Goal: Information Seeking & Learning: Compare options

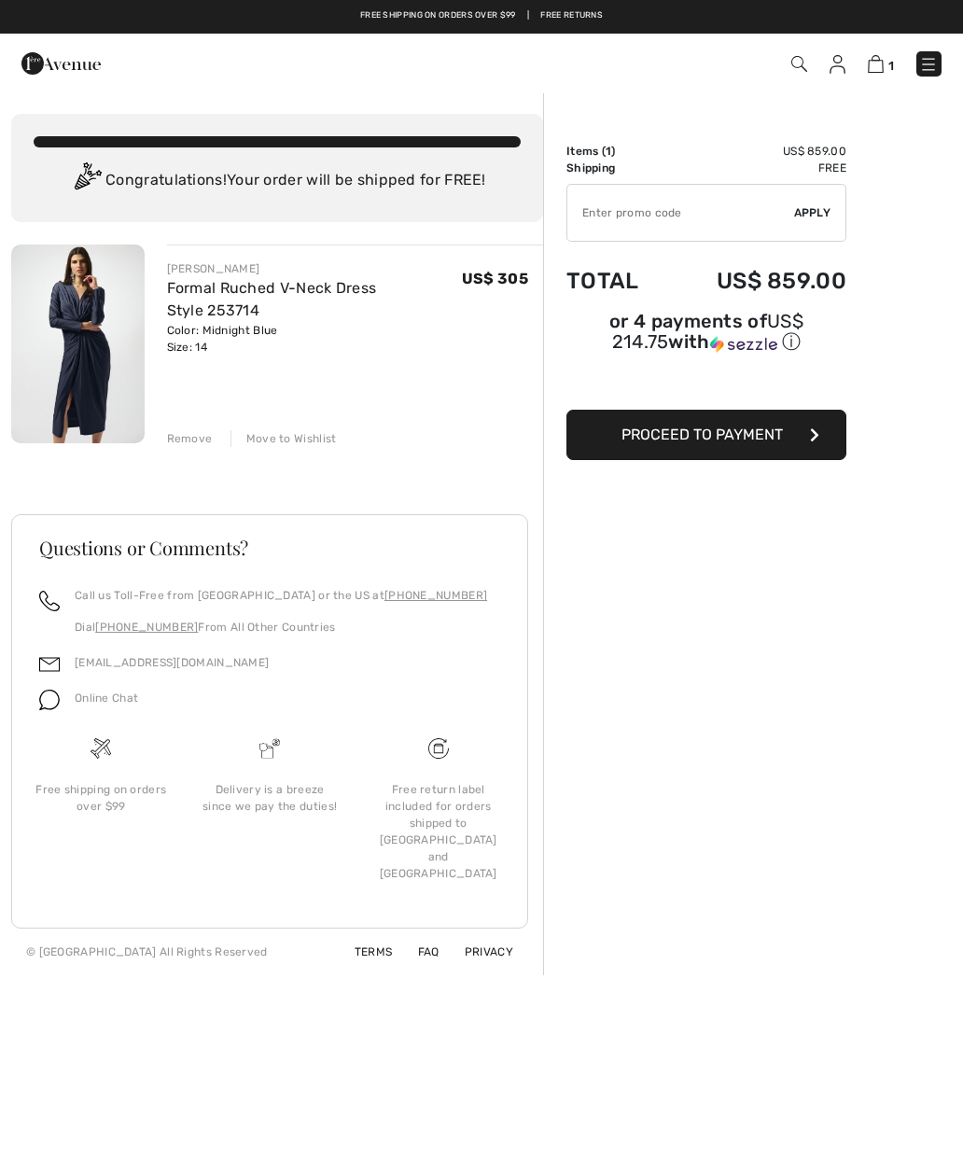
click at [888, 61] on span "1" at bounding box center [891, 66] width 6 height 14
click at [198, 440] on div "Remove" at bounding box center [190, 438] width 46 height 17
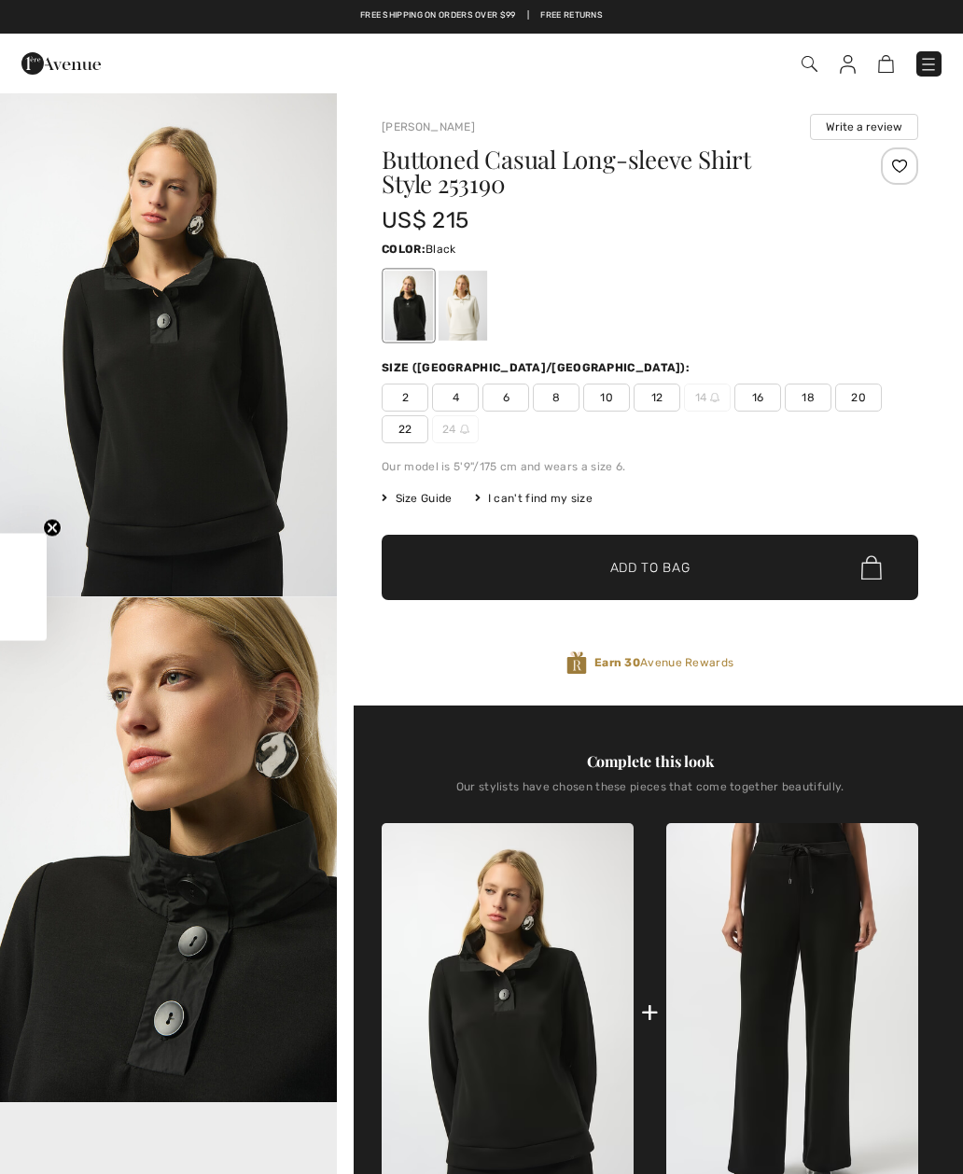
checkbox input "true"
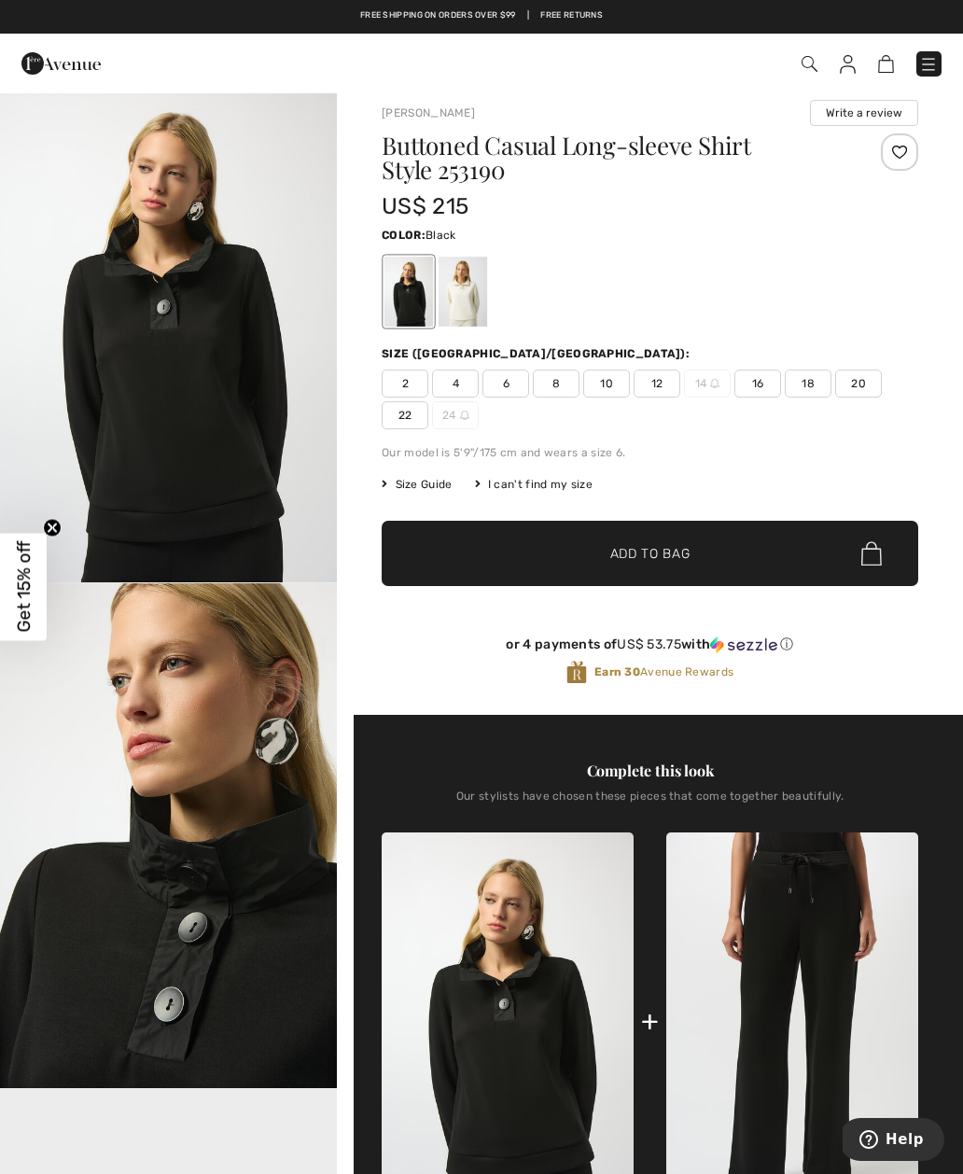
scroll to position [13, 0]
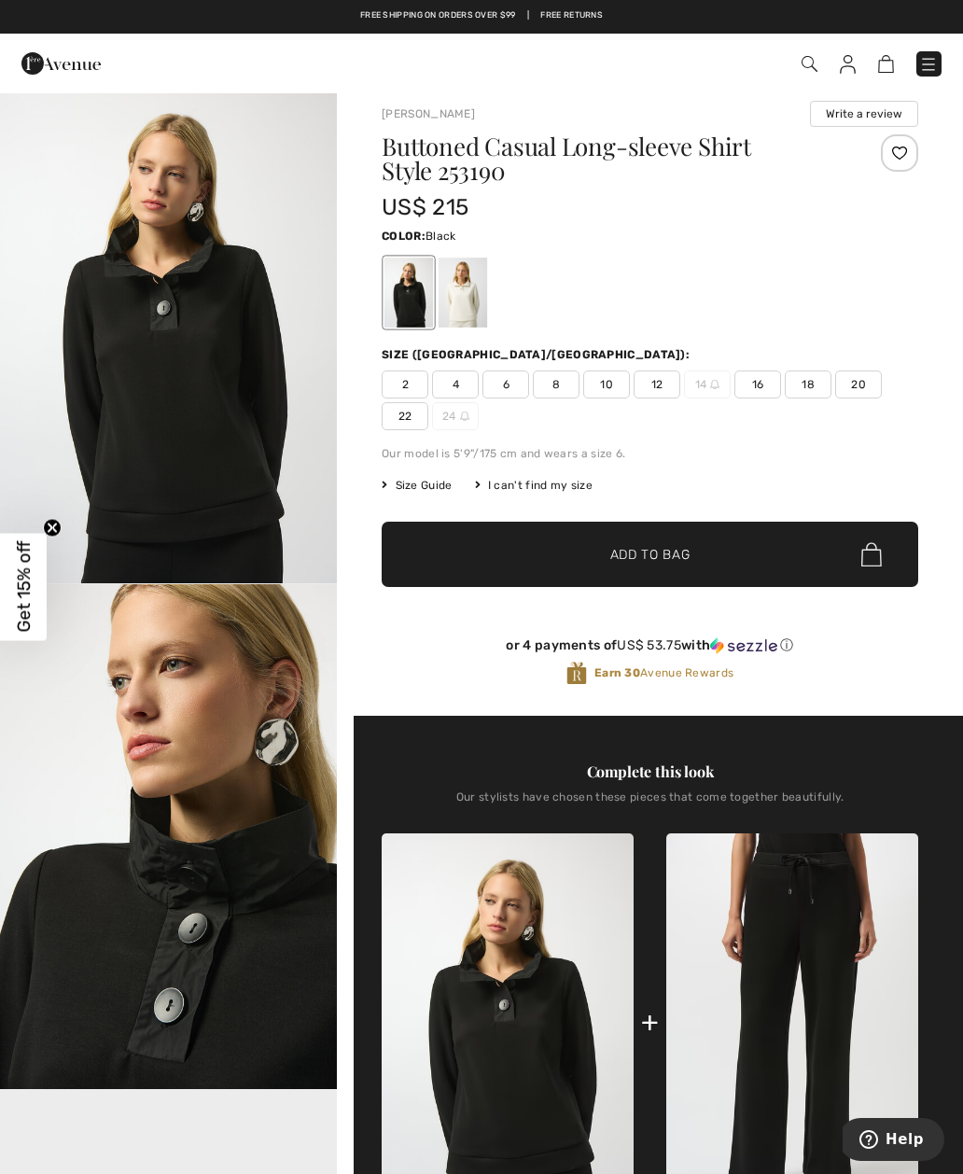
click at [478, 303] on div at bounding box center [463, 293] width 49 height 70
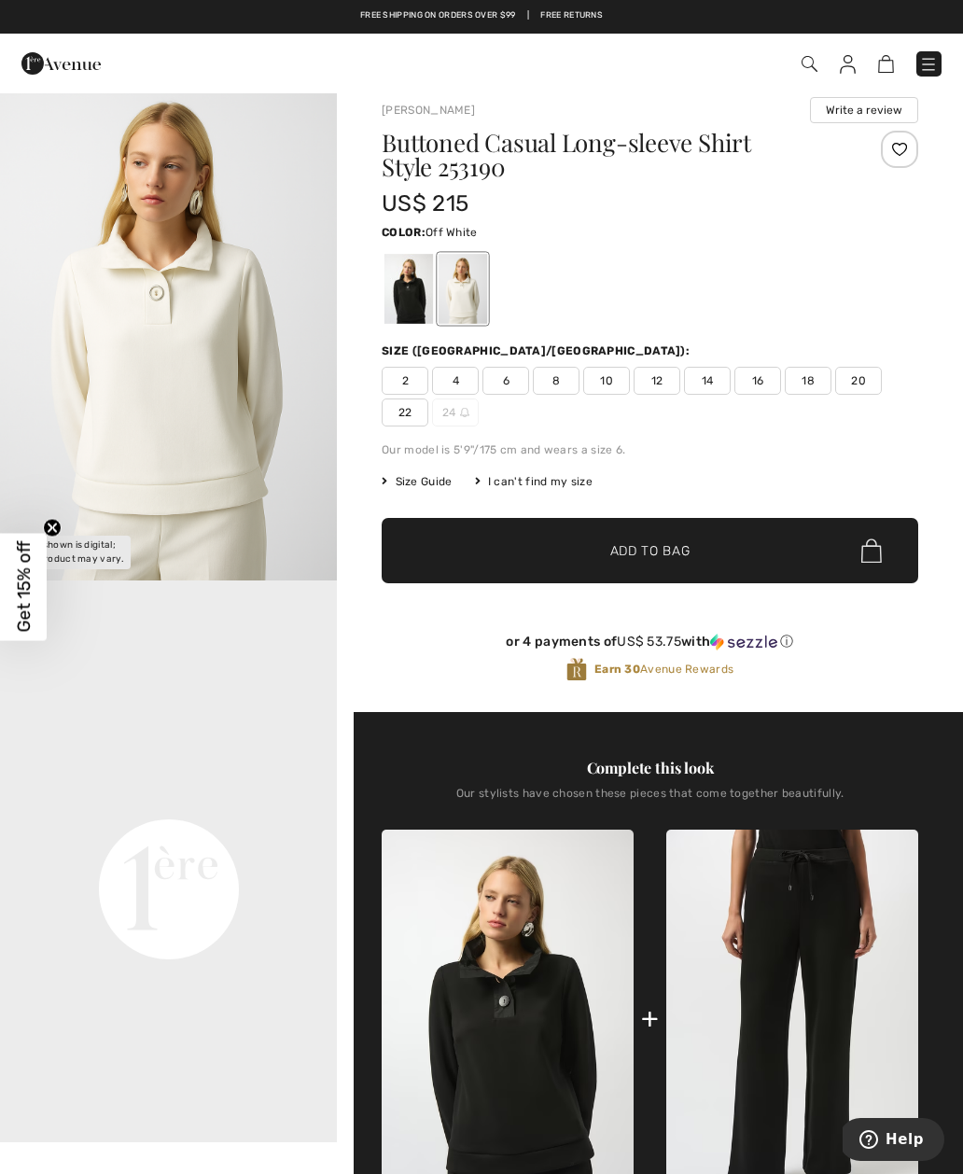
scroll to position [16, 0]
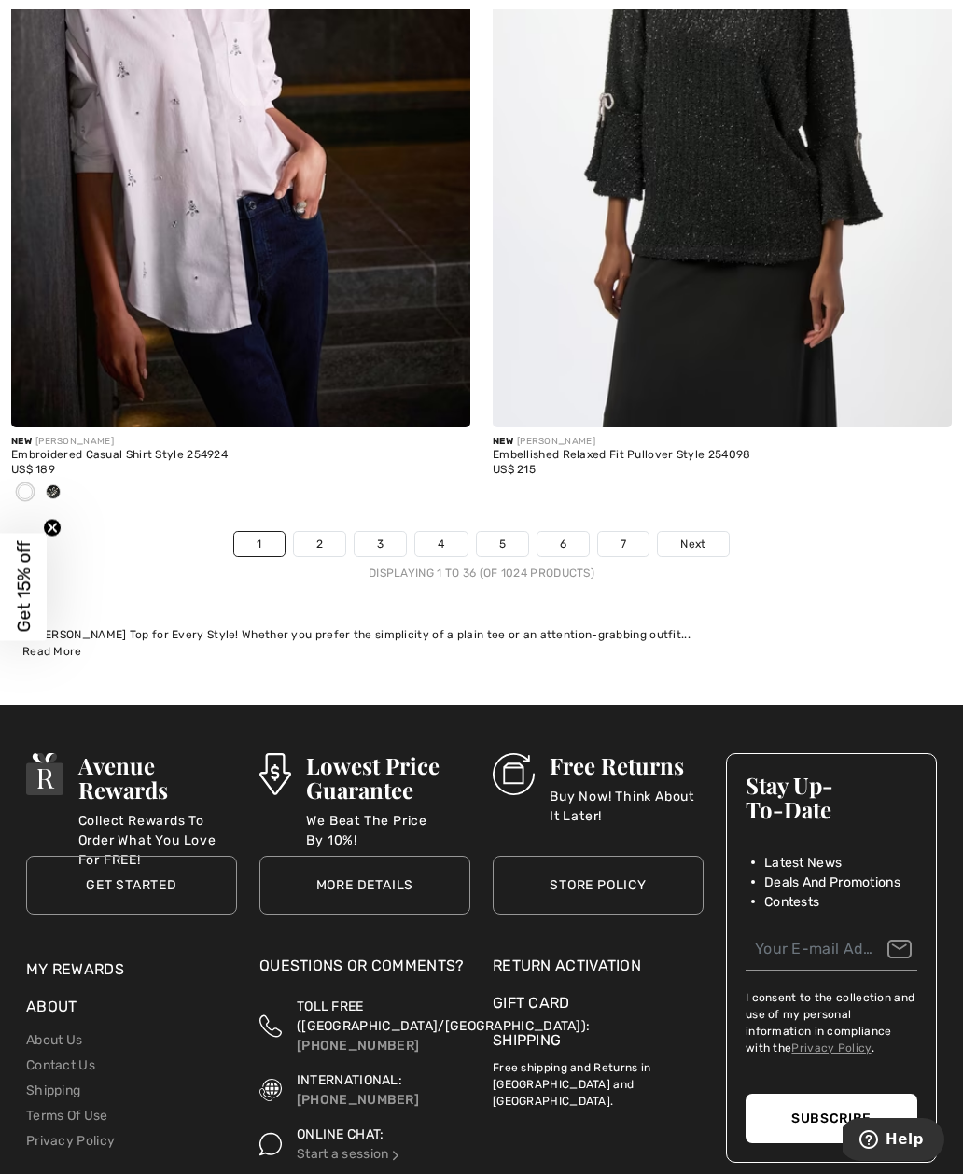
scroll to position [14139, 0]
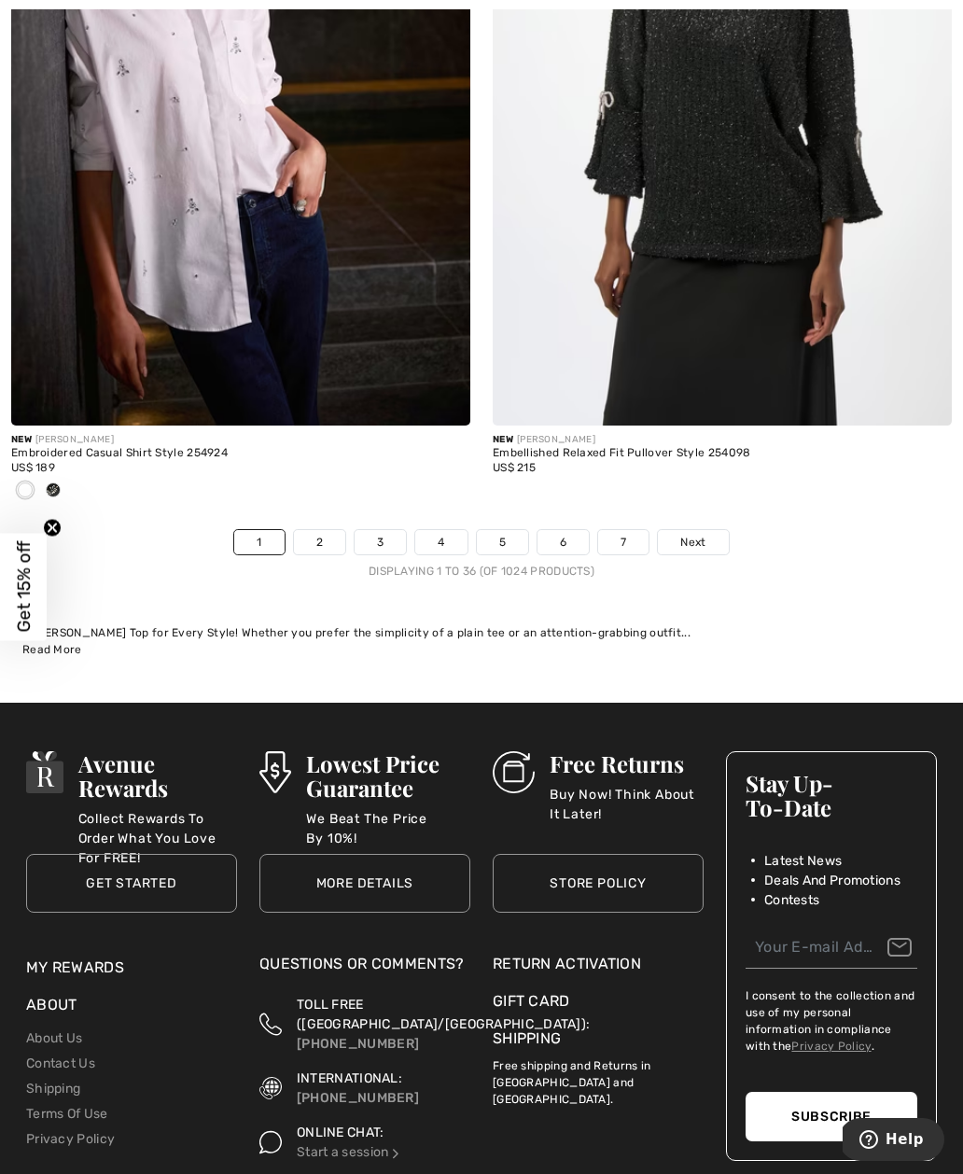
click at [331, 530] on link "2" at bounding box center [319, 542] width 51 height 24
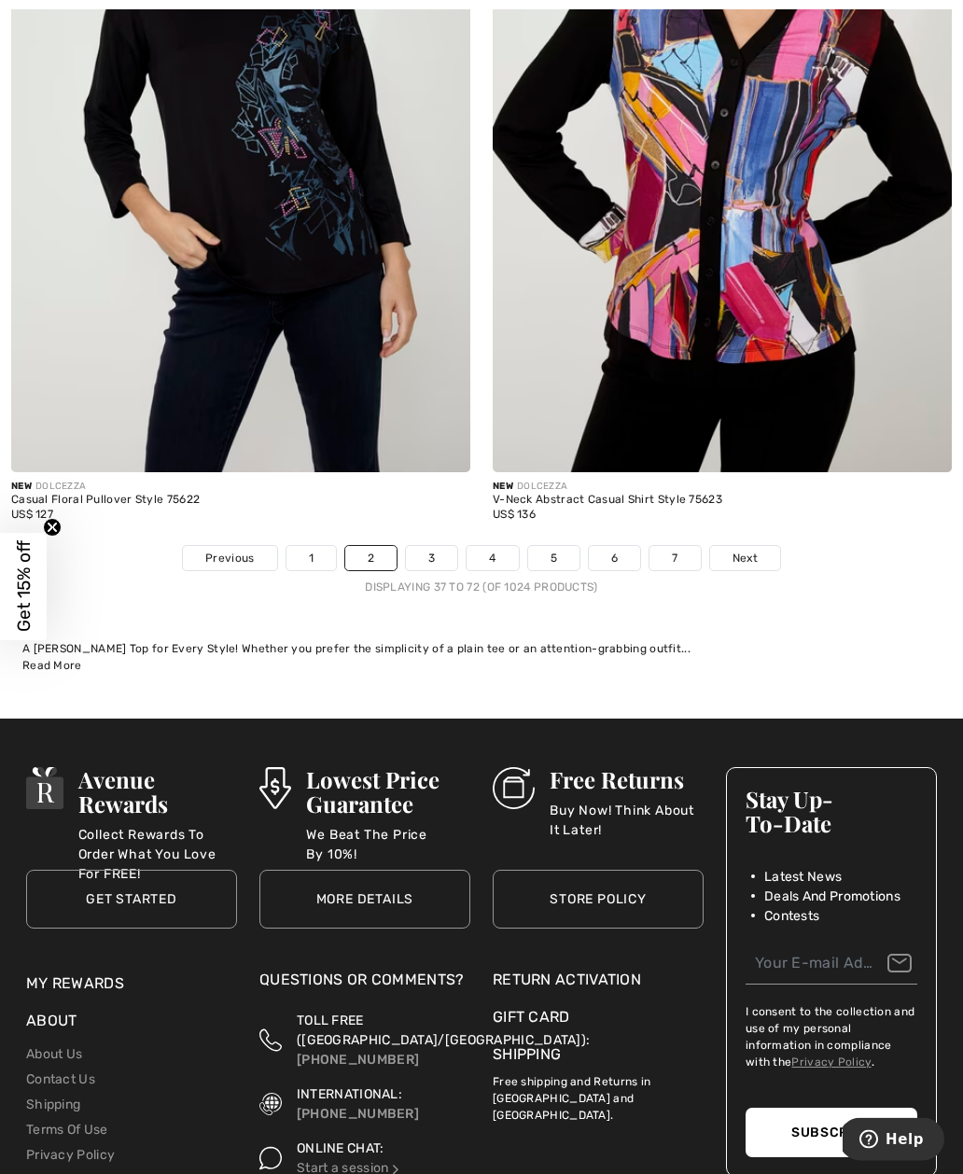
scroll to position [13782, 0]
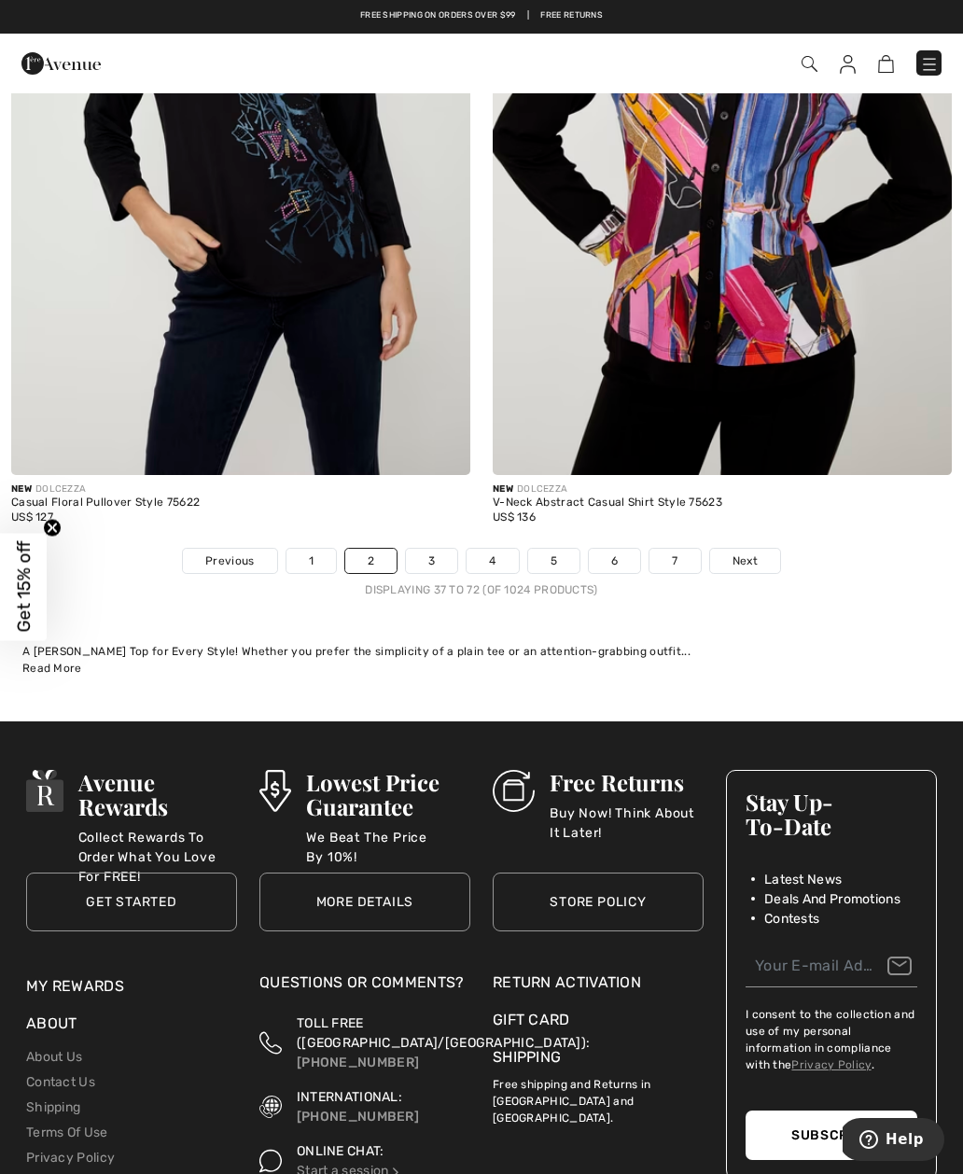
click at [437, 555] on link "3" at bounding box center [431, 561] width 51 height 24
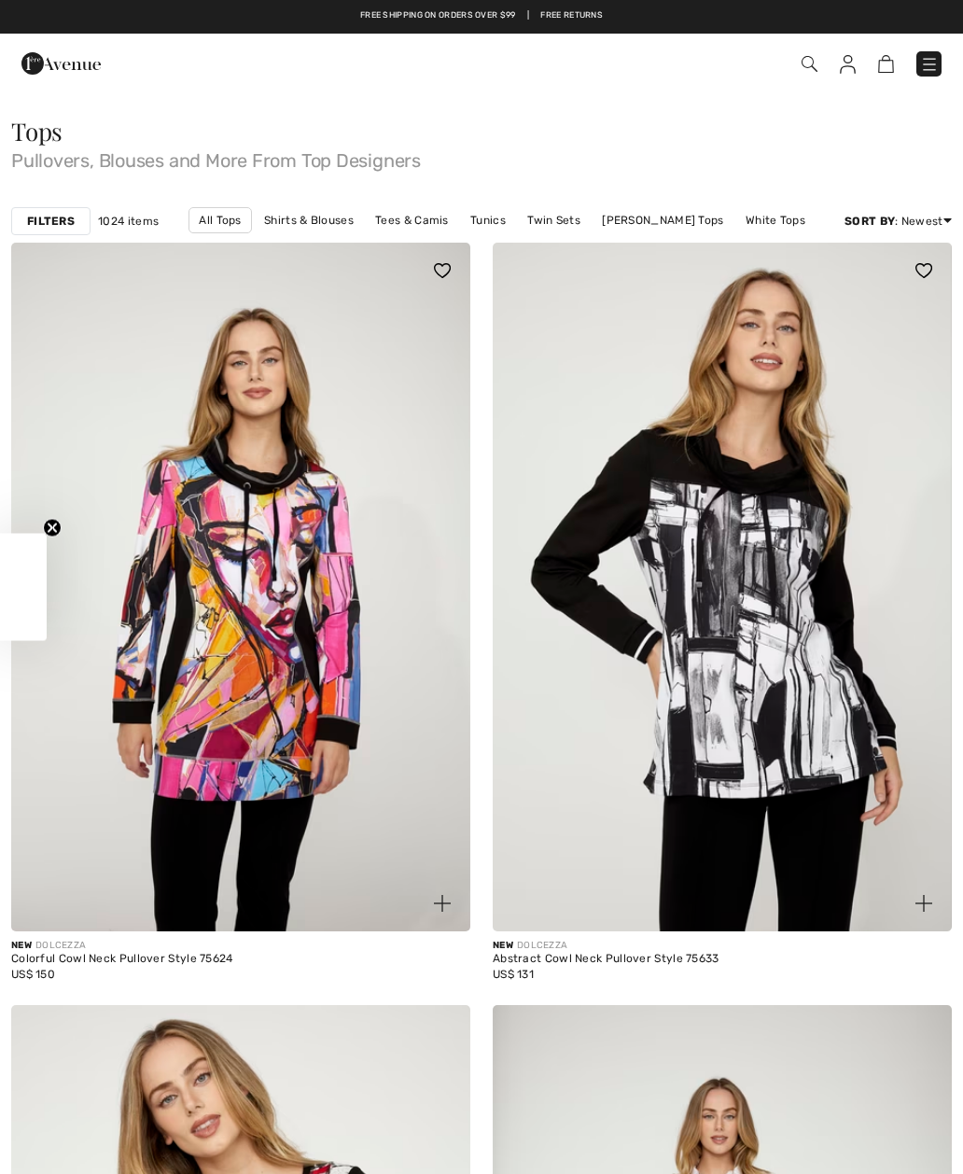
checkbox input "true"
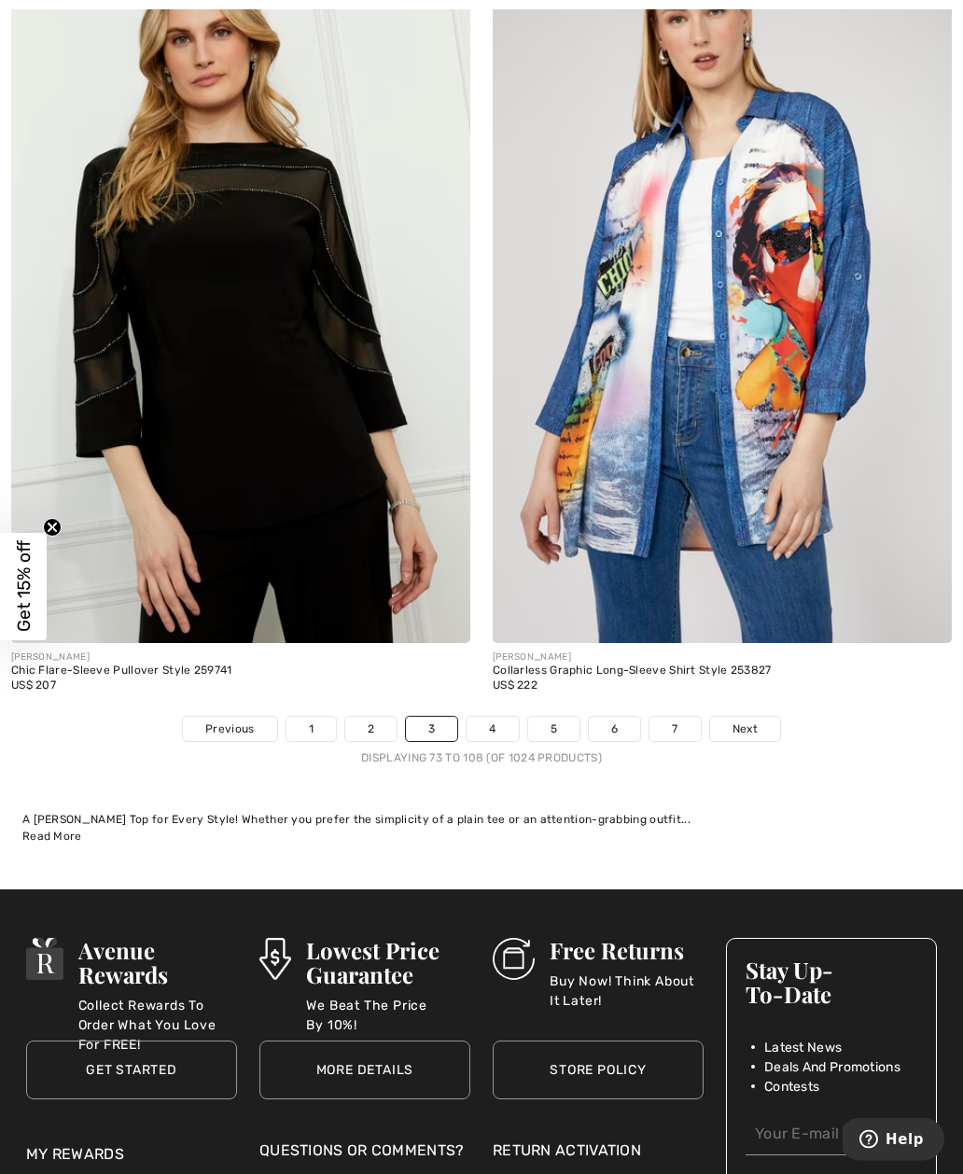
scroll to position [13708, 0]
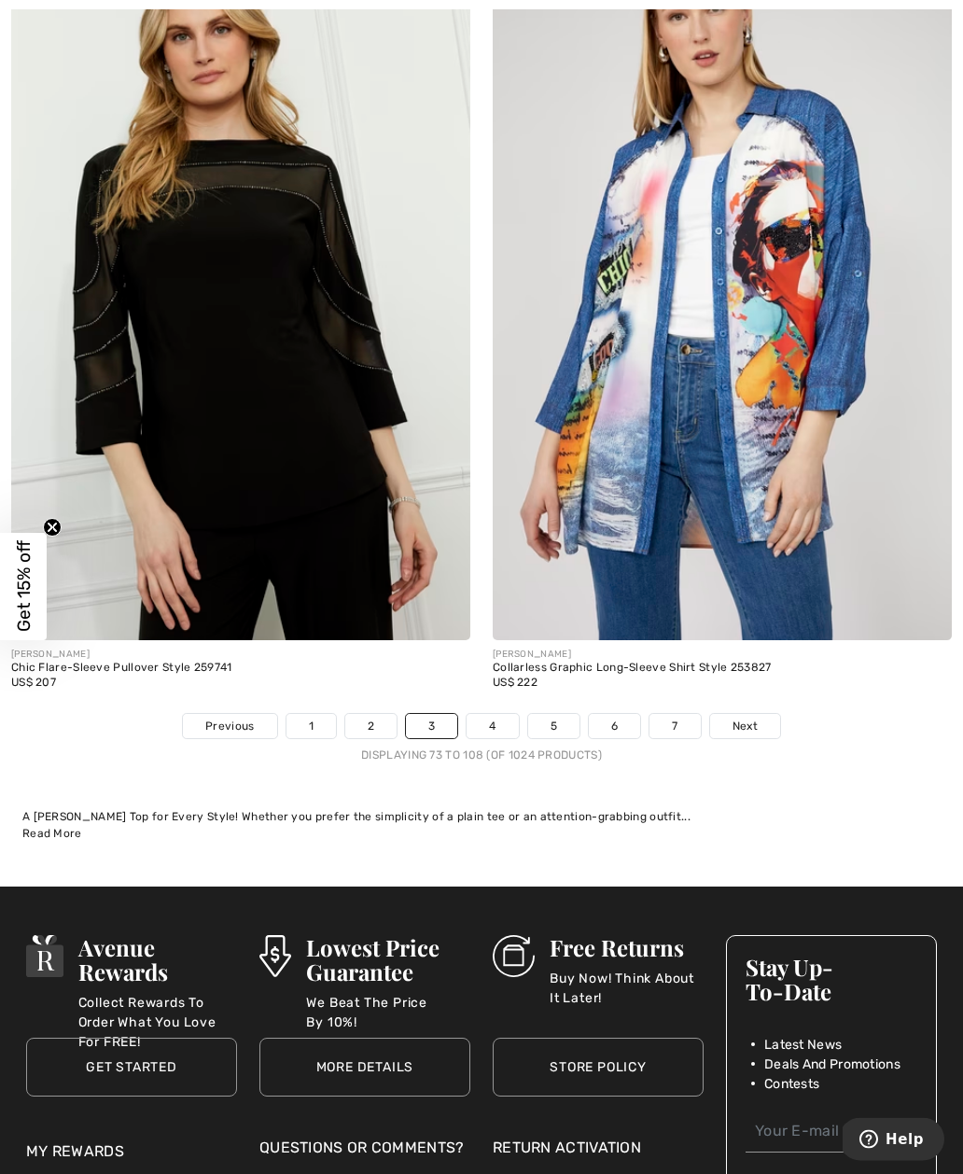
click at [493, 723] on link "4" at bounding box center [492, 727] width 51 height 24
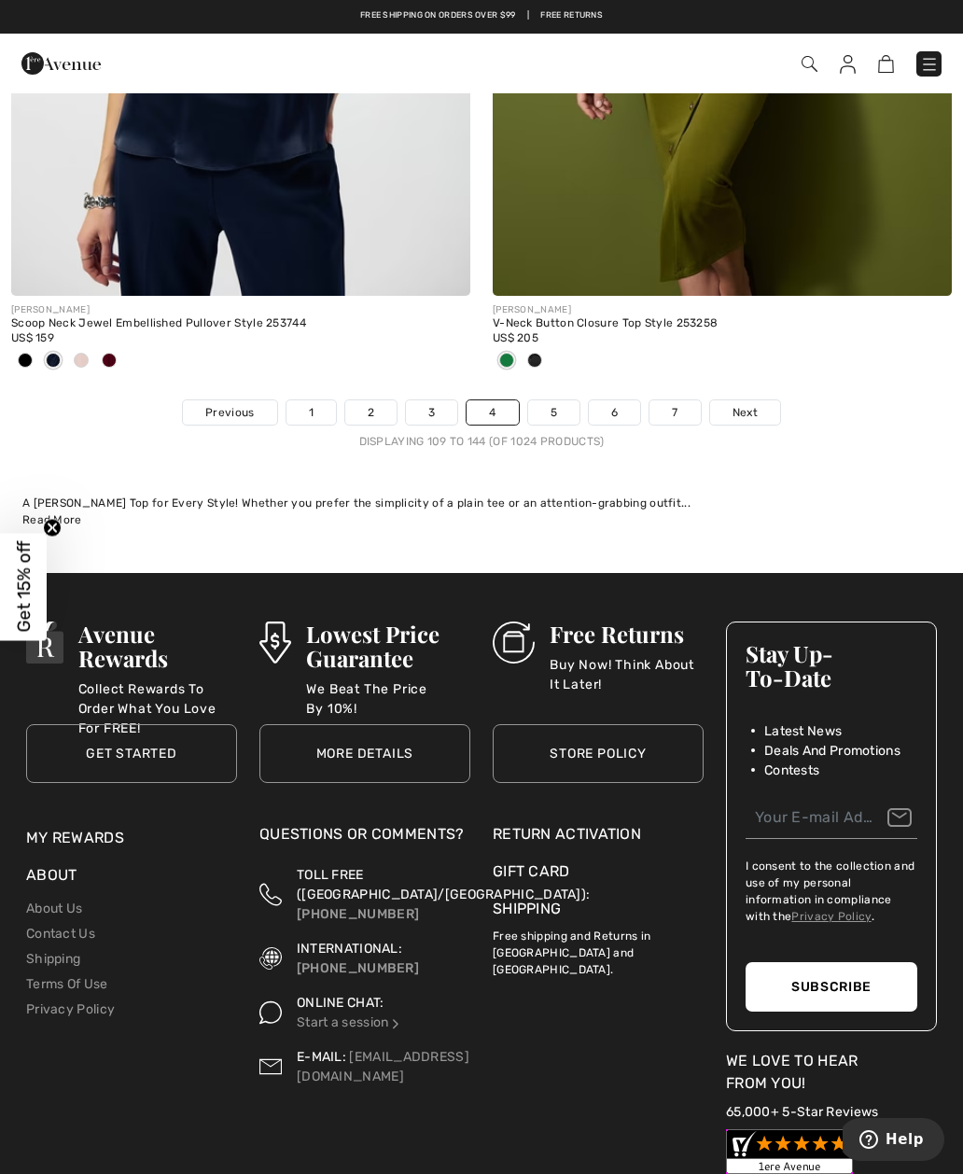
scroll to position [14183, 0]
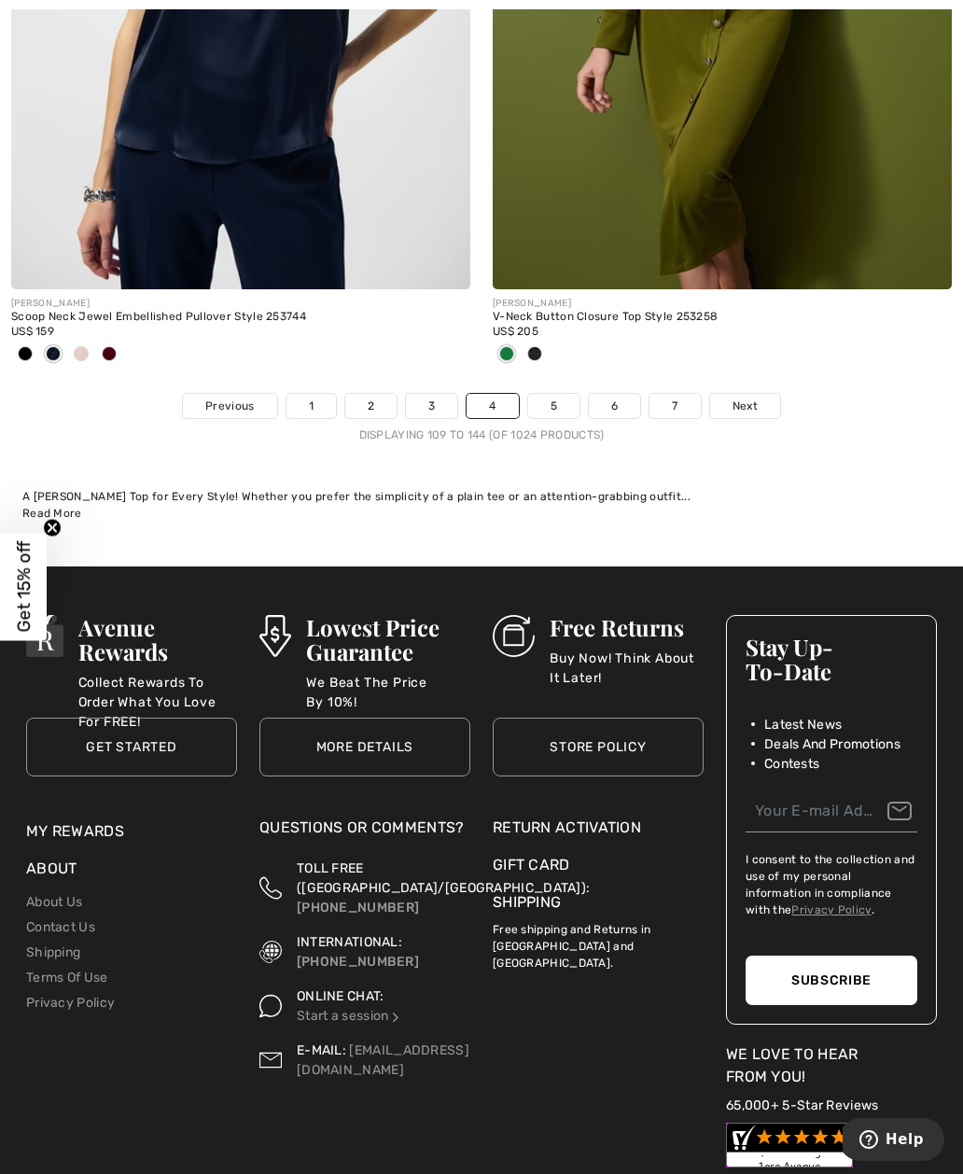
click at [553, 394] on link "5" at bounding box center [553, 406] width 51 height 24
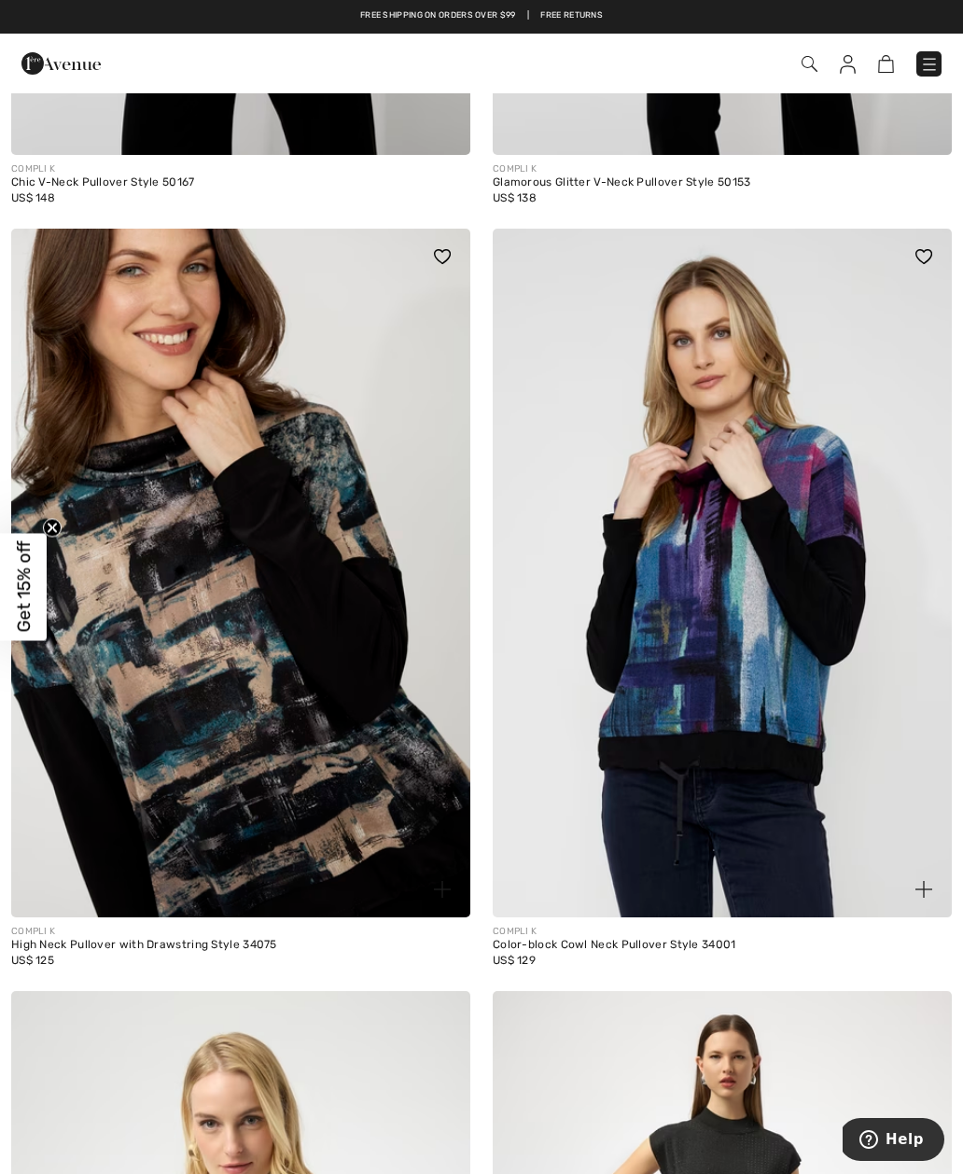
scroll to position [3136, 0]
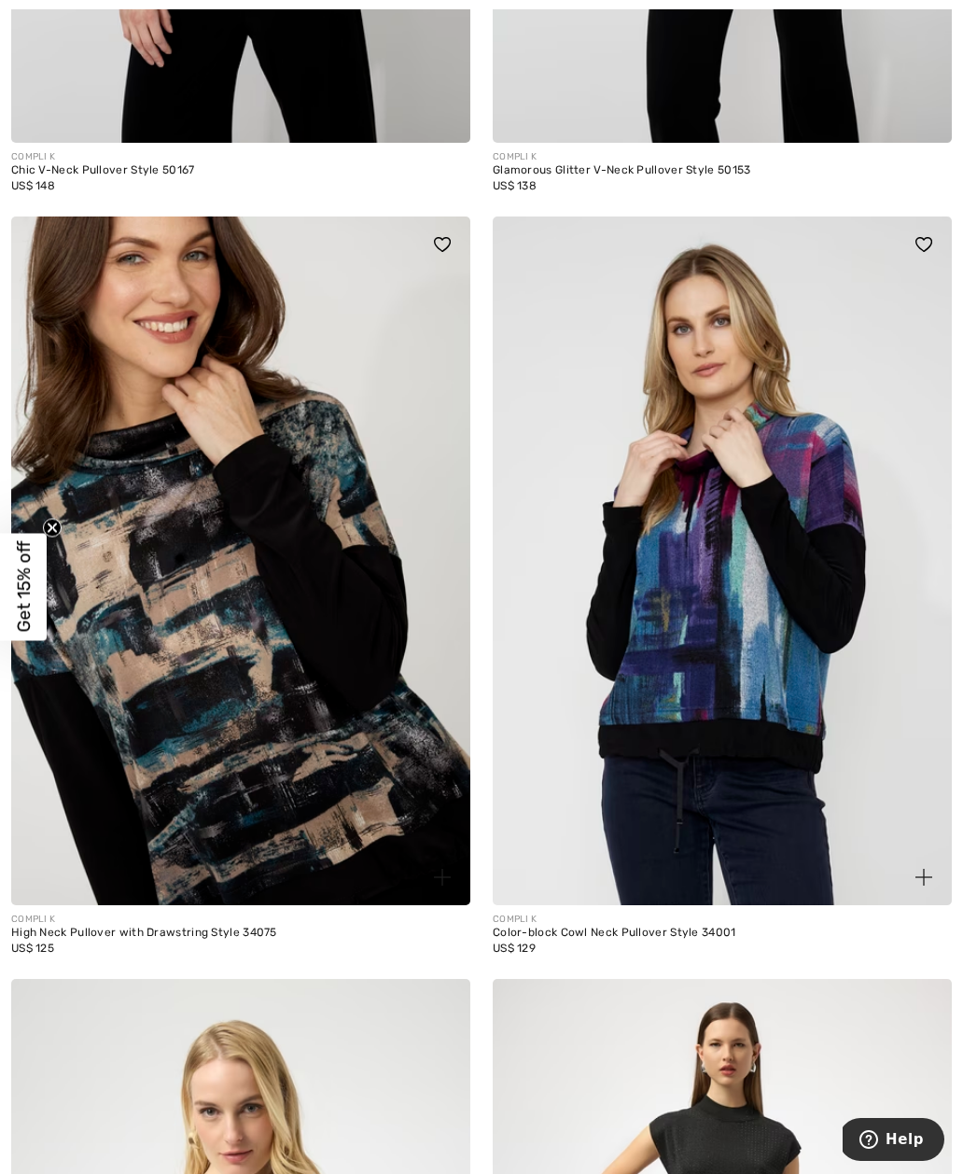
click at [265, 634] on img at bounding box center [240, 560] width 459 height 689
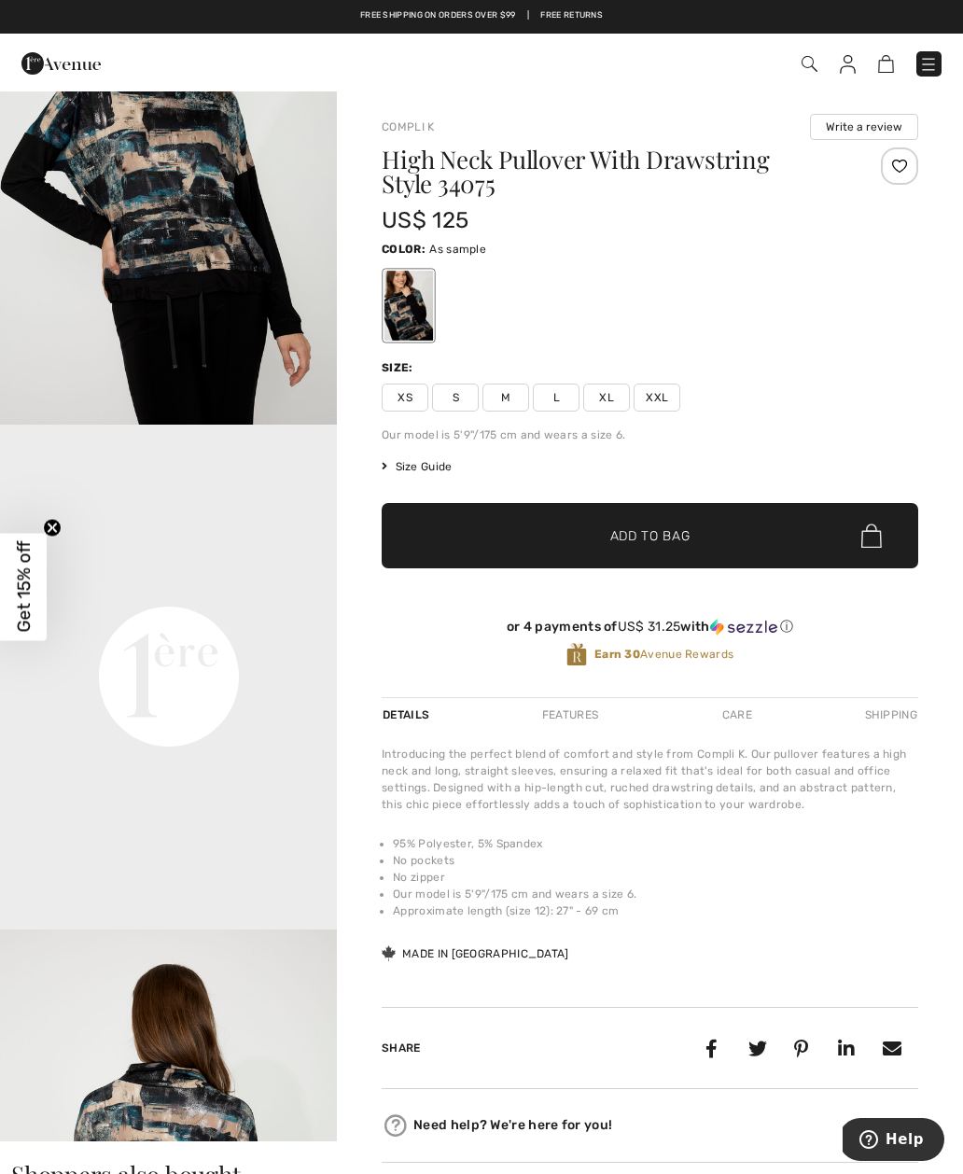
scroll to position [679, 0]
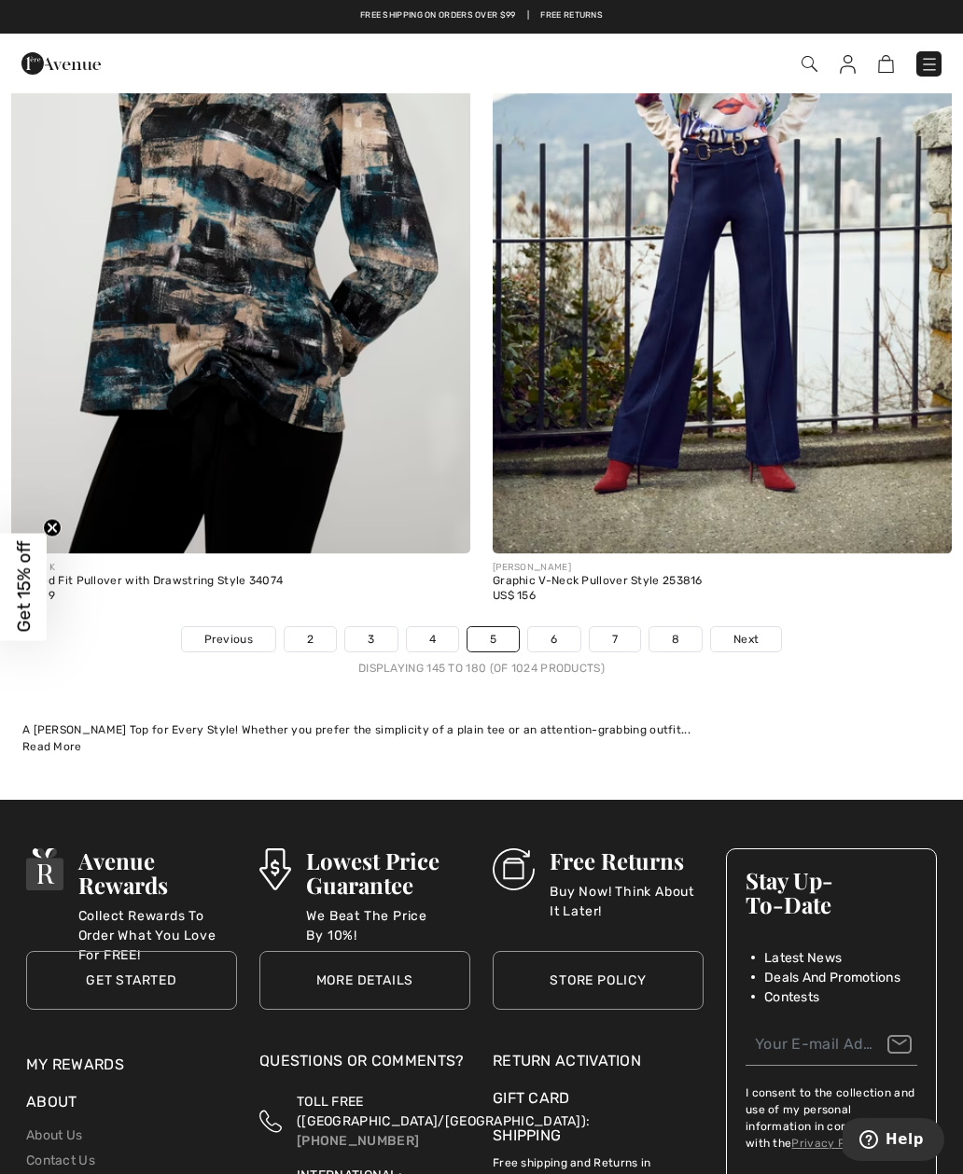
scroll to position [13795, 0]
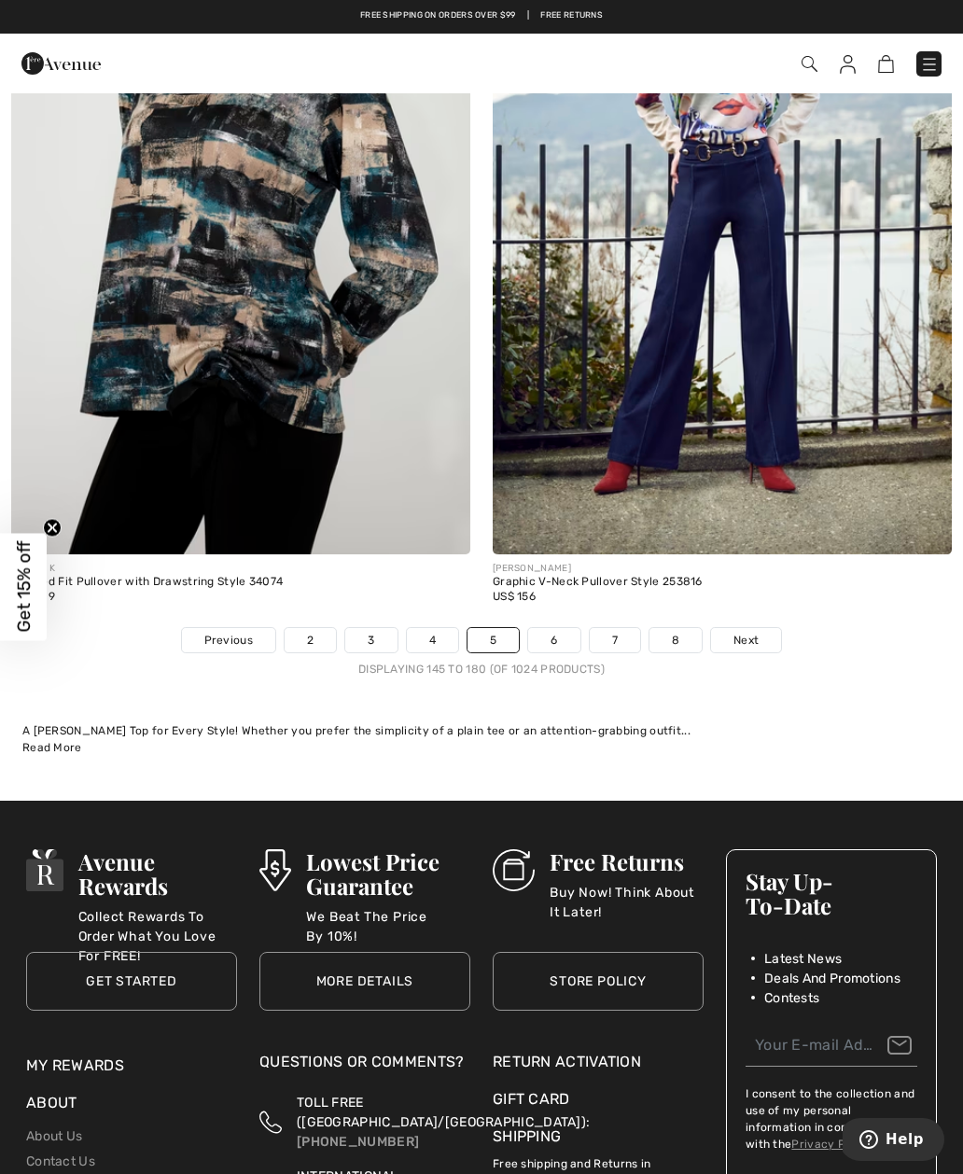
click at [563, 633] on link "6" at bounding box center [553, 640] width 51 height 24
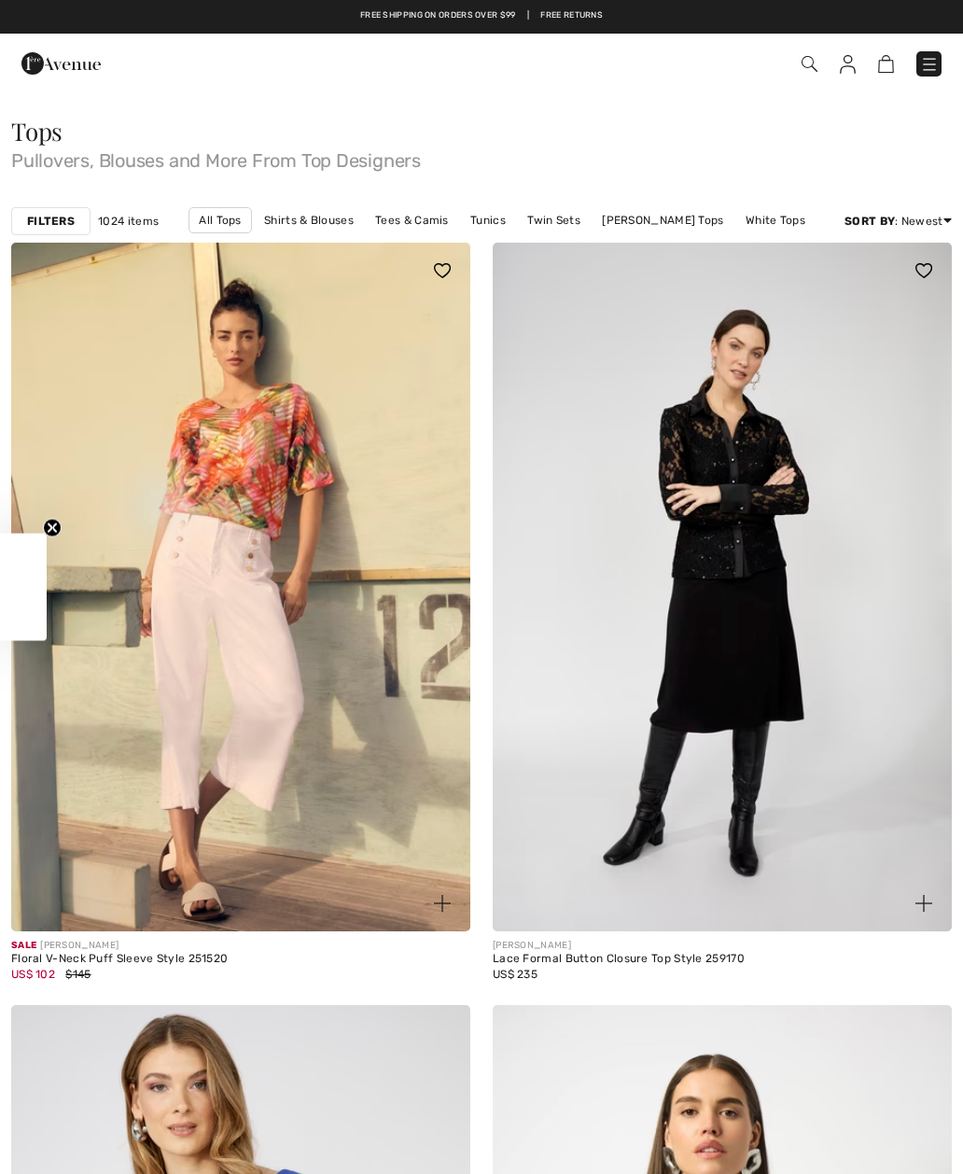
checkbox input "true"
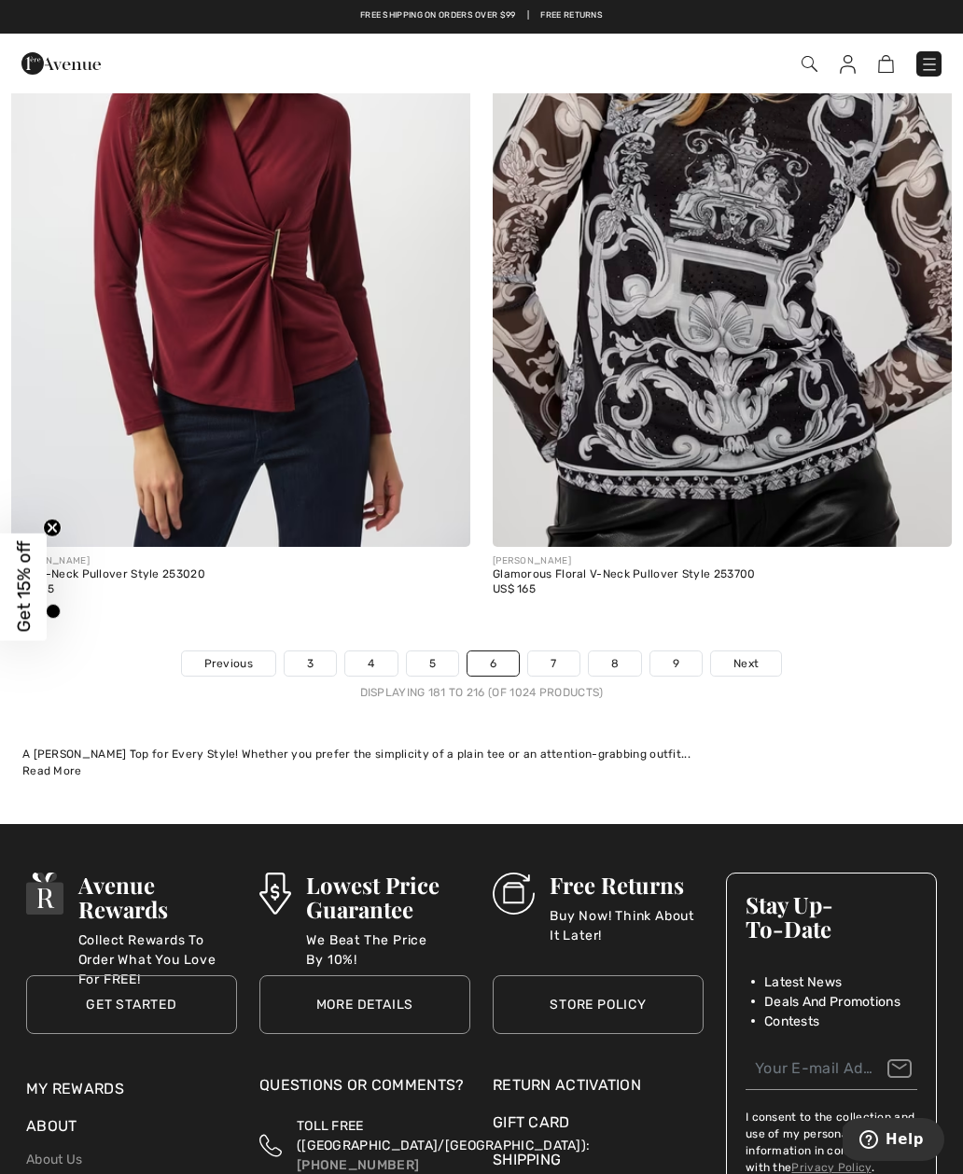
scroll to position [13854, 0]
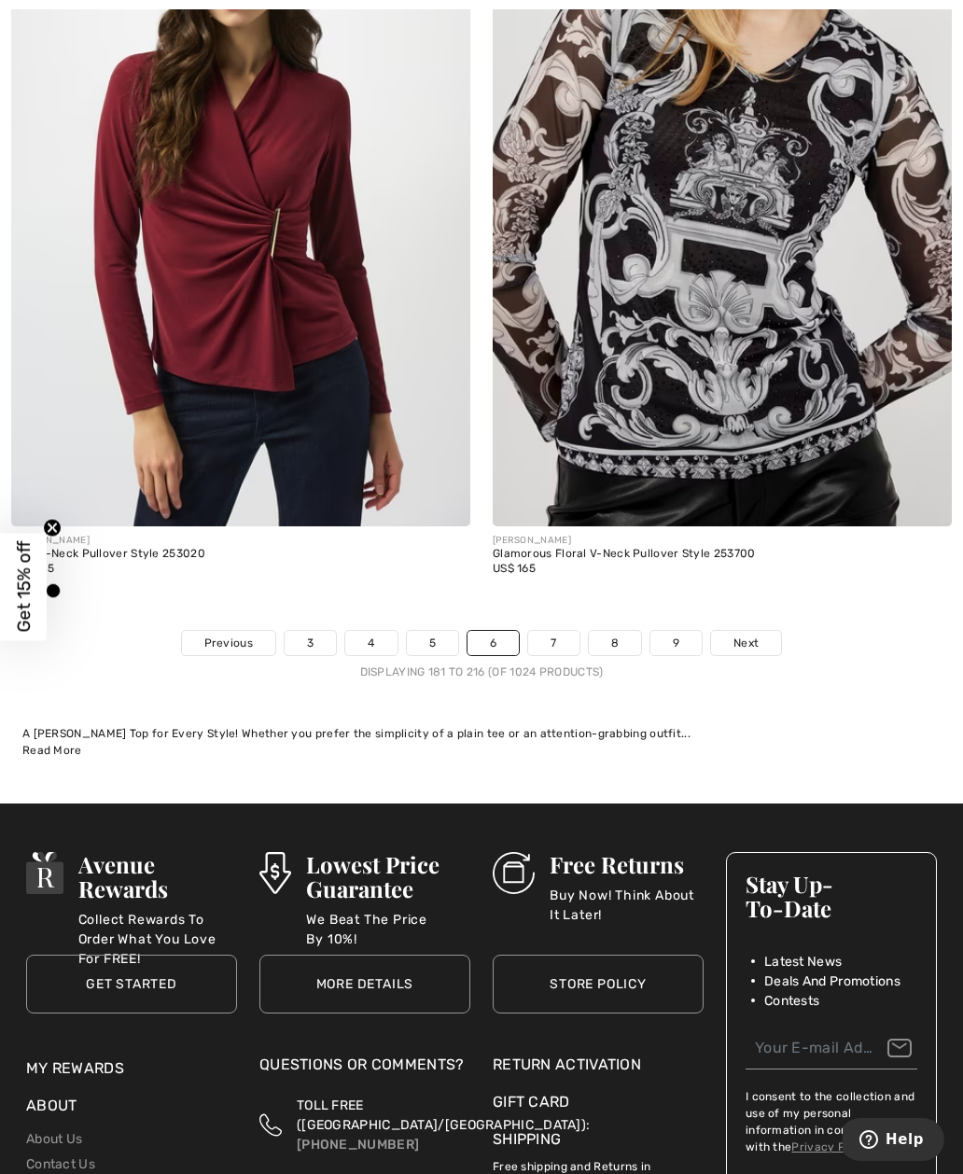
click at [545, 640] on link "7" at bounding box center [553, 643] width 50 height 24
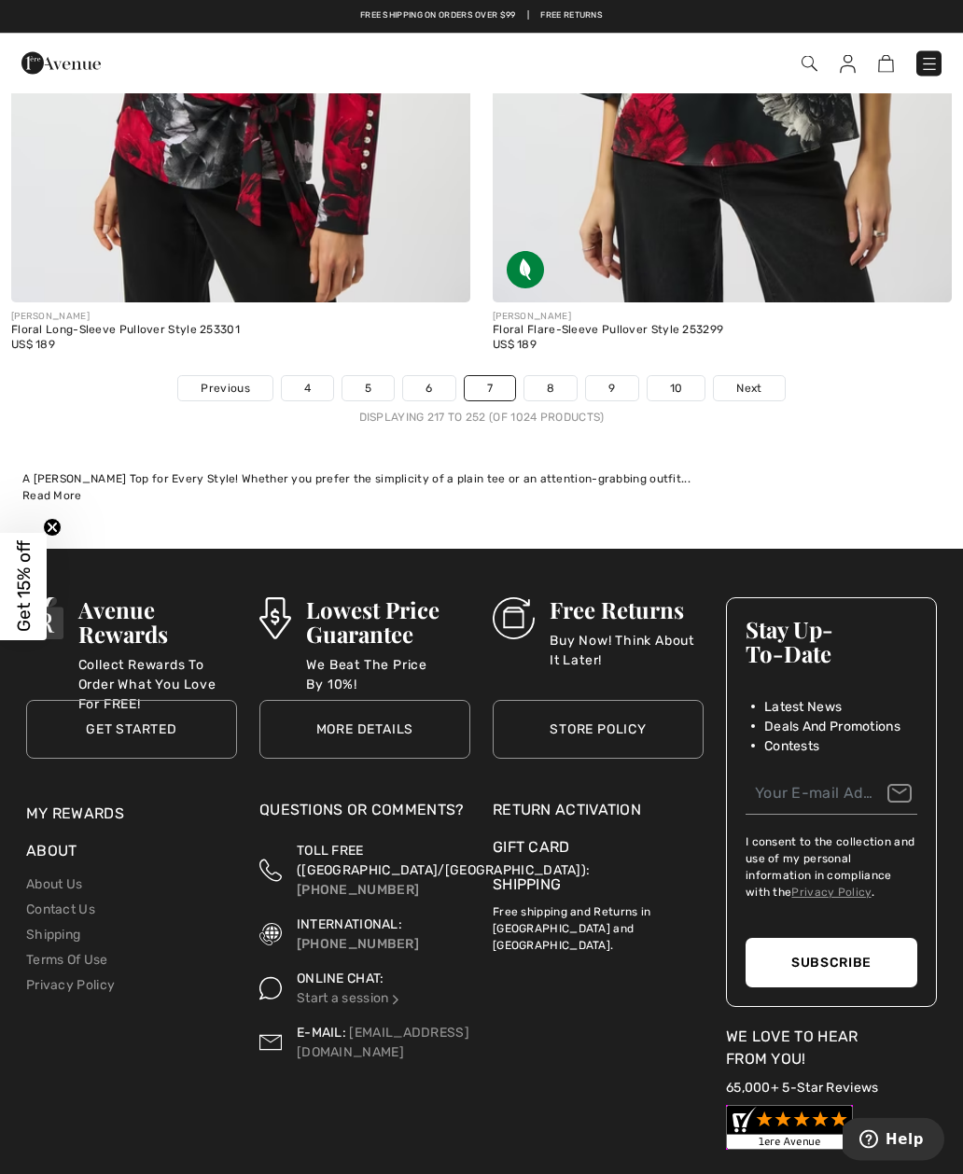
scroll to position [14169, 0]
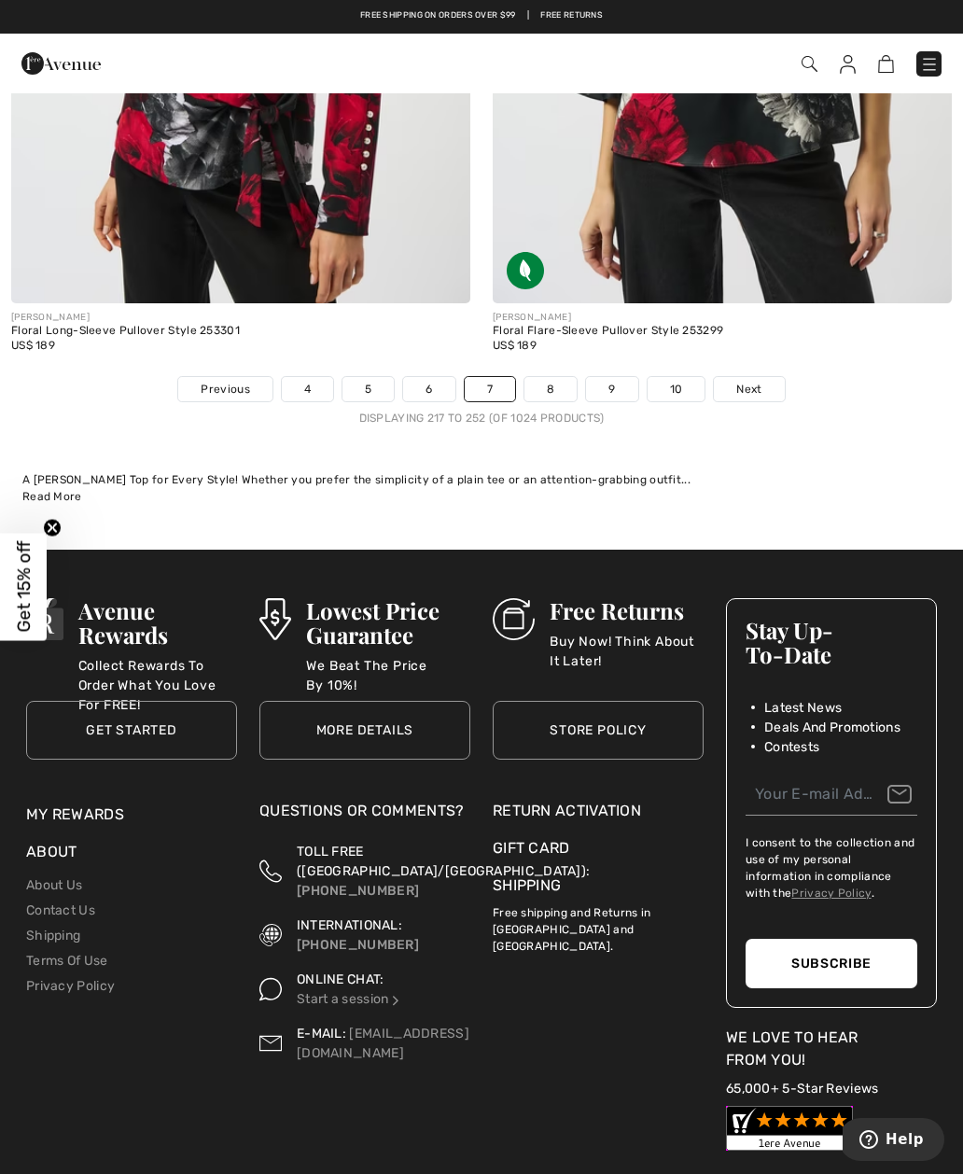
click at [542, 388] on link "8" at bounding box center [550, 389] width 52 height 24
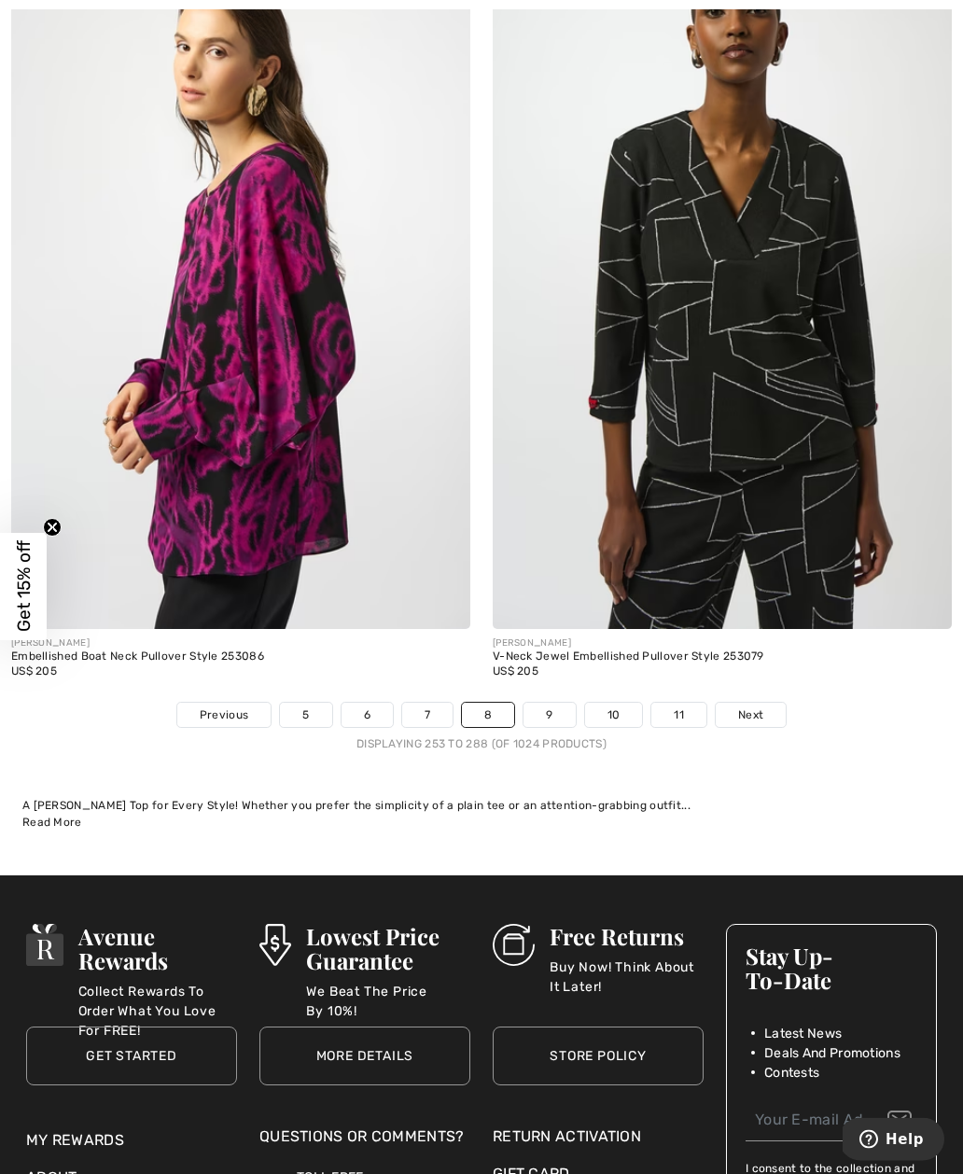
scroll to position [13690, 0]
click at [548, 703] on link "9" at bounding box center [548, 715] width 51 height 24
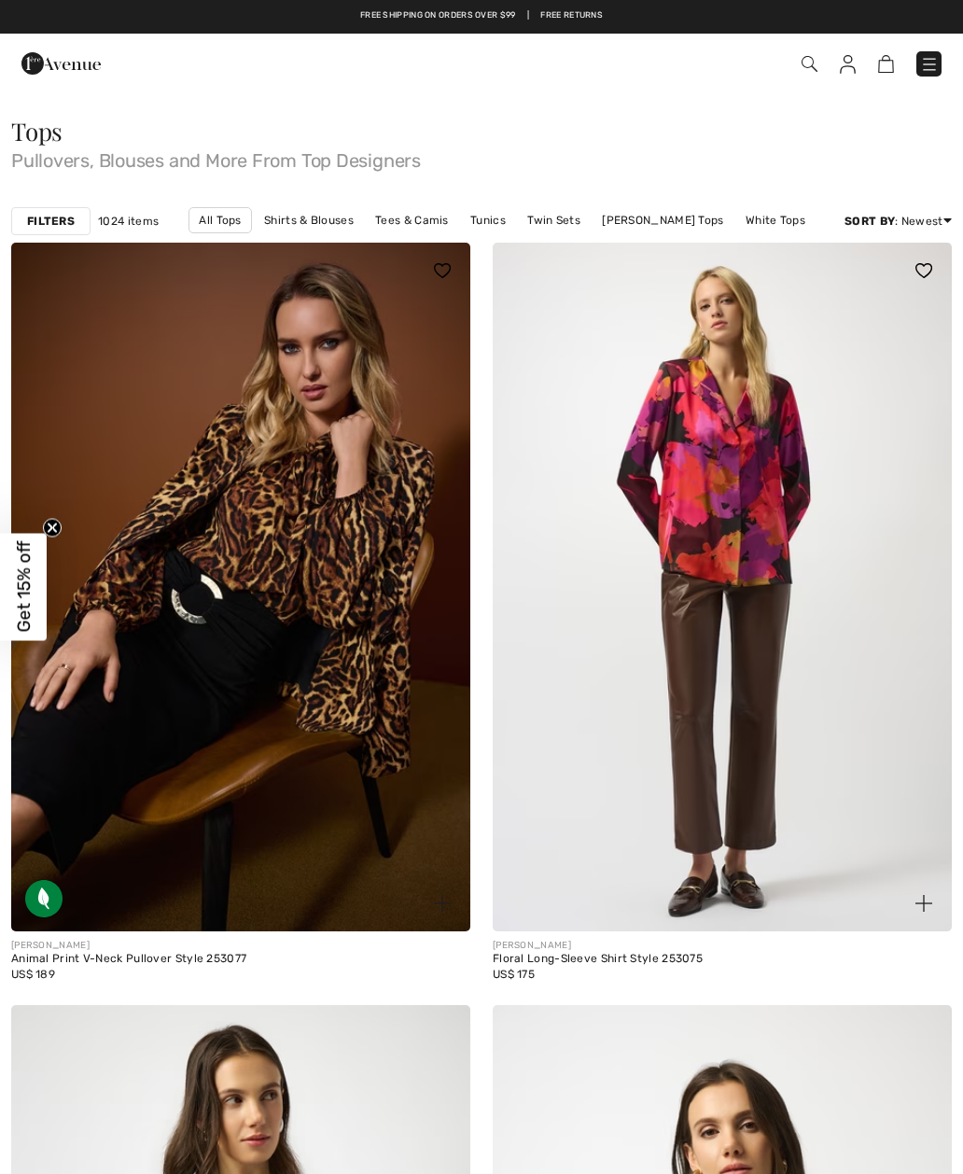
checkbox input "true"
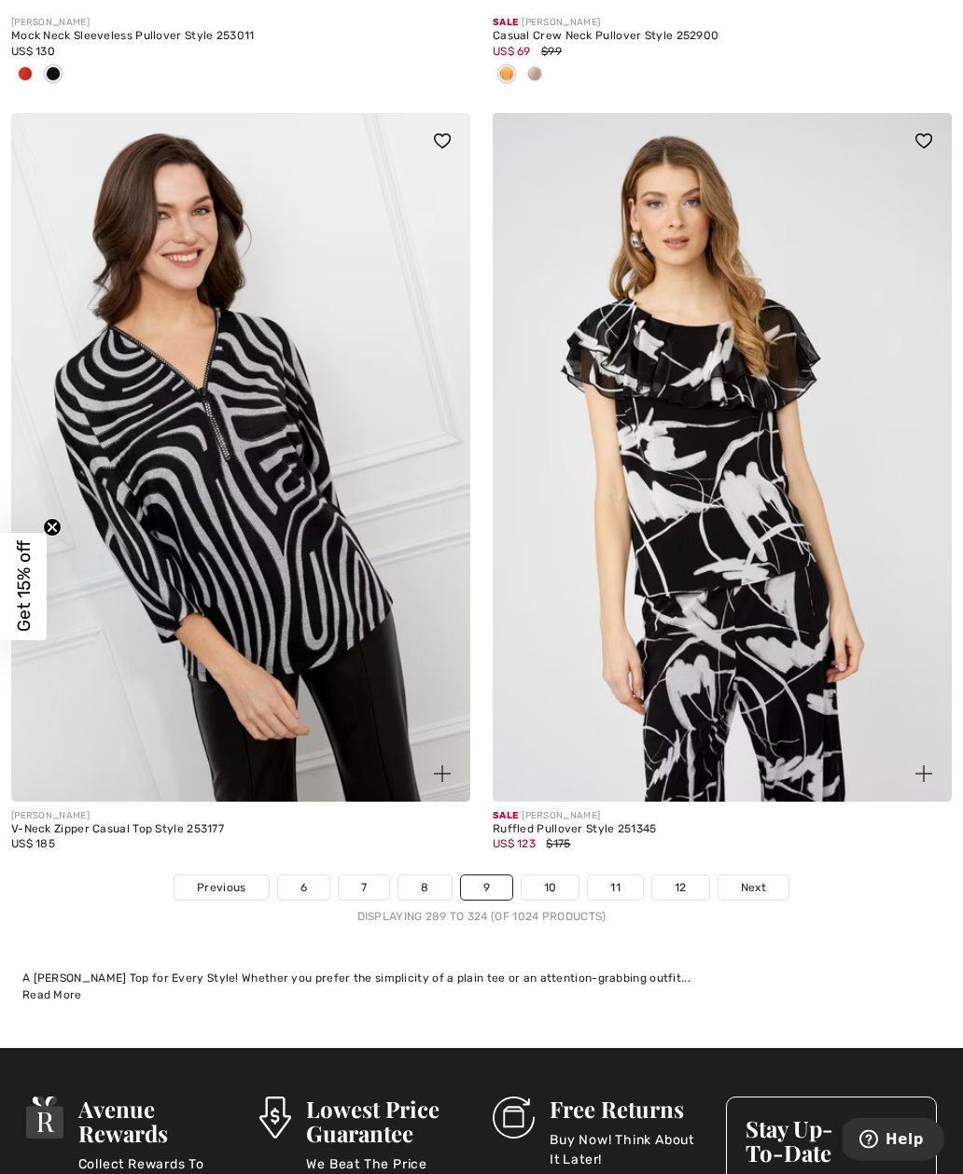
scroll to position [13517, 0]
click at [550, 885] on link "10" at bounding box center [551, 887] width 58 height 24
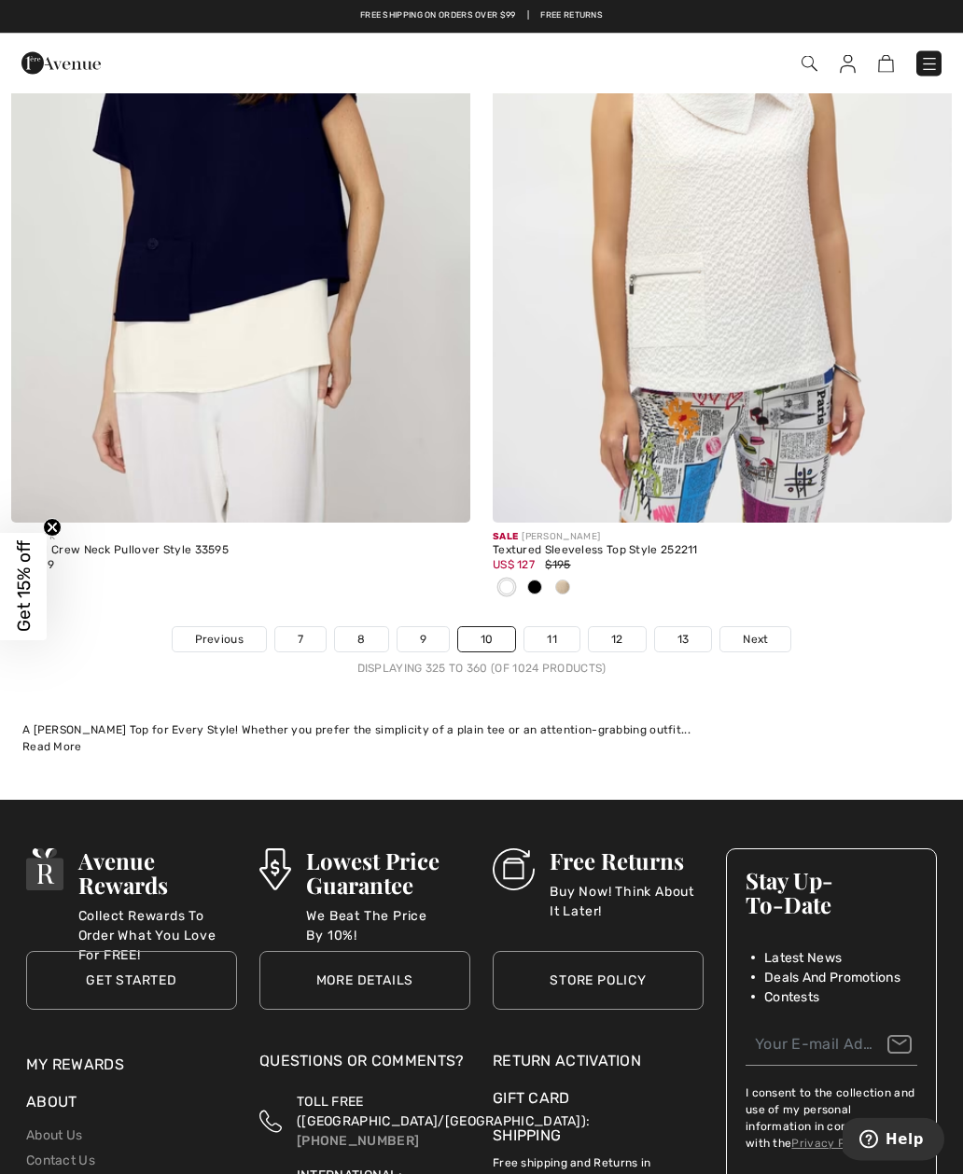
scroll to position [13794, 0]
click at [551, 632] on link "11" at bounding box center [551, 641] width 55 height 24
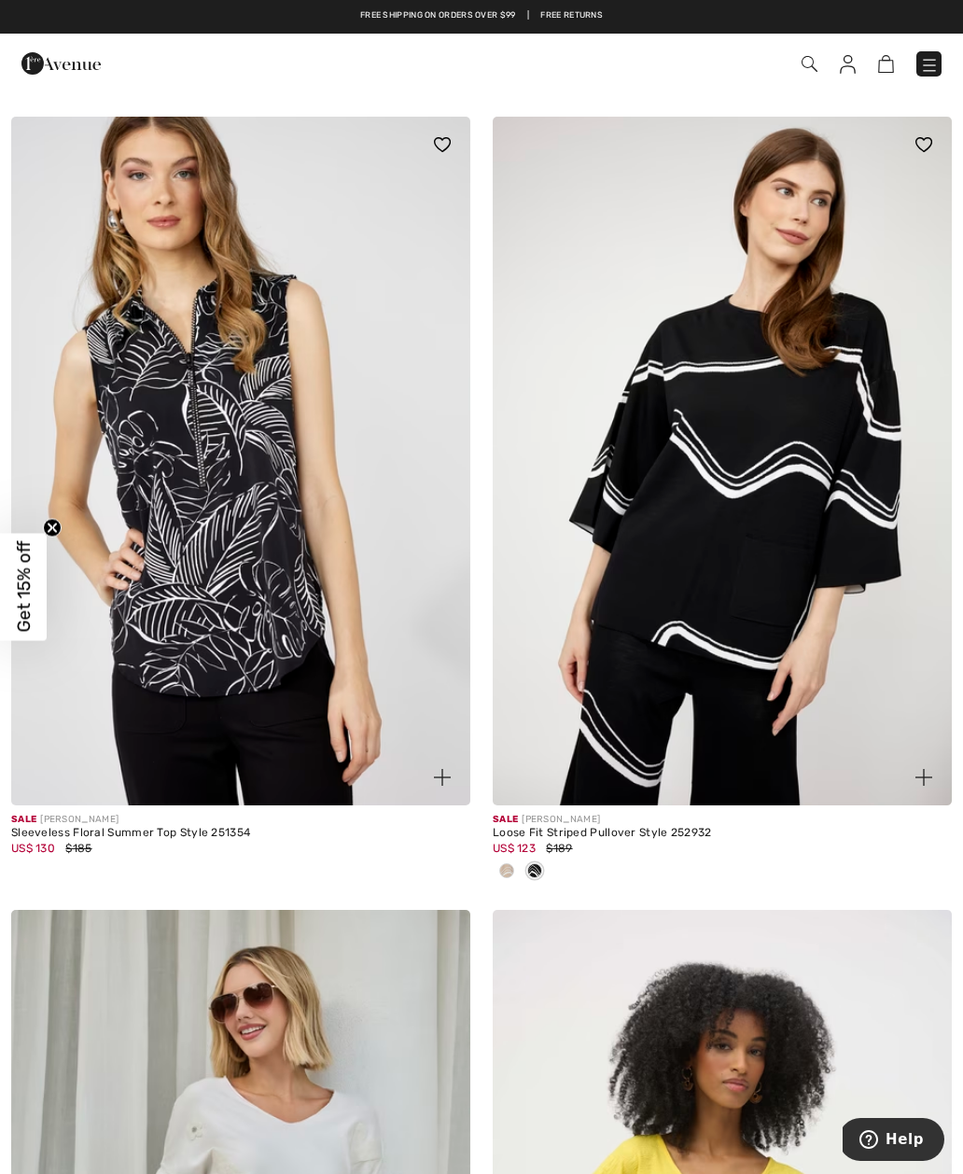
scroll to position [12904, 0]
click at [503, 865] on span at bounding box center [506, 871] width 15 height 15
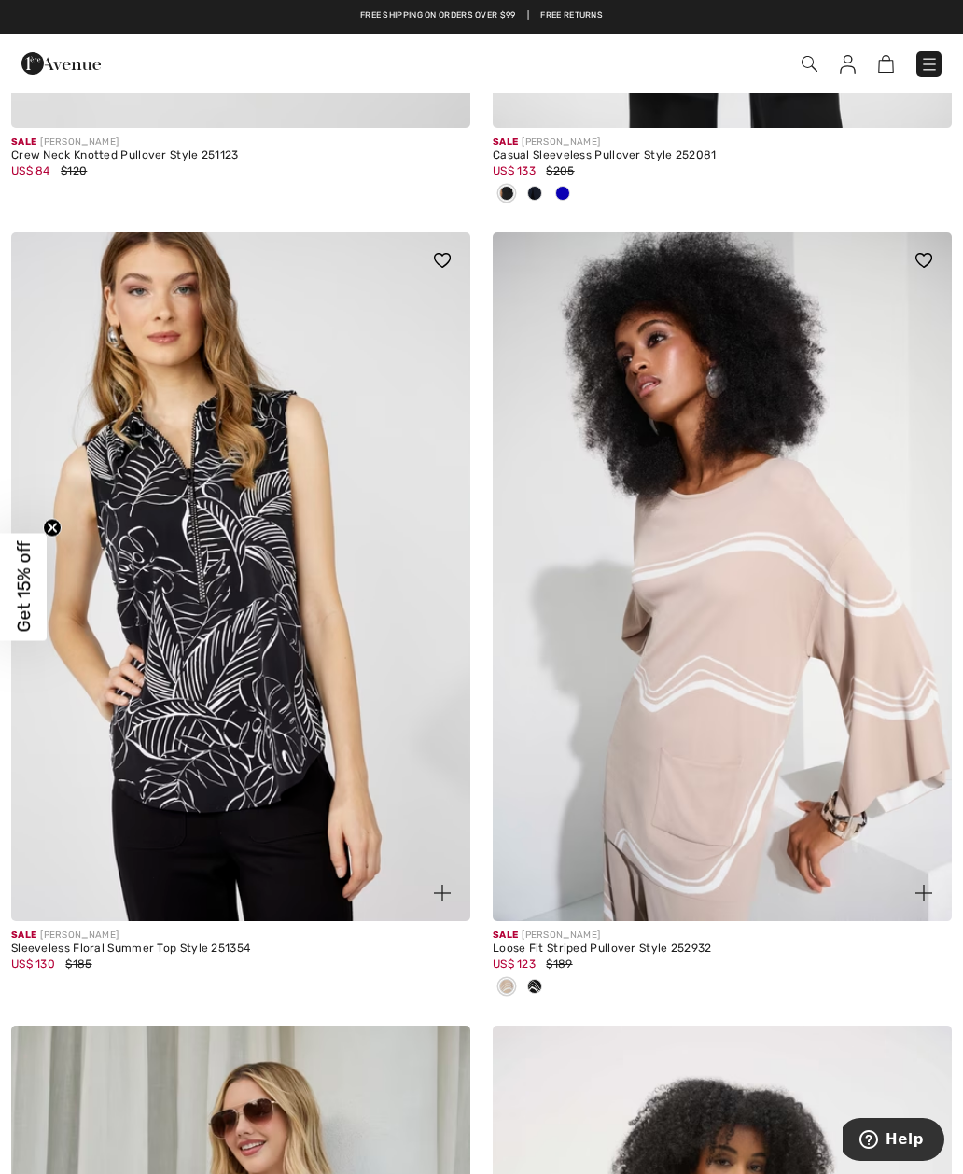
scroll to position [12772, 0]
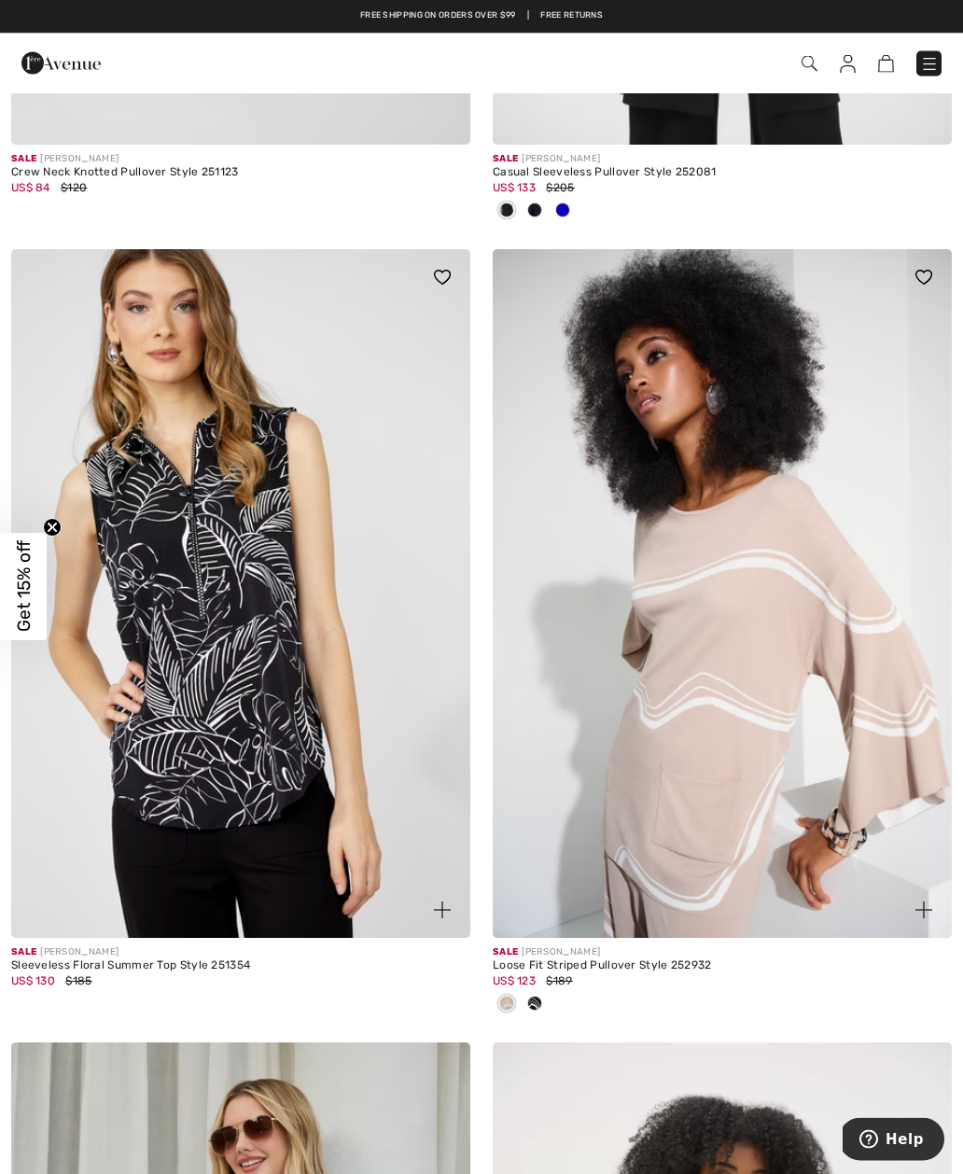
click at [755, 682] on img at bounding box center [722, 594] width 459 height 689
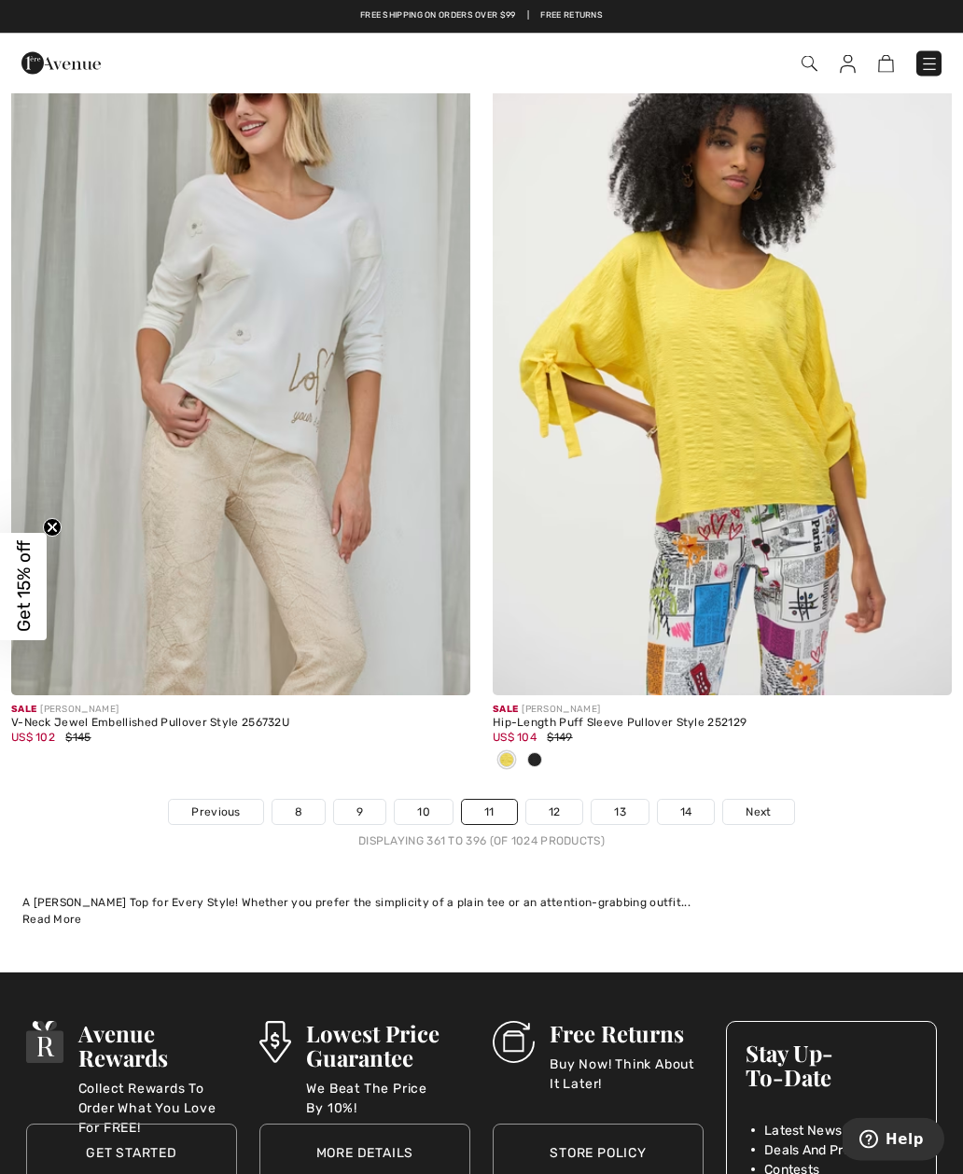
scroll to position [13808, 0]
click at [554, 802] on link "12" at bounding box center [554, 812] width 57 height 24
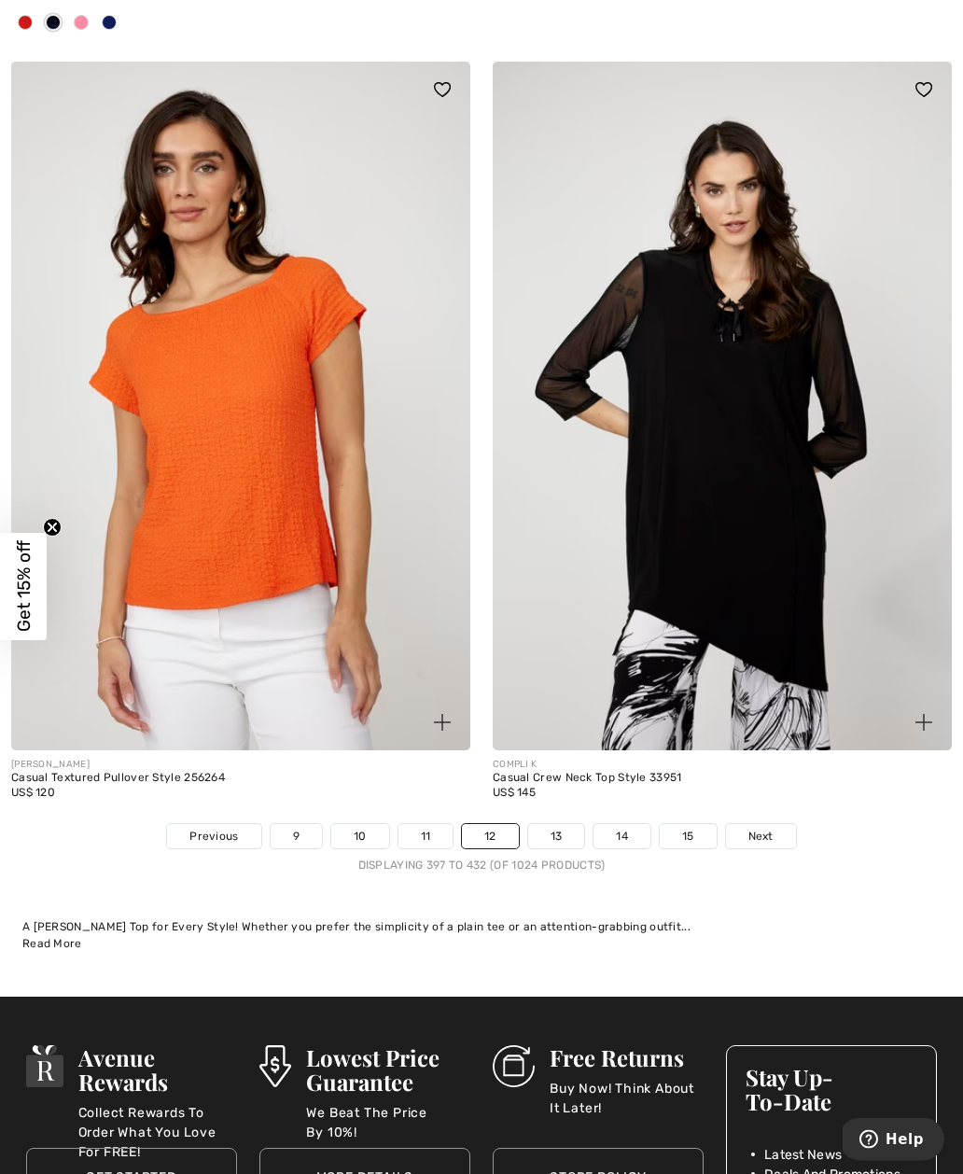
scroll to position [13723, 0]
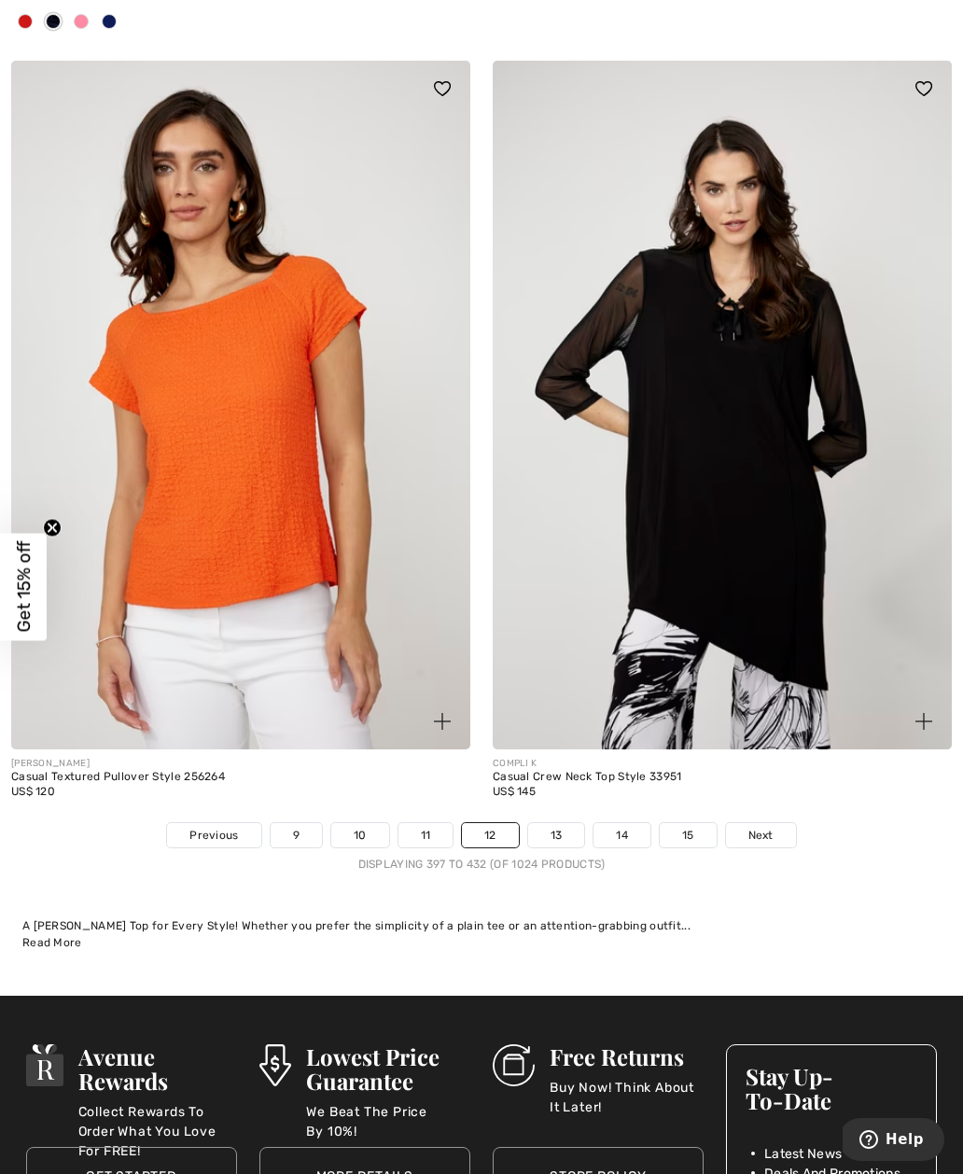
click at [560, 826] on link "13" at bounding box center [556, 835] width 57 height 24
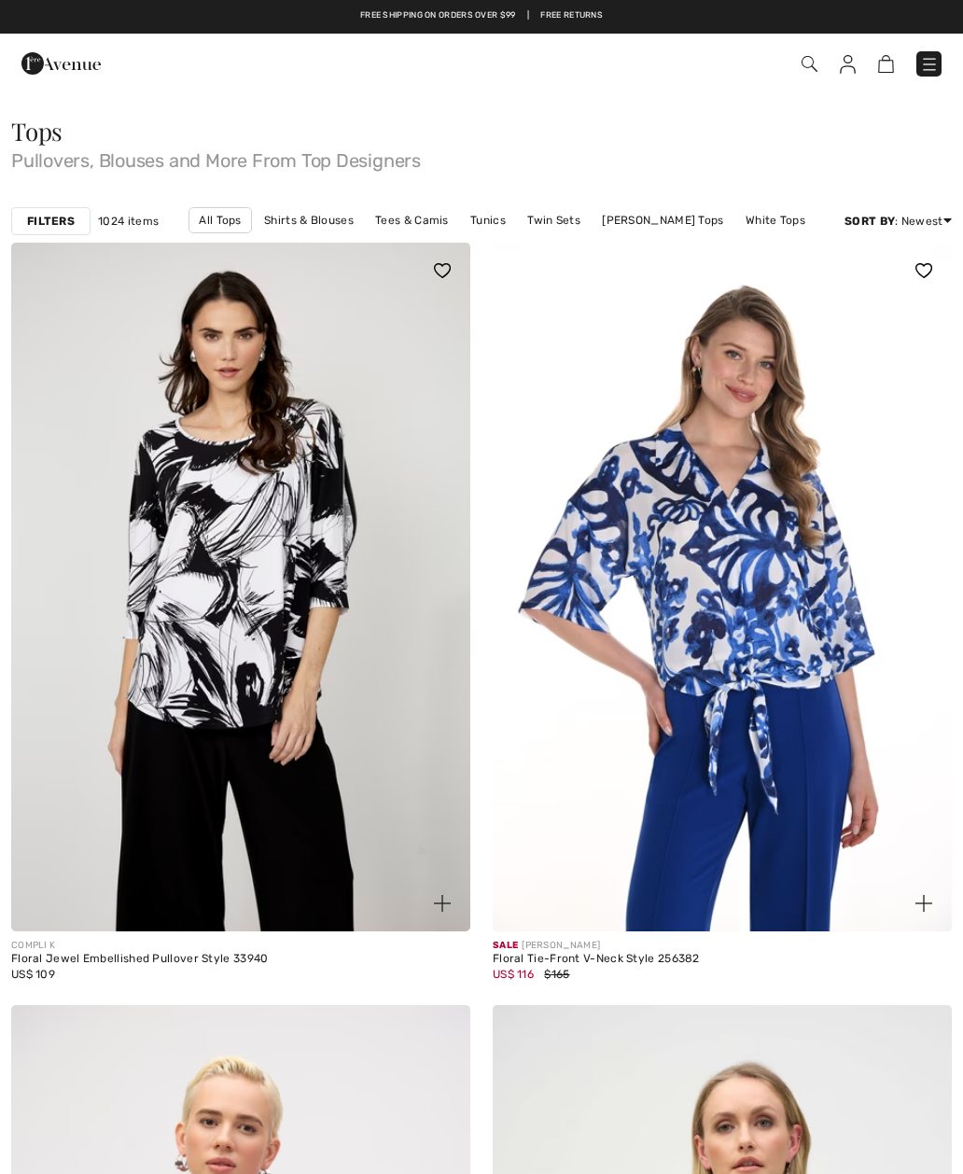
checkbox input "true"
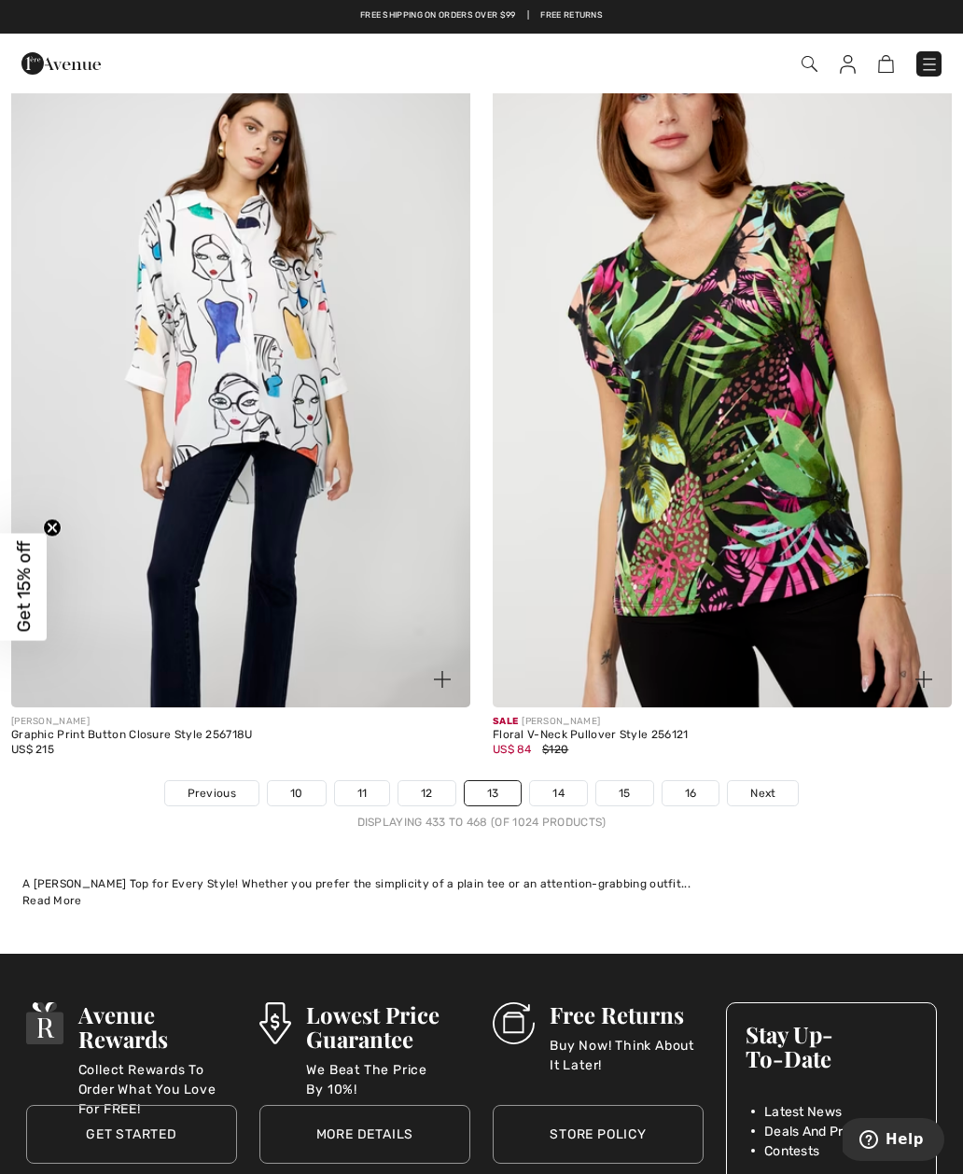
scroll to position [13793, 0]
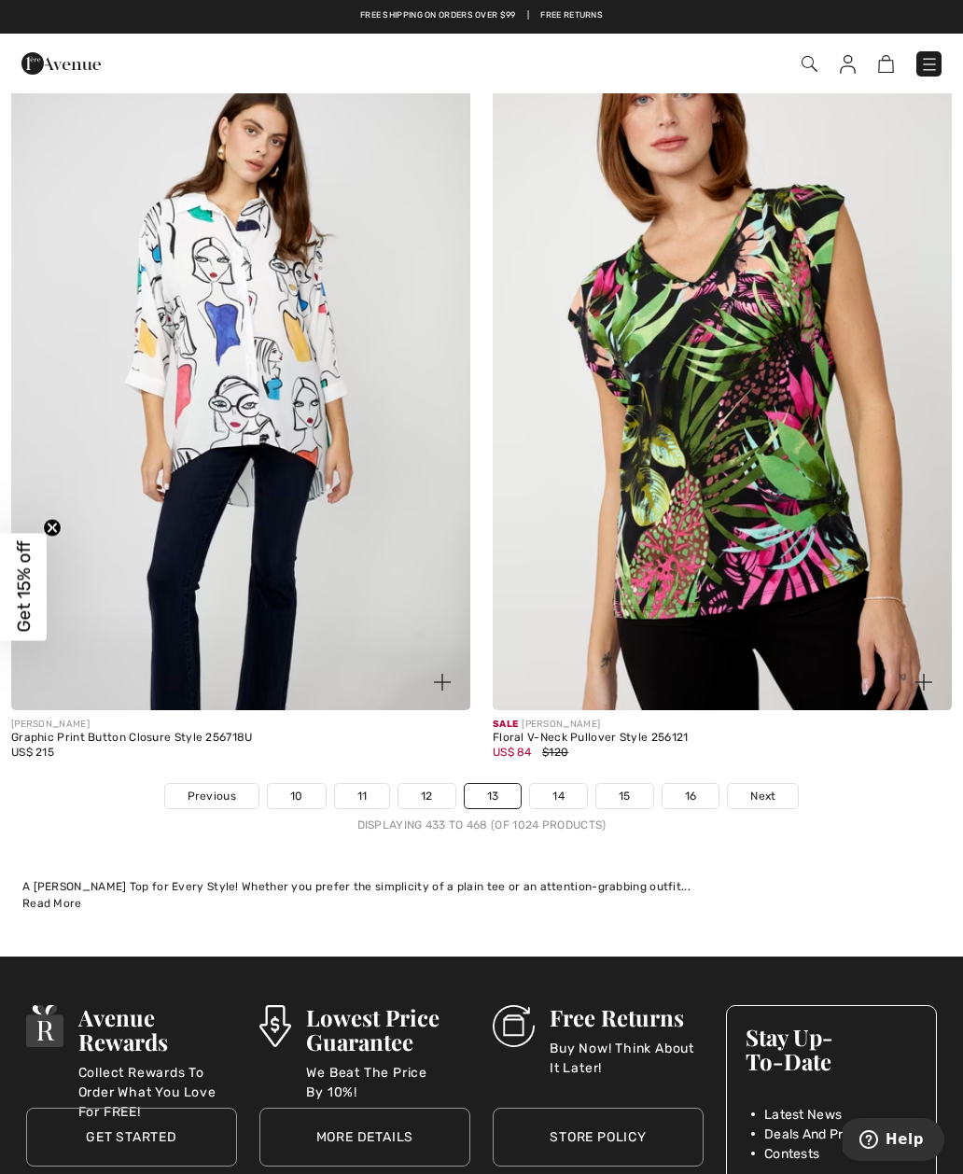
click at [555, 784] on link "14" at bounding box center [558, 796] width 57 height 24
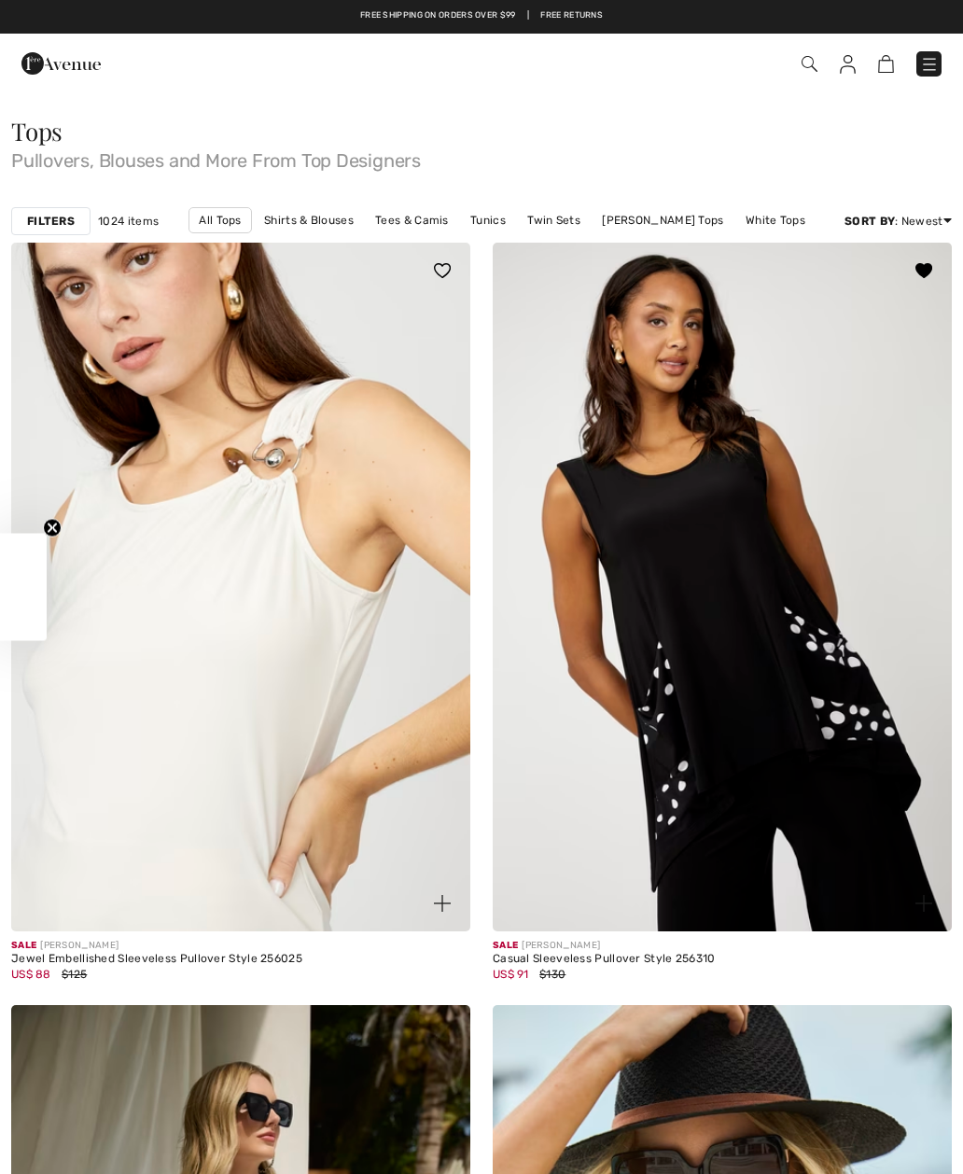
checkbox input "true"
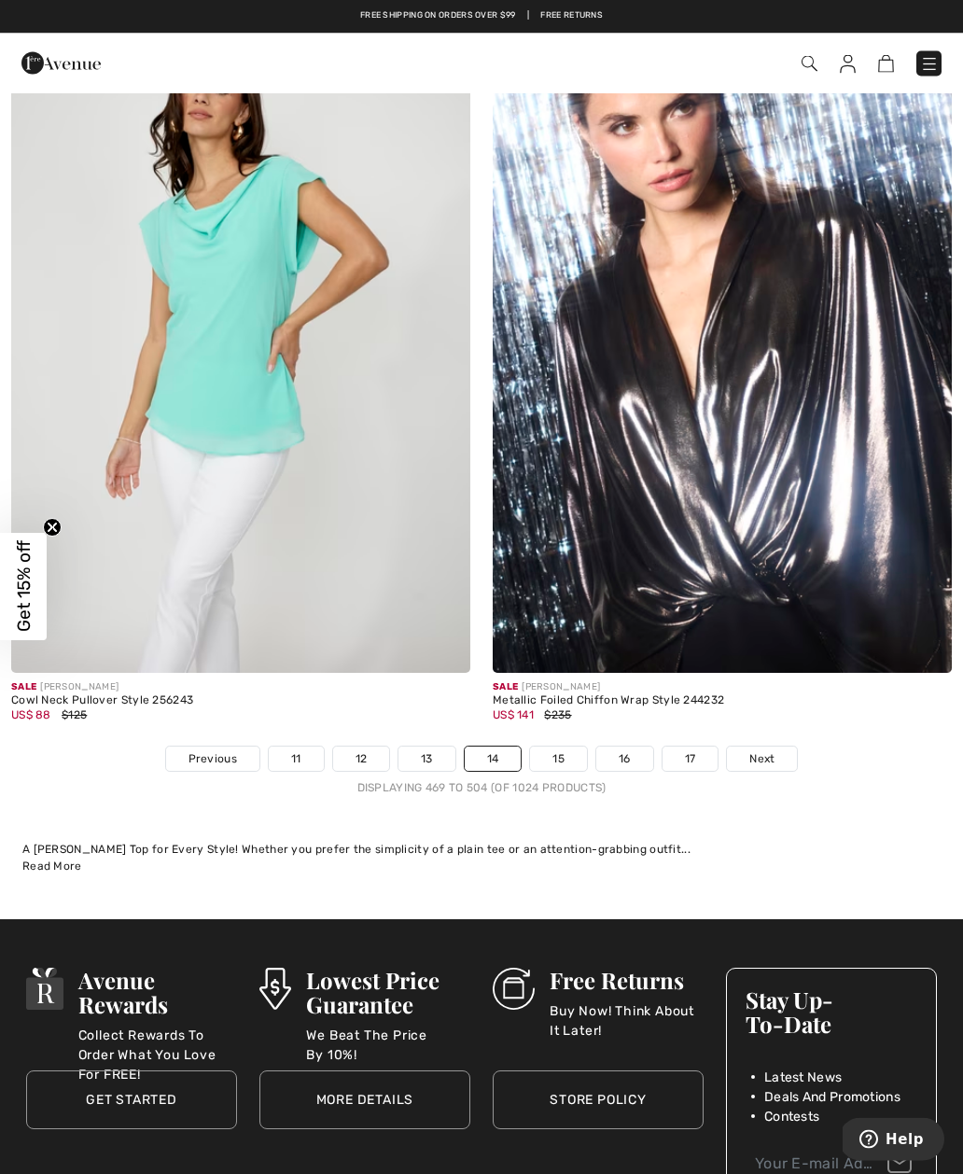
scroll to position [13761, 0]
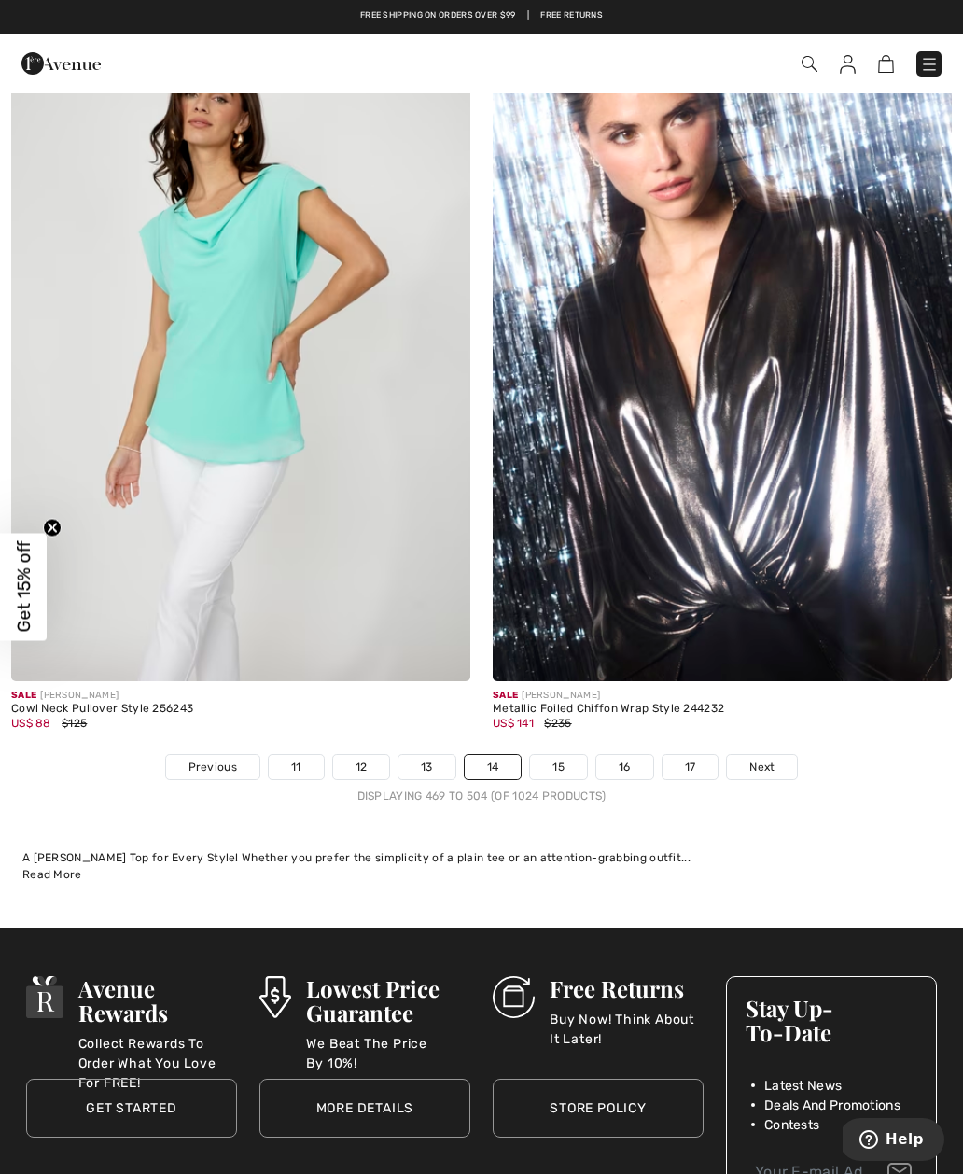
click at [556, 755] on link "15" at bounding box center [558, 767] width 57 height 24
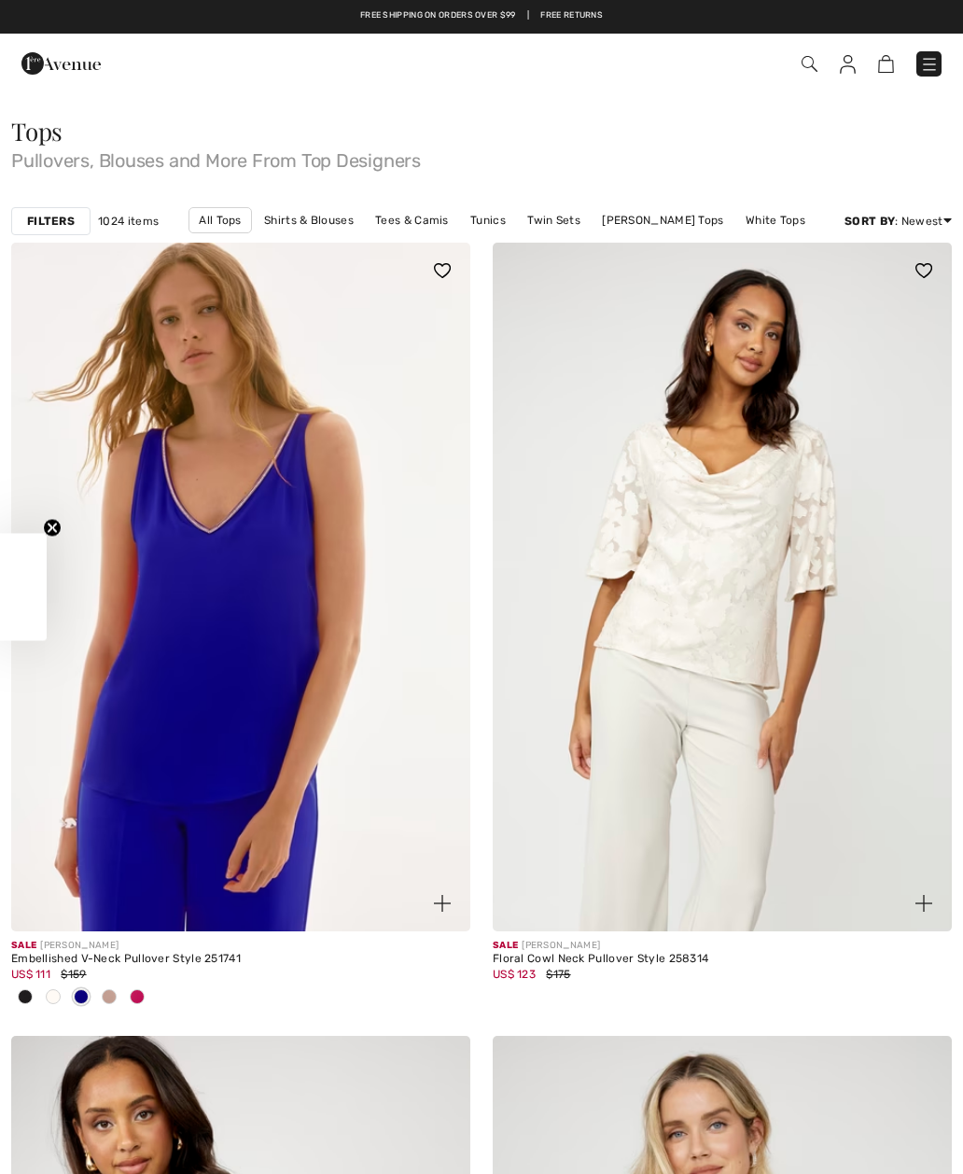
checkbox input "true"
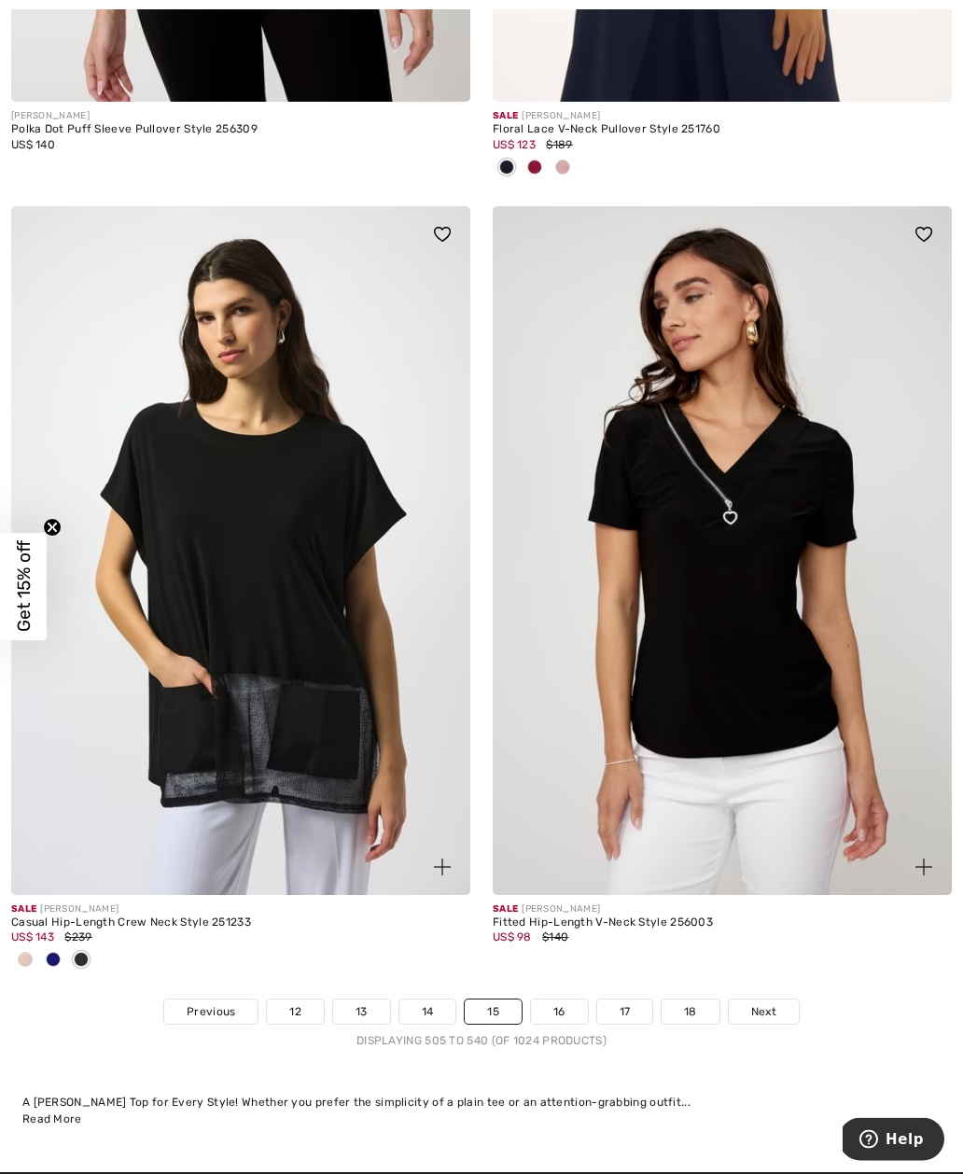
scroll to position [13593, 0]
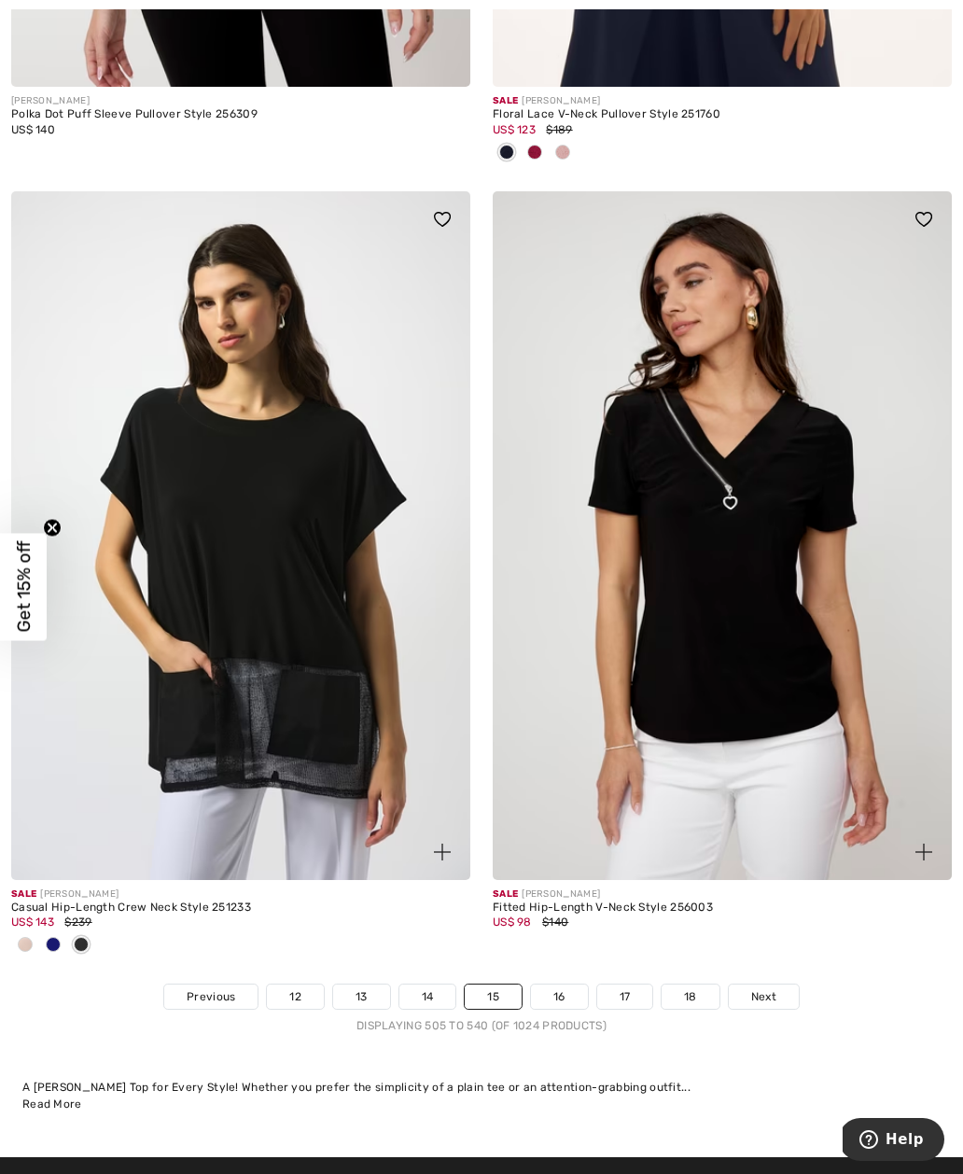
click at [571, 994] on link "16" at bounding box center [559, 996] width 57 height 24
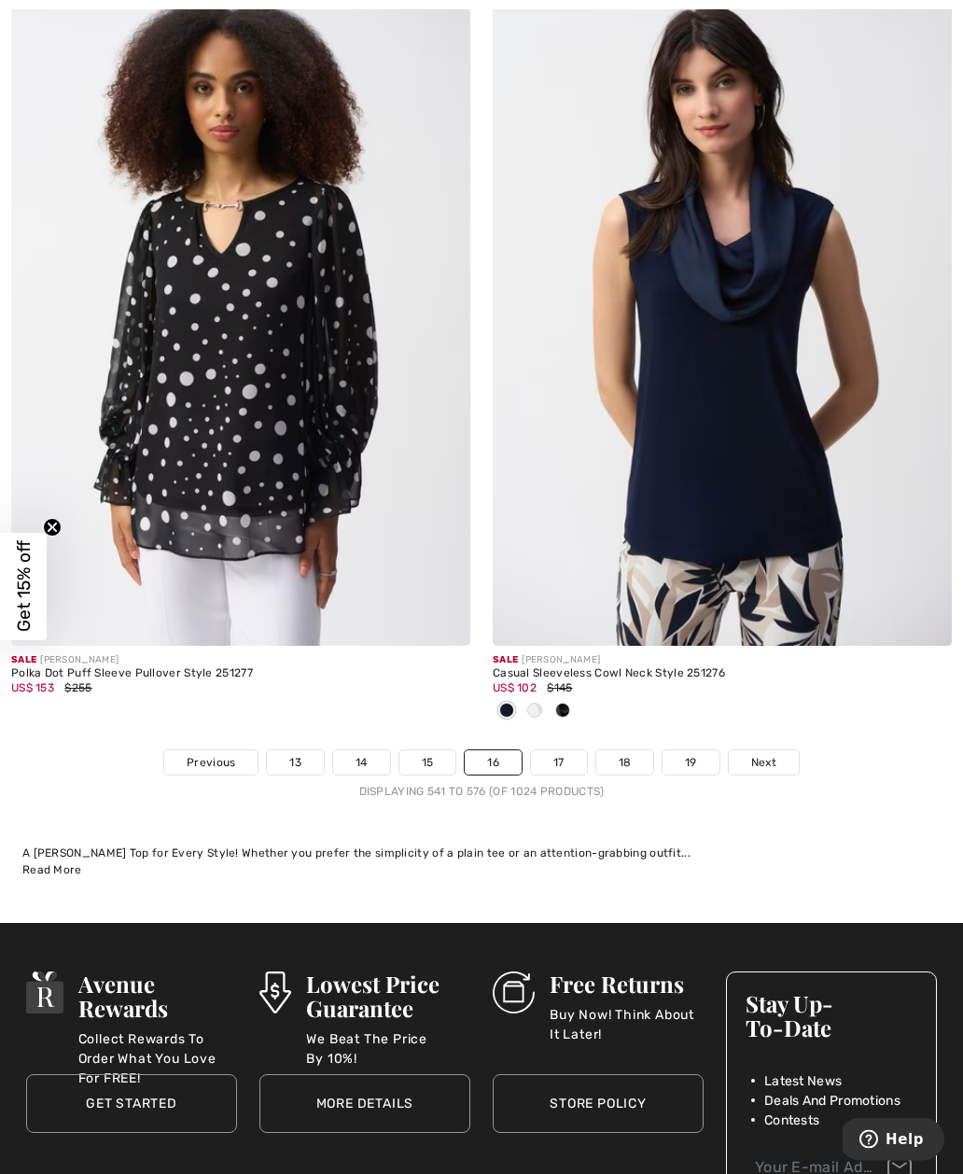
scroll to position [13987, 0]
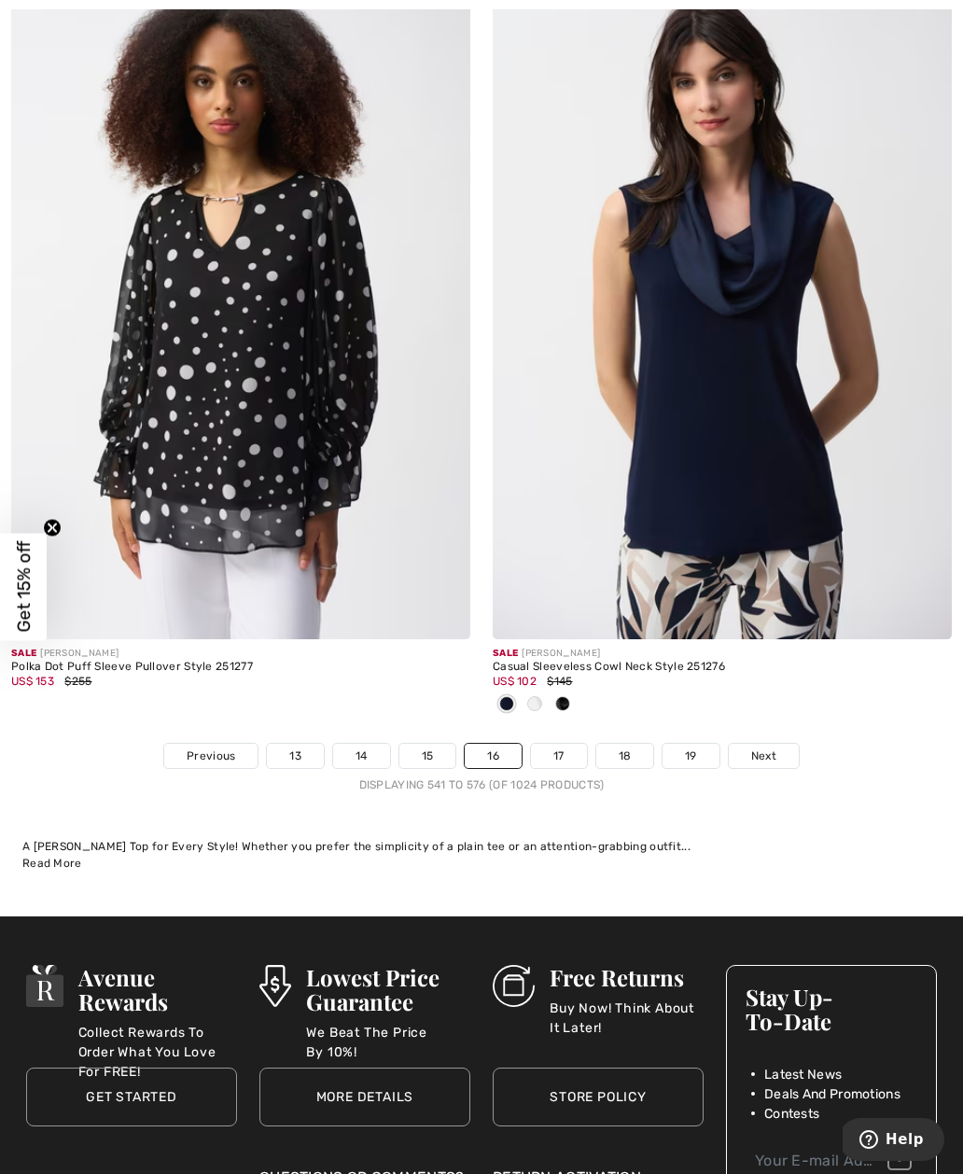
click at [558, 744] on link "17" at bounding box center [559, 756] width 56 height 24
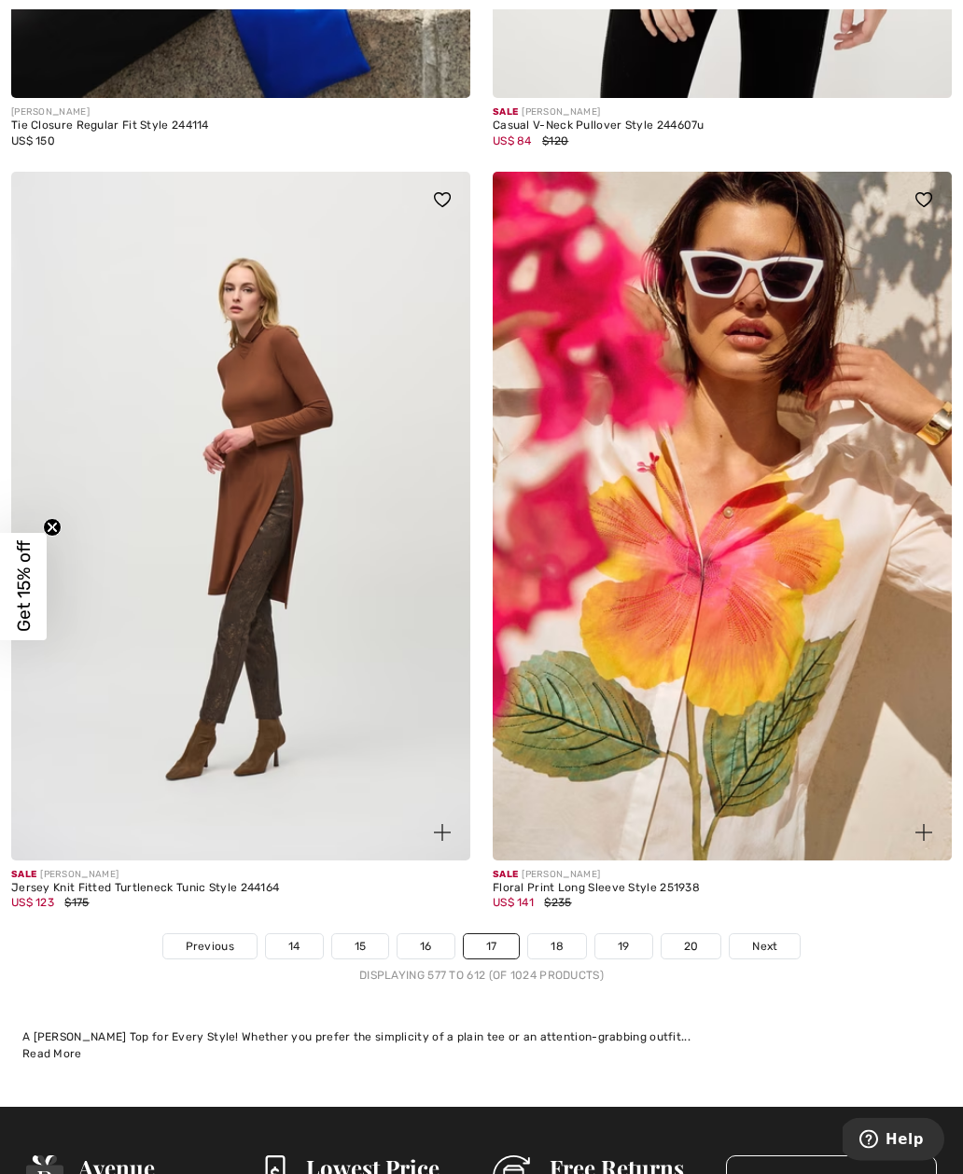
scroll to position [13725, 0]
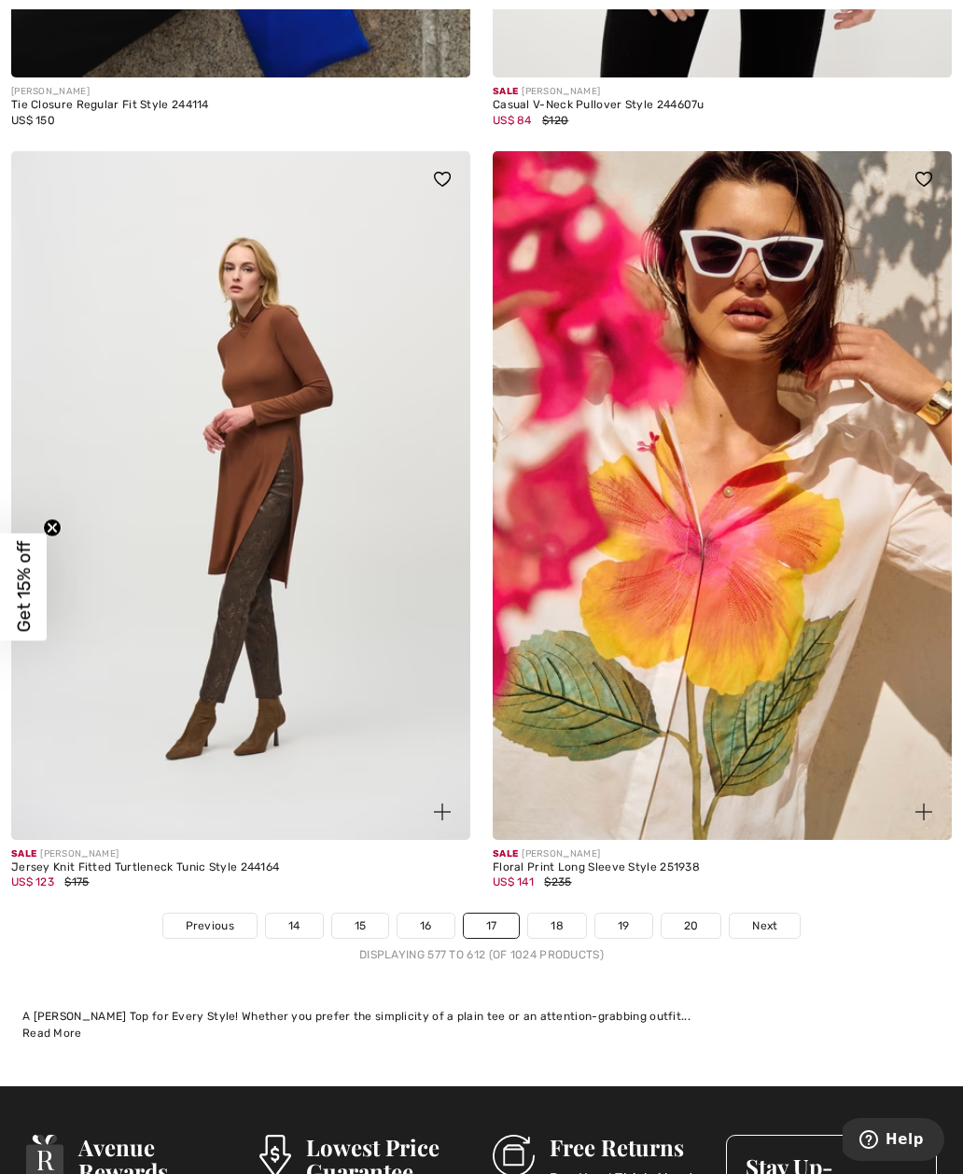
click at [545, 922] on link "18" at bounding box center [557, 925] width 58 height 24
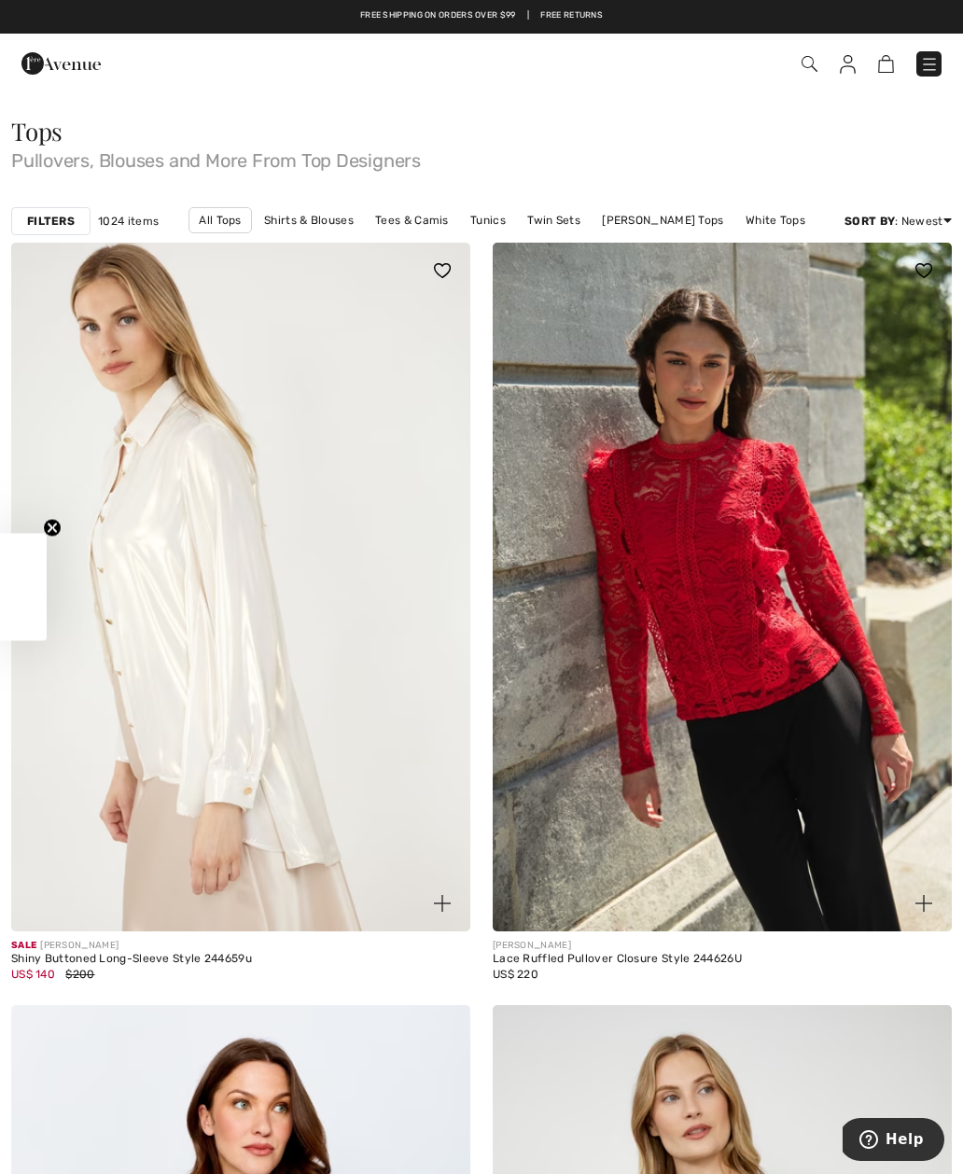
checkbox input "true"
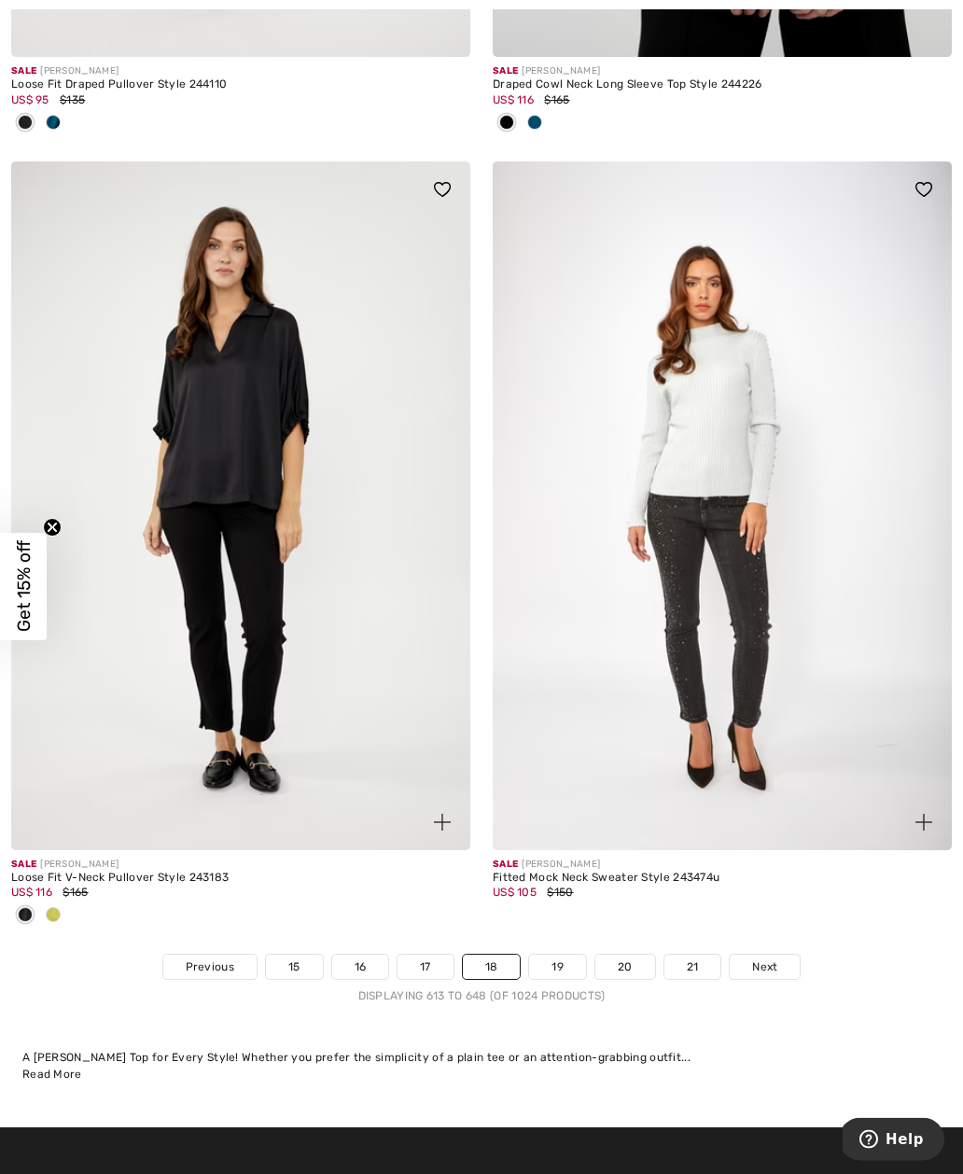
scroll to position [13592, 0]
click at [559, 955] on link "19" at bounding box center [557, 967] width 57 height 24
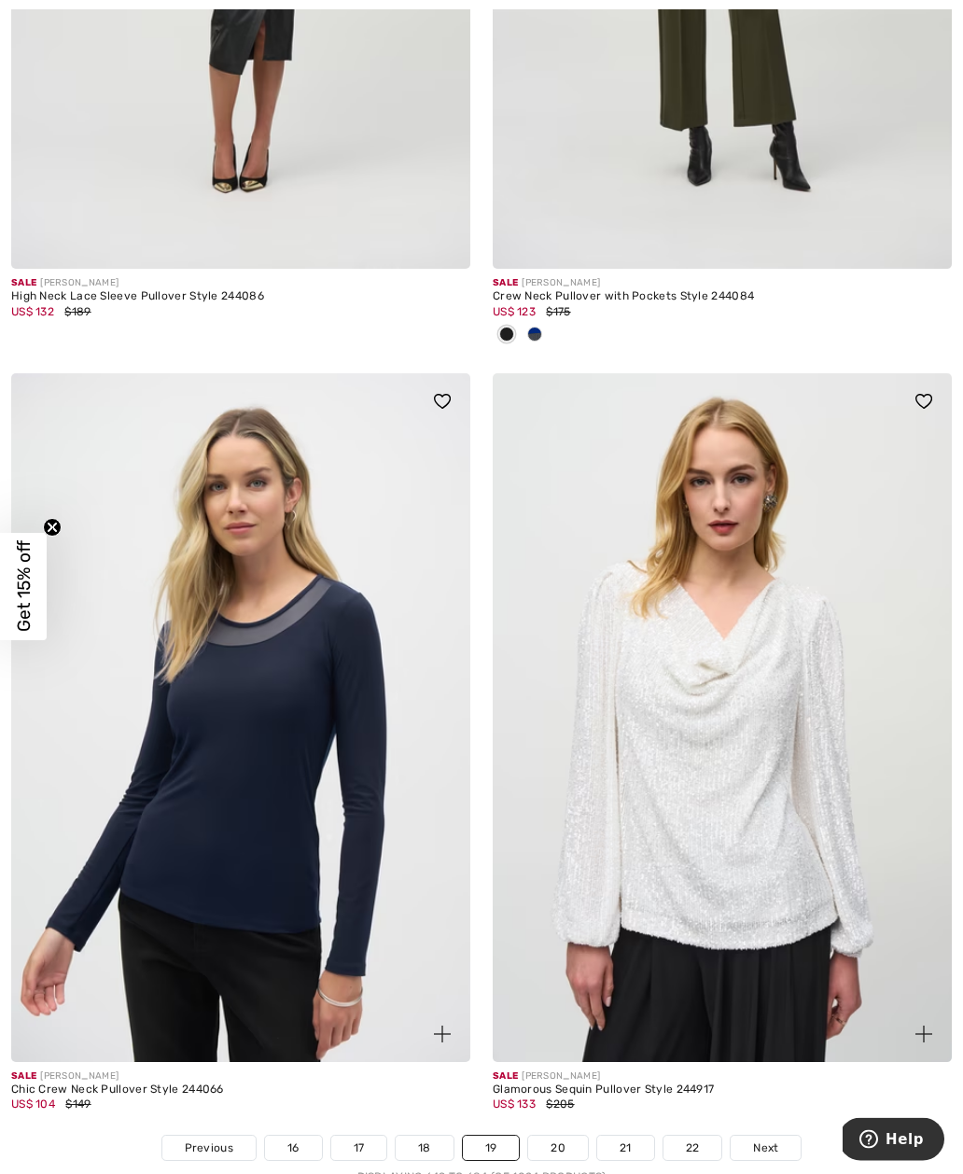
scroll to position [13472, 0]
click at [551, 1136] on link "20" at bounding box center [558, 1148] width 60 height 24
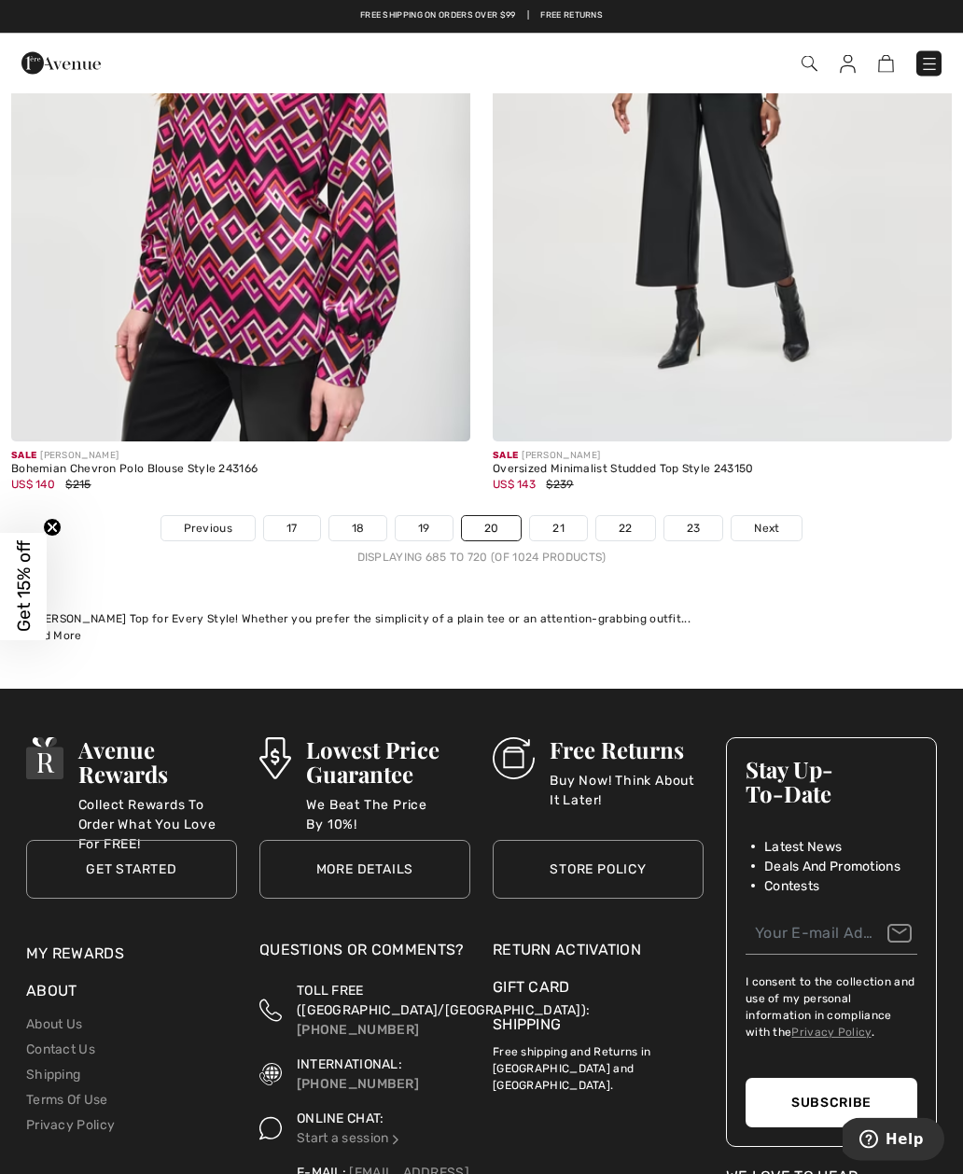
scroll to position [13930, 0]
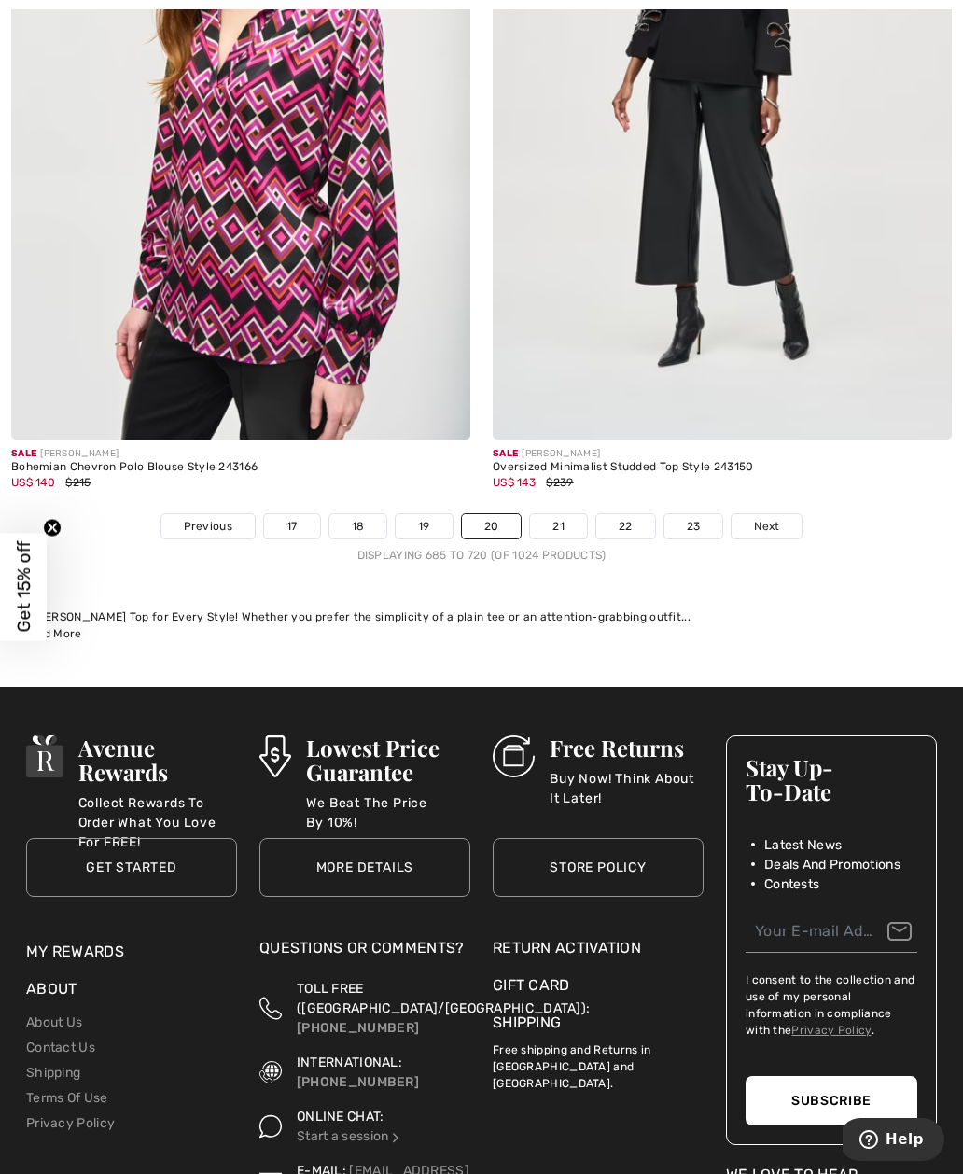
click at [558, 514] on link "21" at bounding box center [558, 526] width 57 height 24
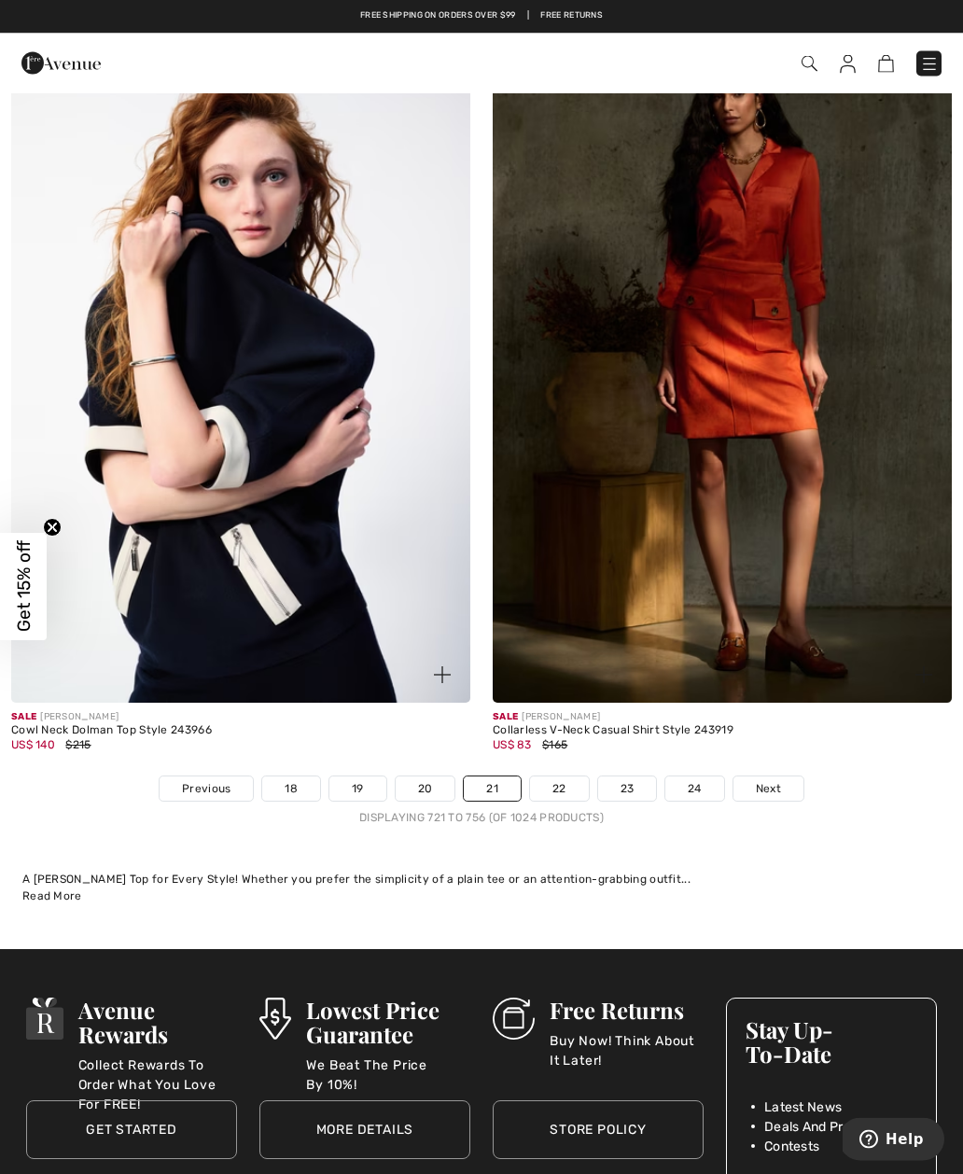
scroll to position [13725, 0]
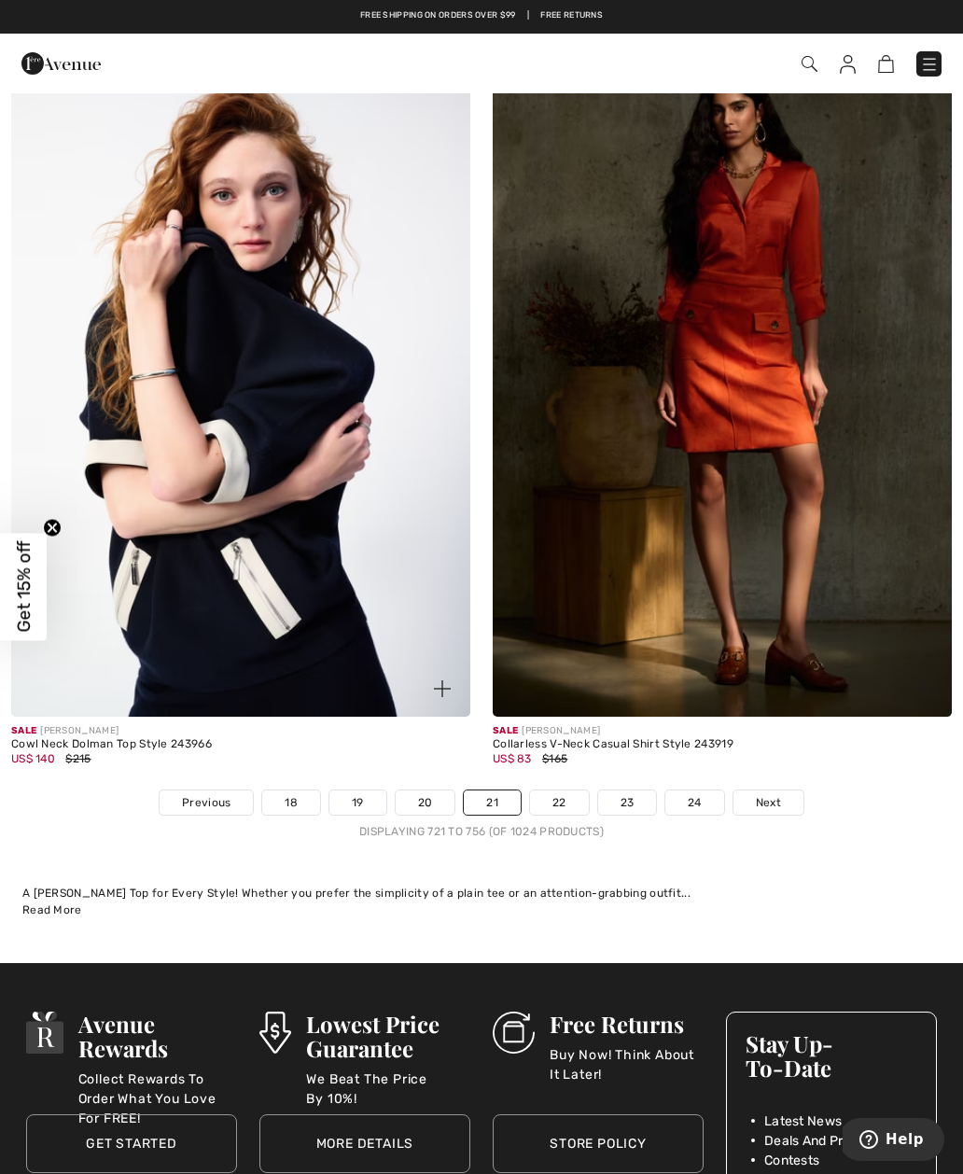
click at [559, 796] on link "22" at bounding box center [559, 802] width 59 height 24
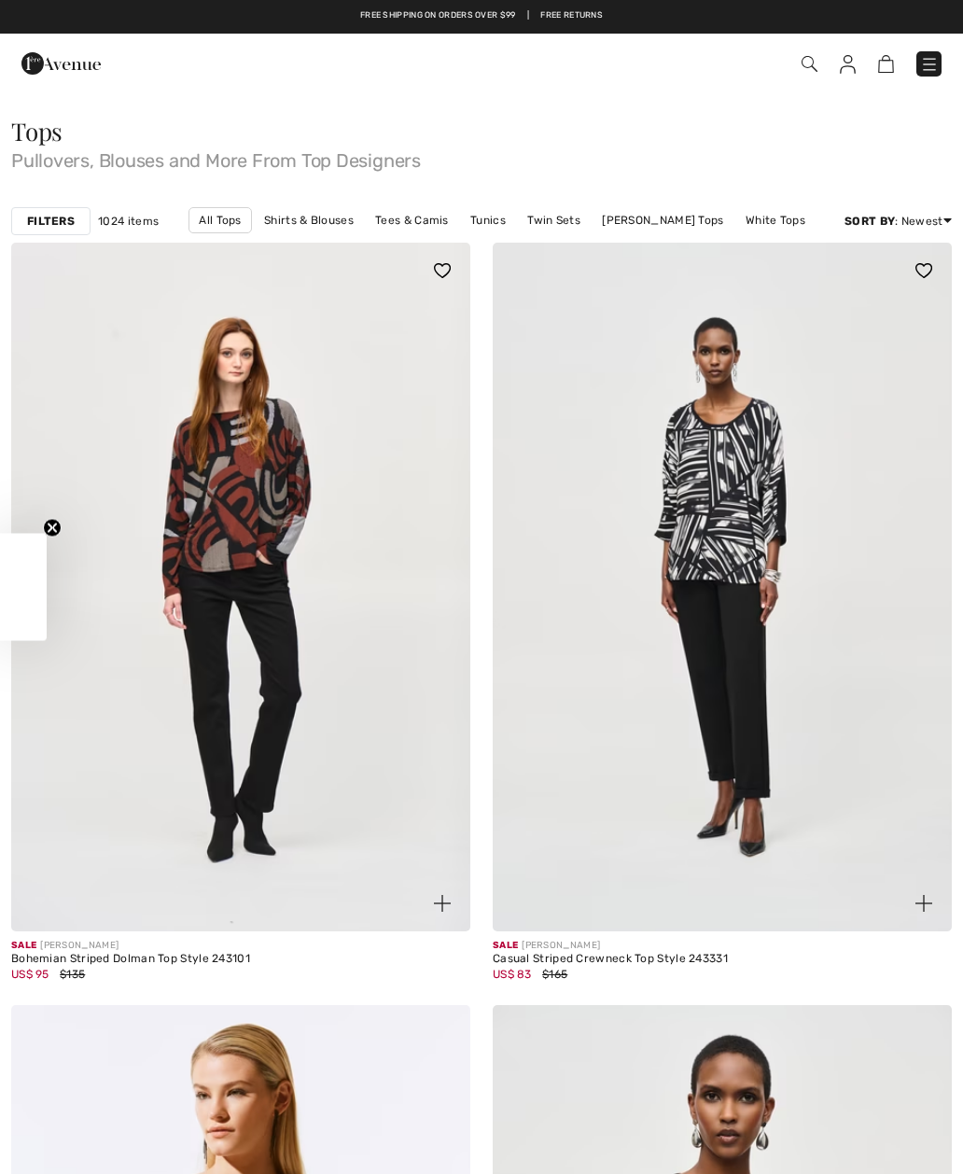
checkbox input "true"
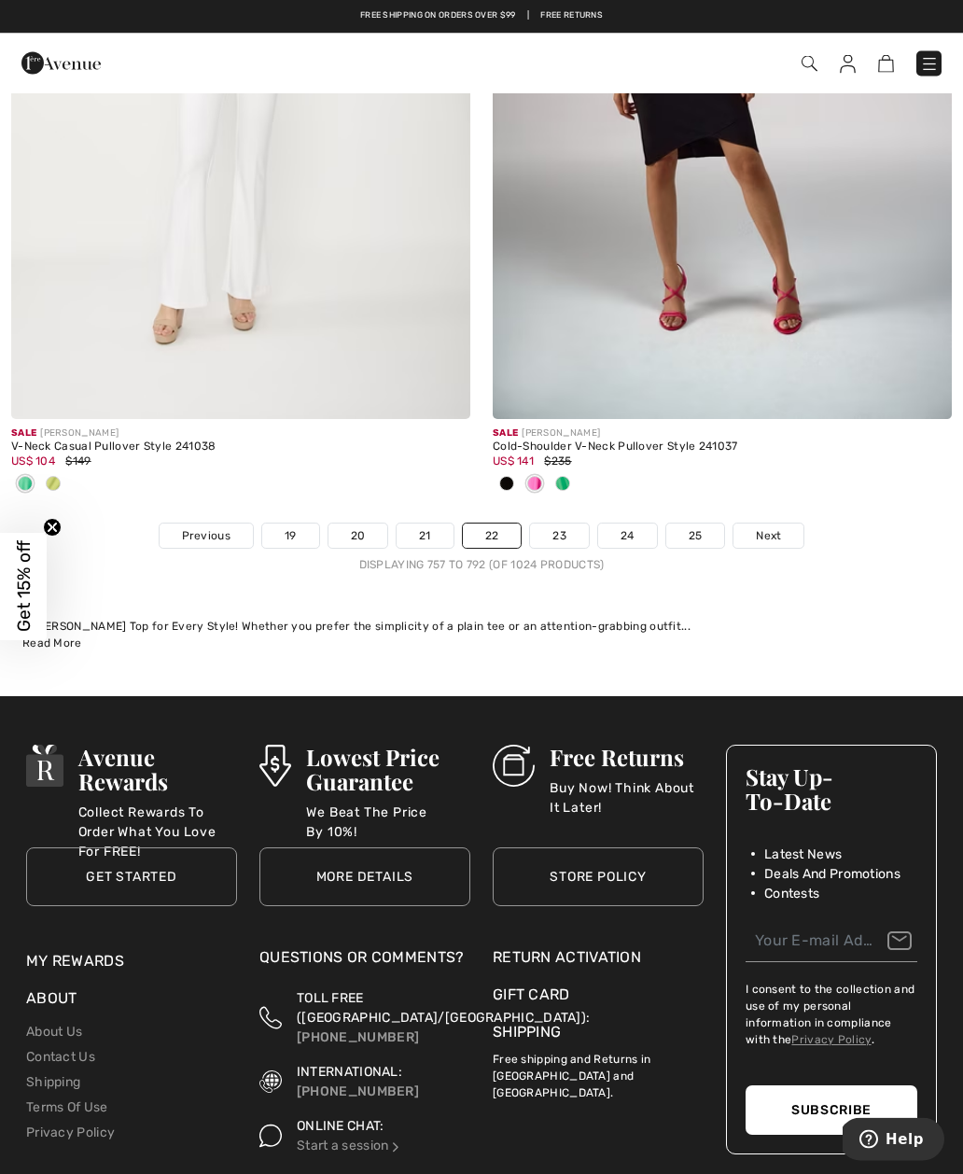
scroll to position [14041, 0]
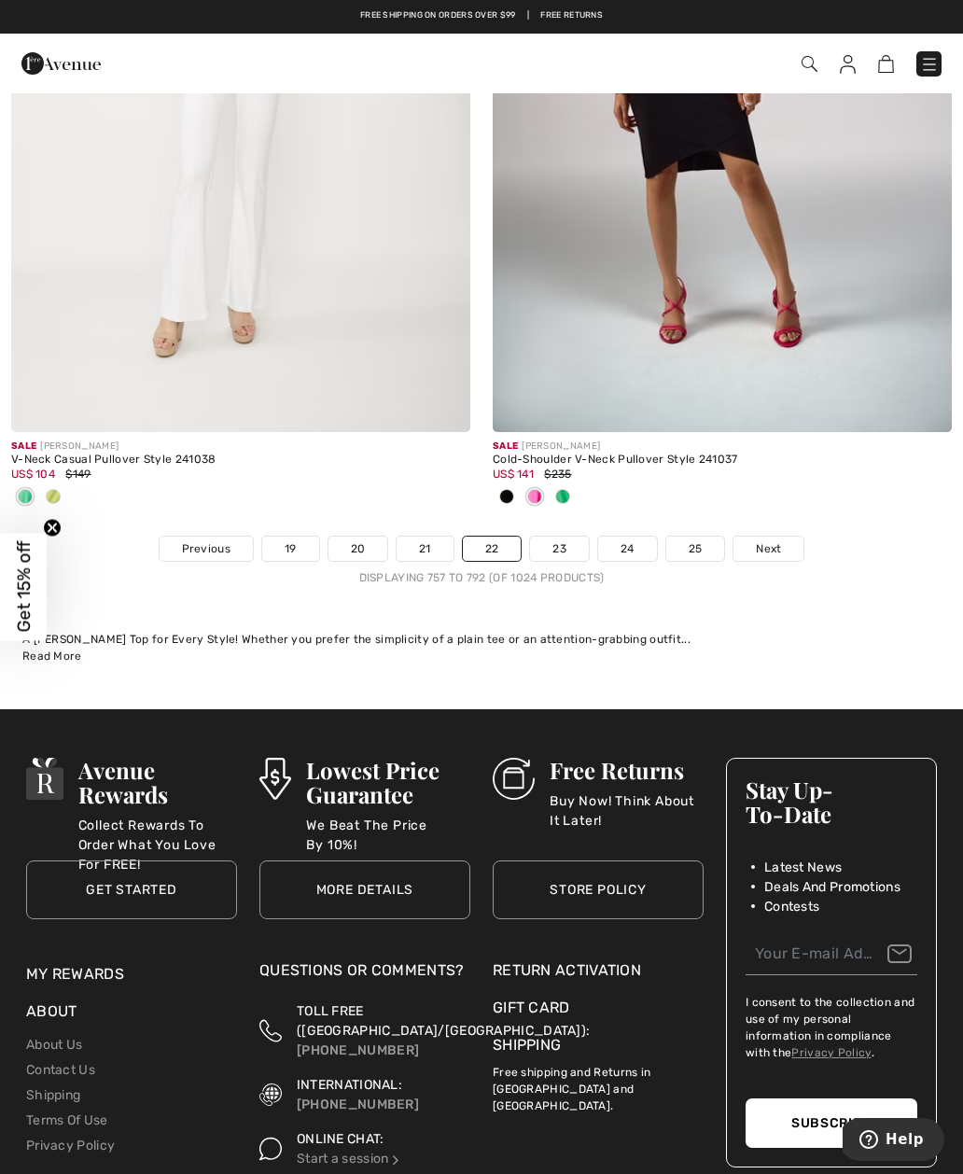
click at [558, 569] on div "Displaying 757 to 792 (of 1024 products)" at bounding box center [481, 577] width 963 height 17
click at [563, 537] on link "23" at bounding box center [559, 549] width 59 height 24
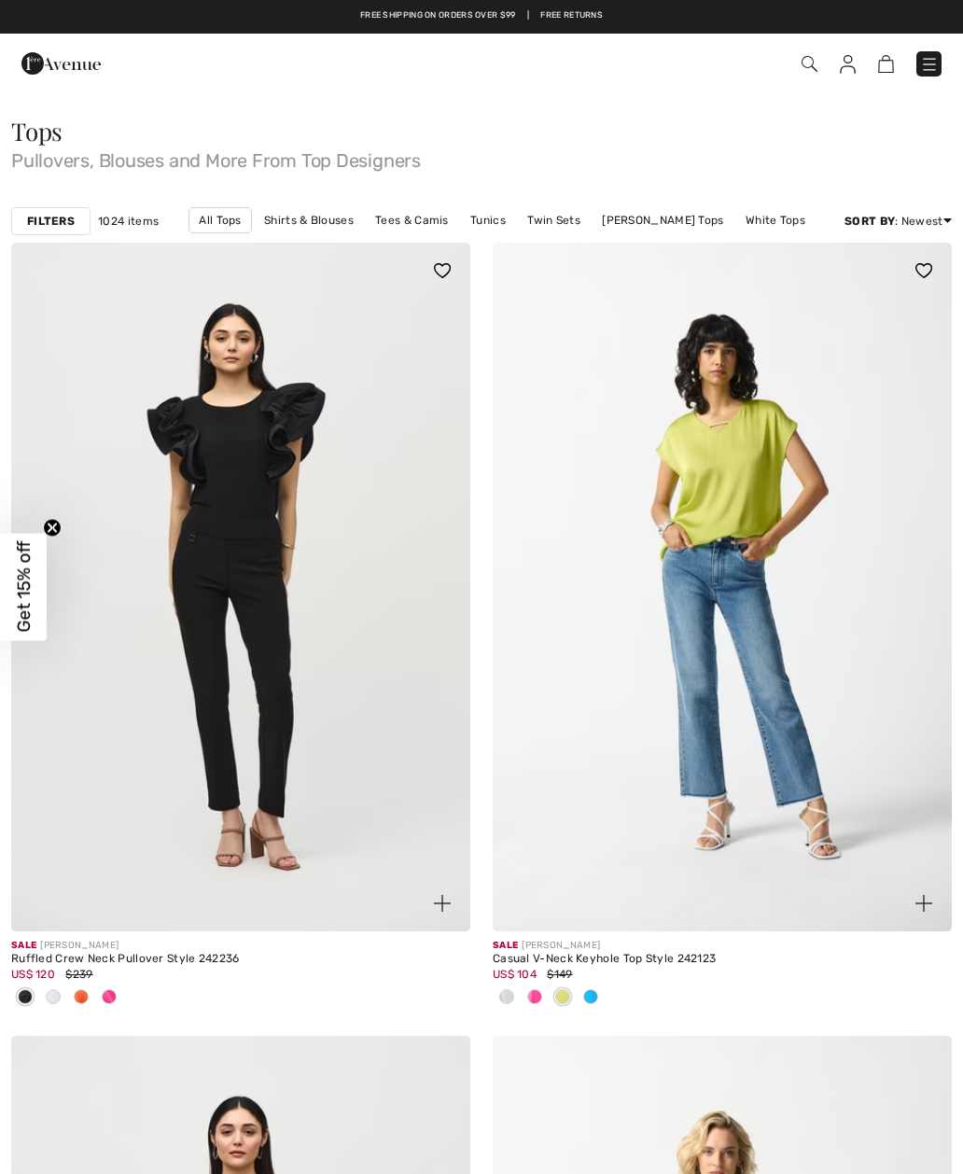
checkbox input "true"
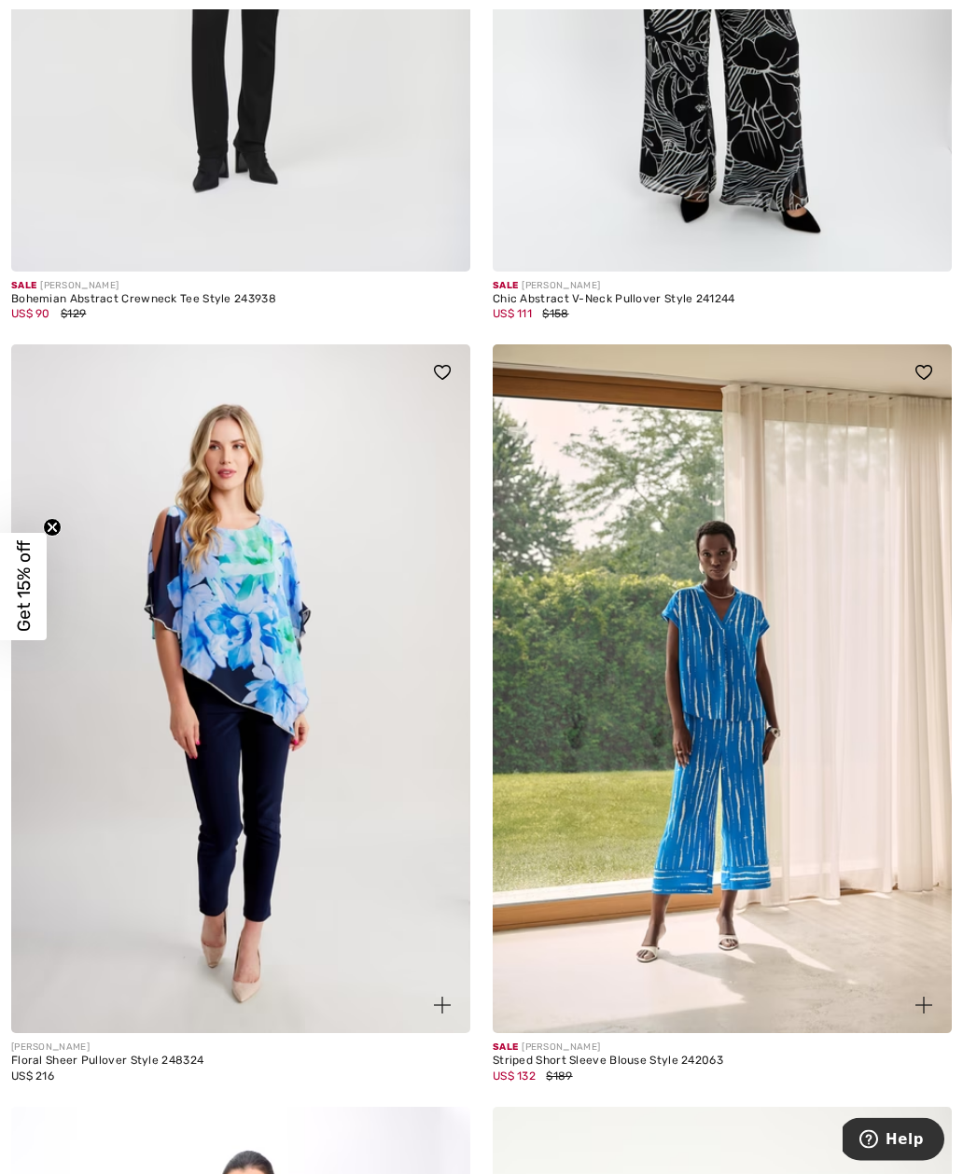
scroll to position [2246, 0]
click at [719, 815] on img at bounding box center [722, 688] width 459 height 689
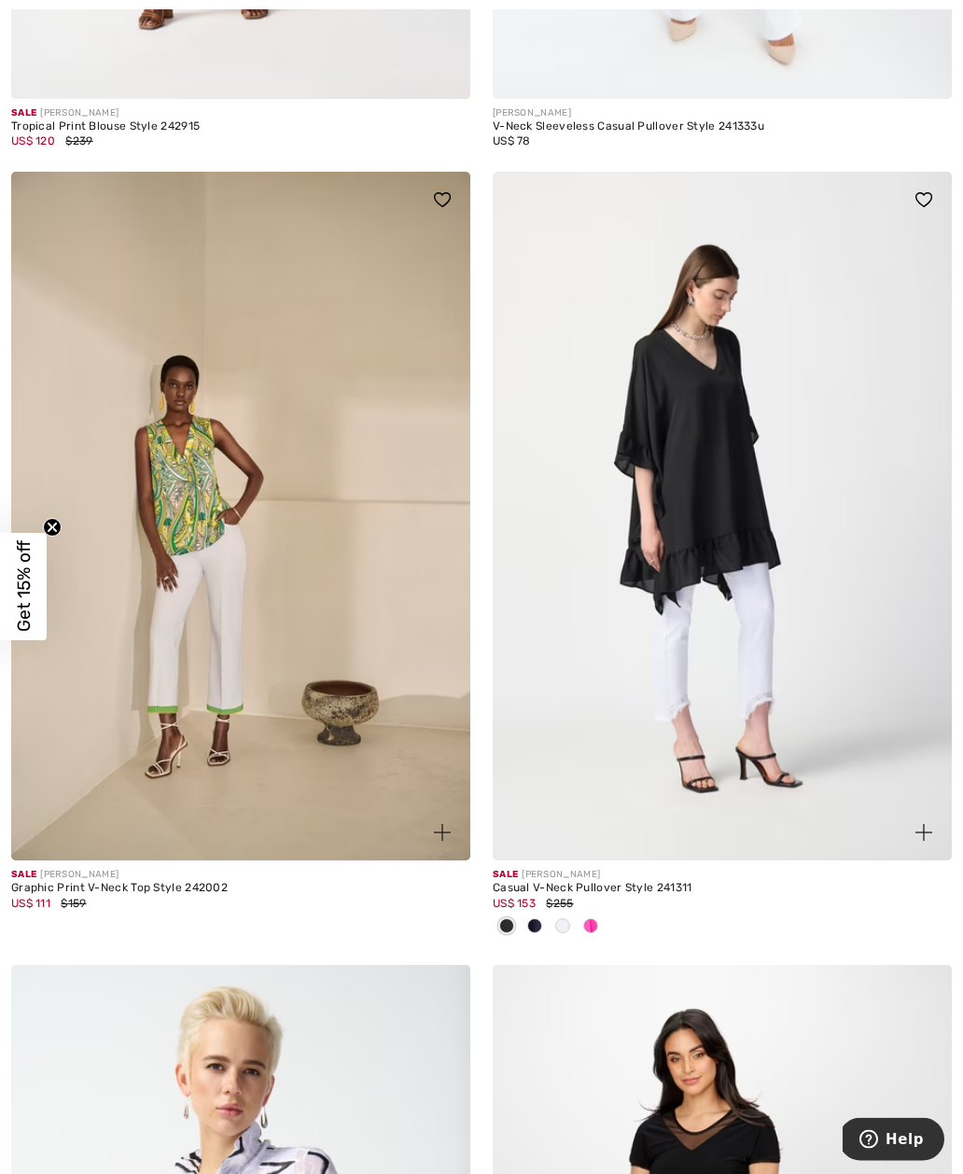
scroll to position [10466, 0]
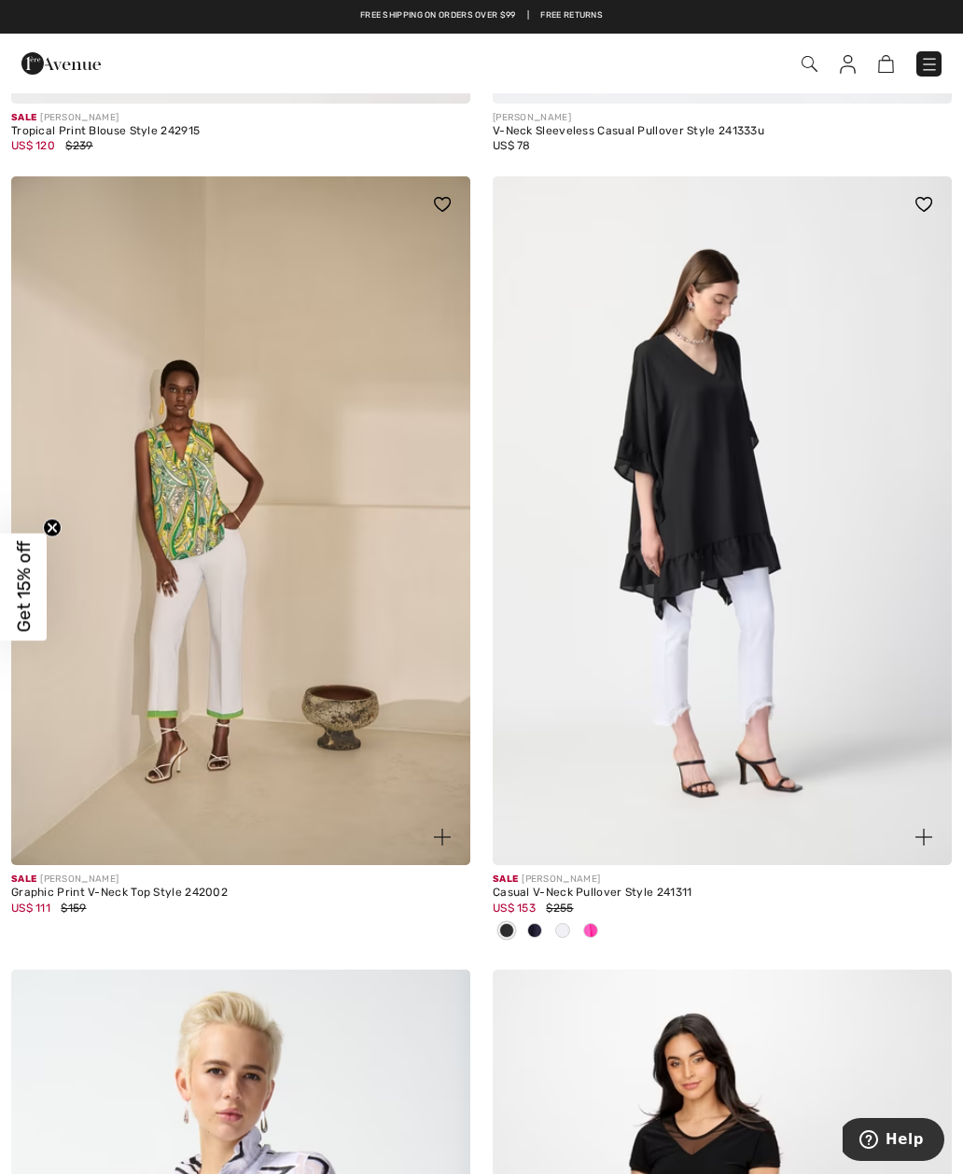
click at [591, 929] on div at bounding box center [591, 931] width 28 height 31
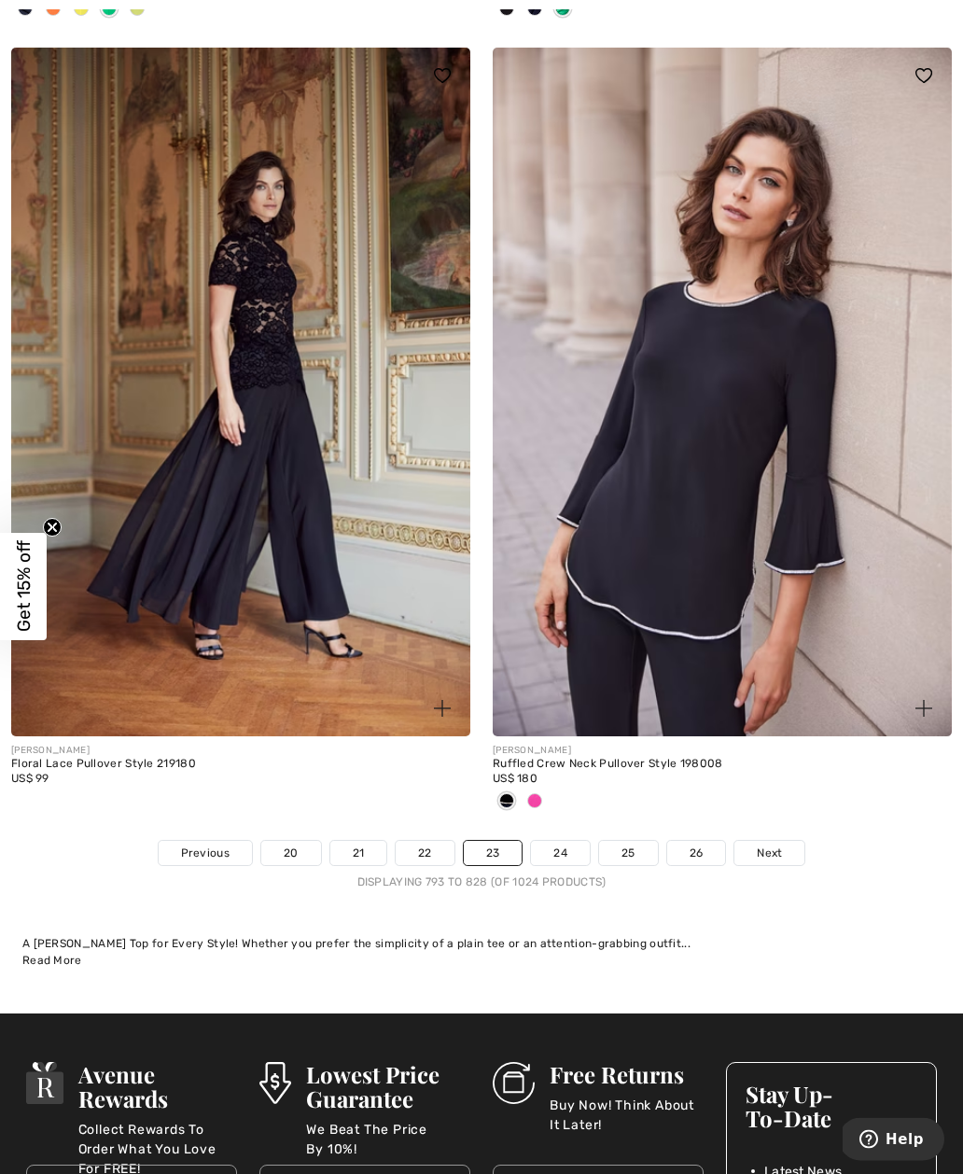
scroll to position [13746, 0]
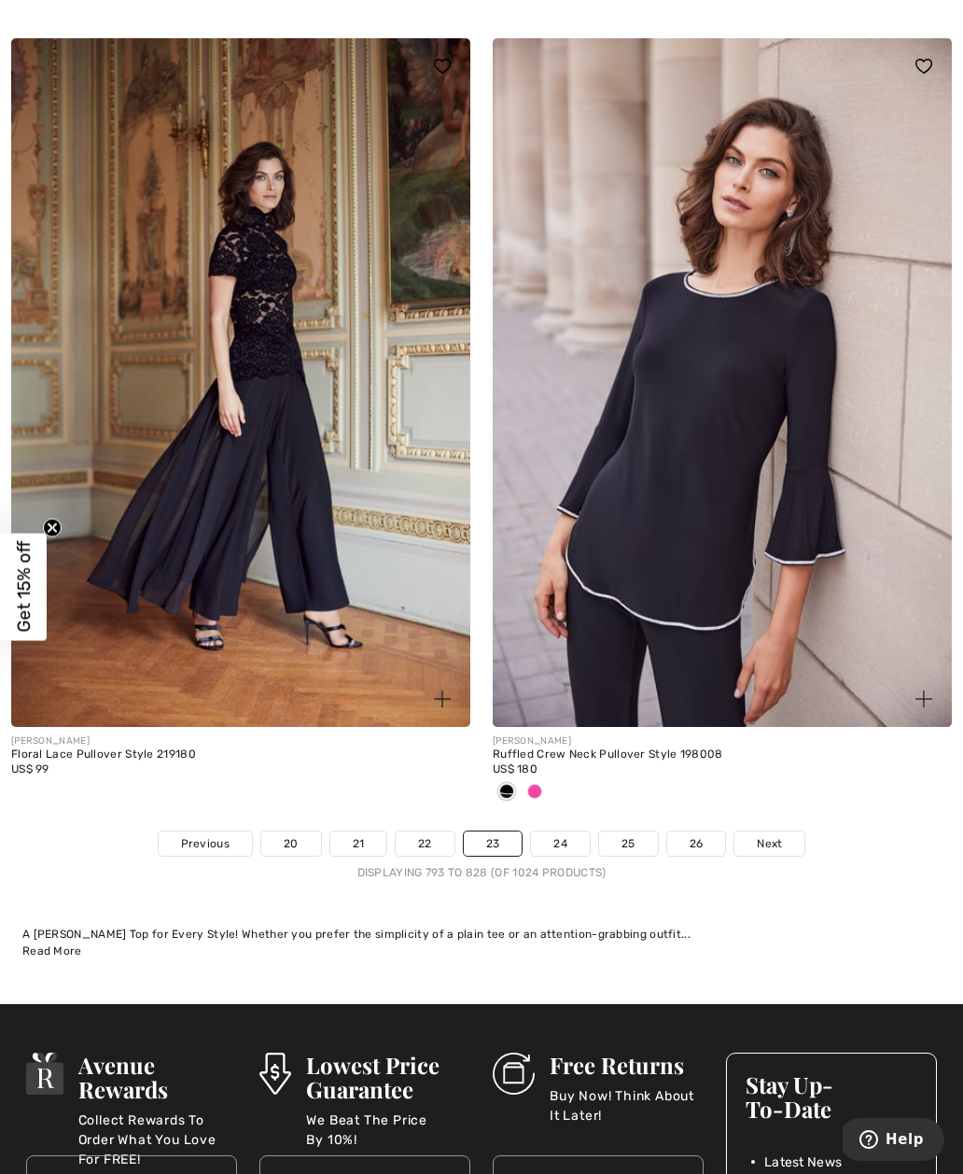
click at [554, 834] on link "24" at bounding box center [560, 843] width 59 height 24
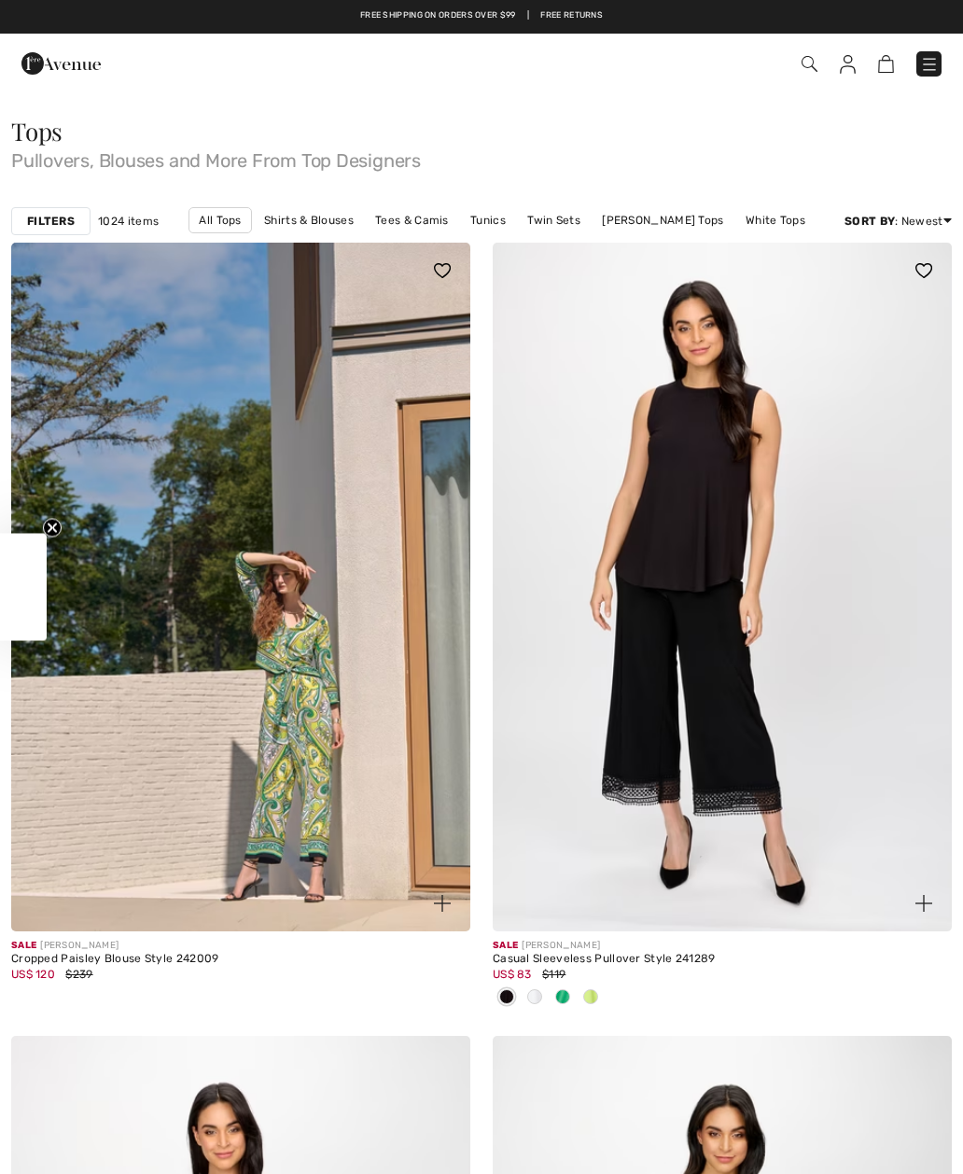
checkbox input "true"
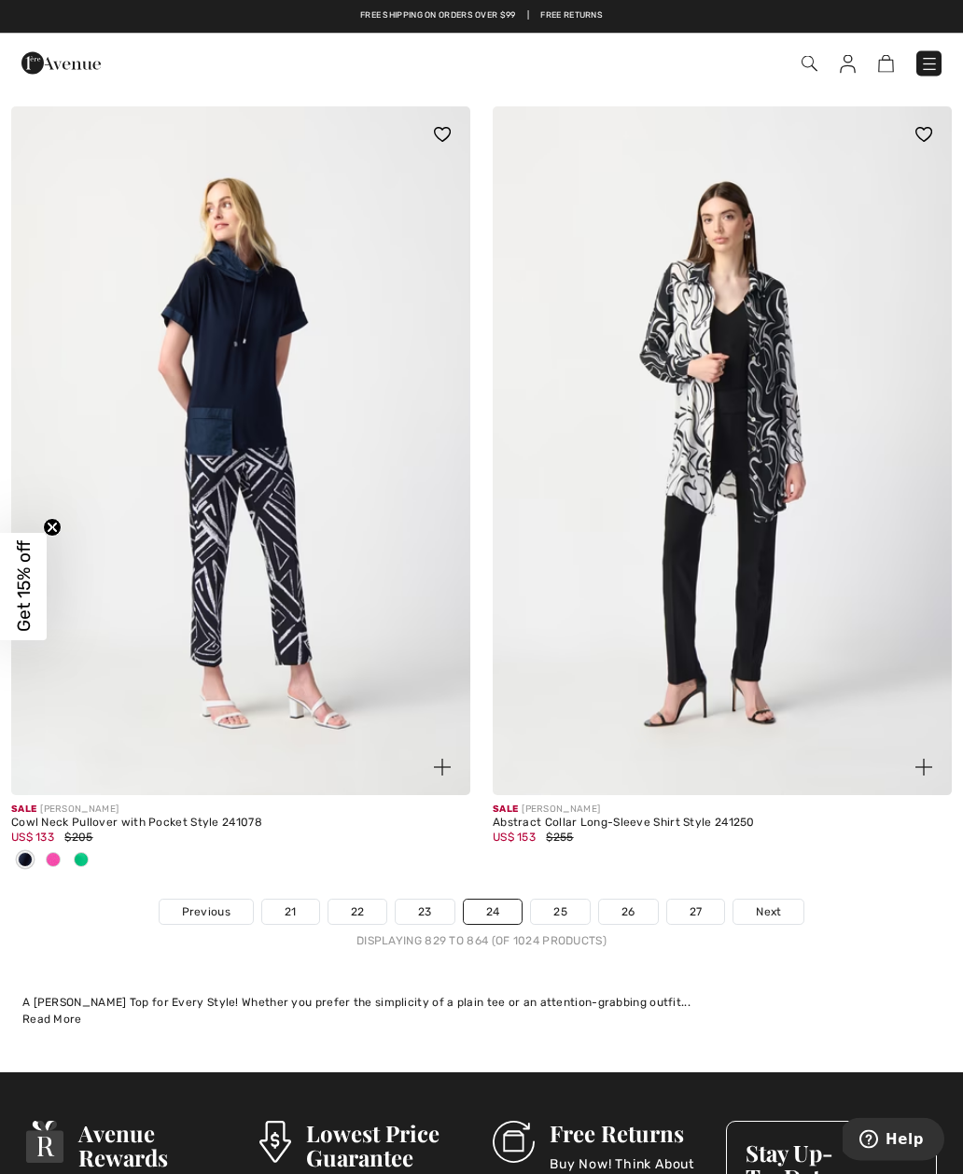
scroll to position [13739, 0]
click at [569, 899] on link "25" at bounding box center [560, 911] width 59 height 24
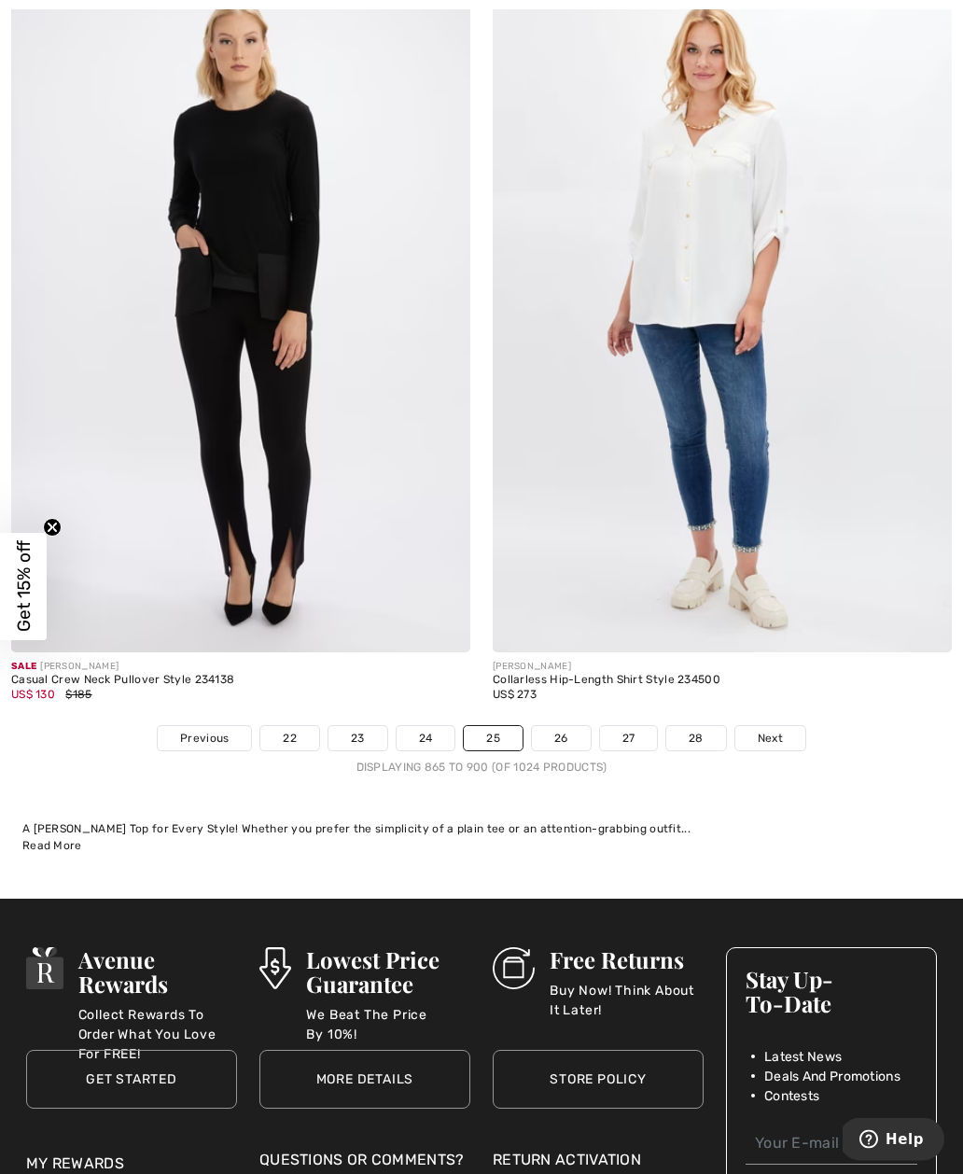
scroll to position [13853, 0]
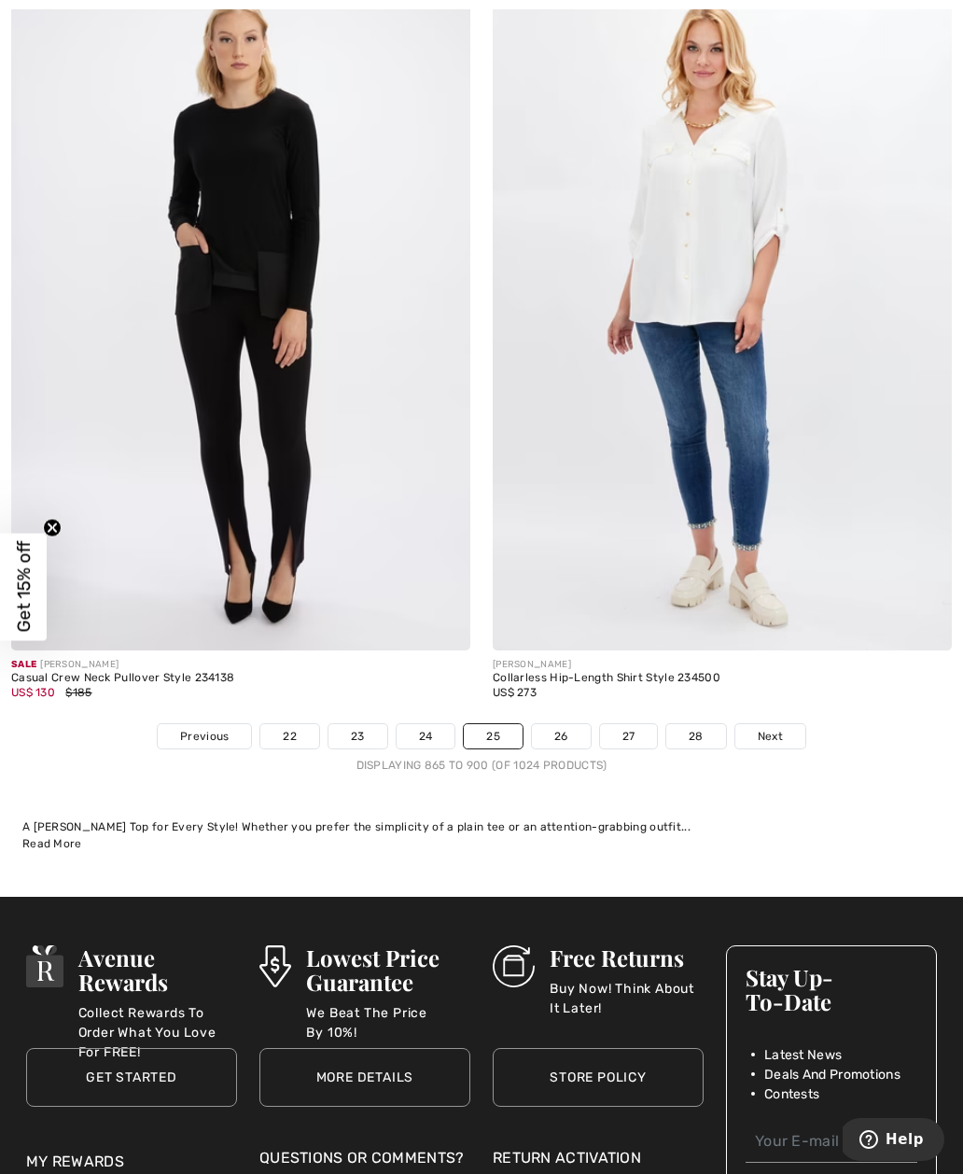
click at [563, 724] on link "26" at bounding box center [561, 736] width 59 height 24
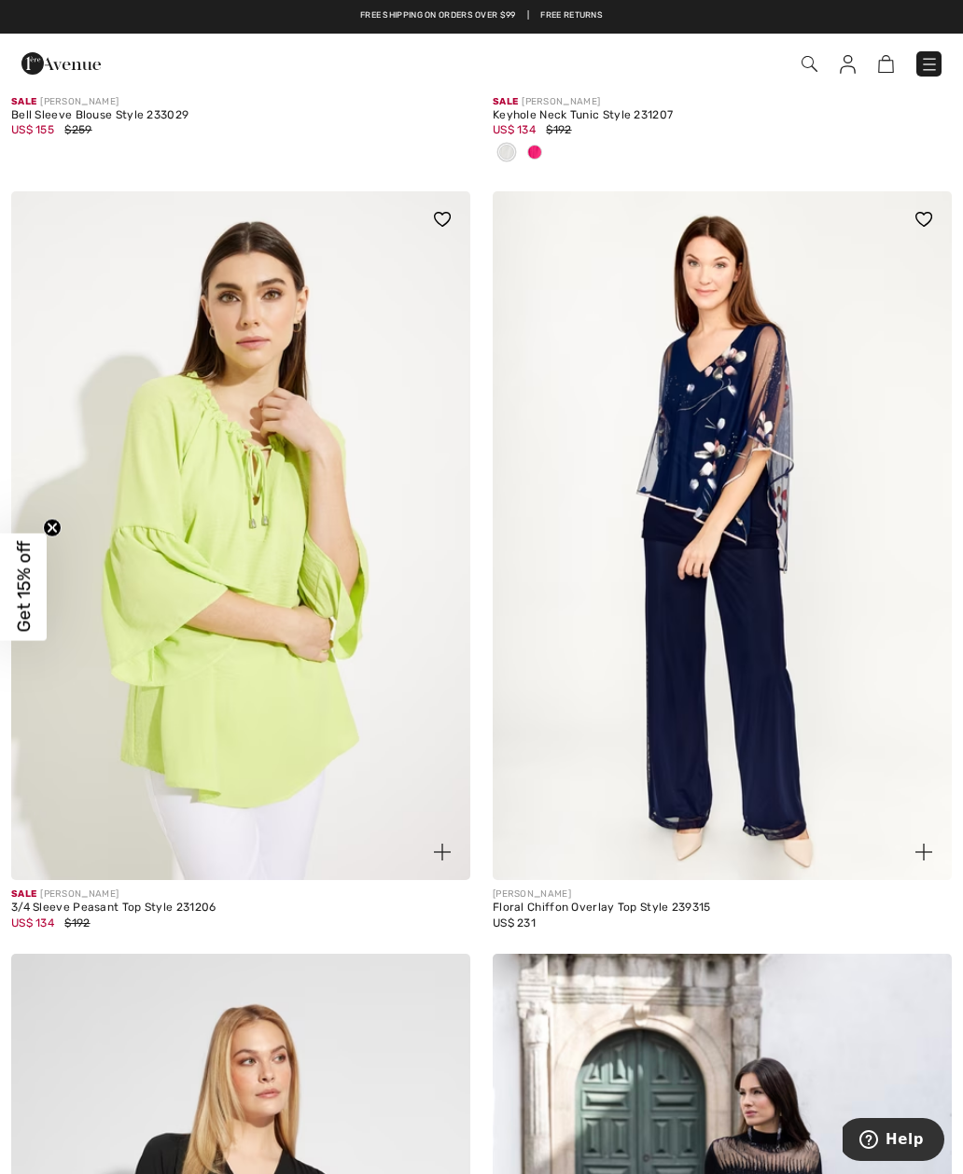
scroll to position [6411, 0]
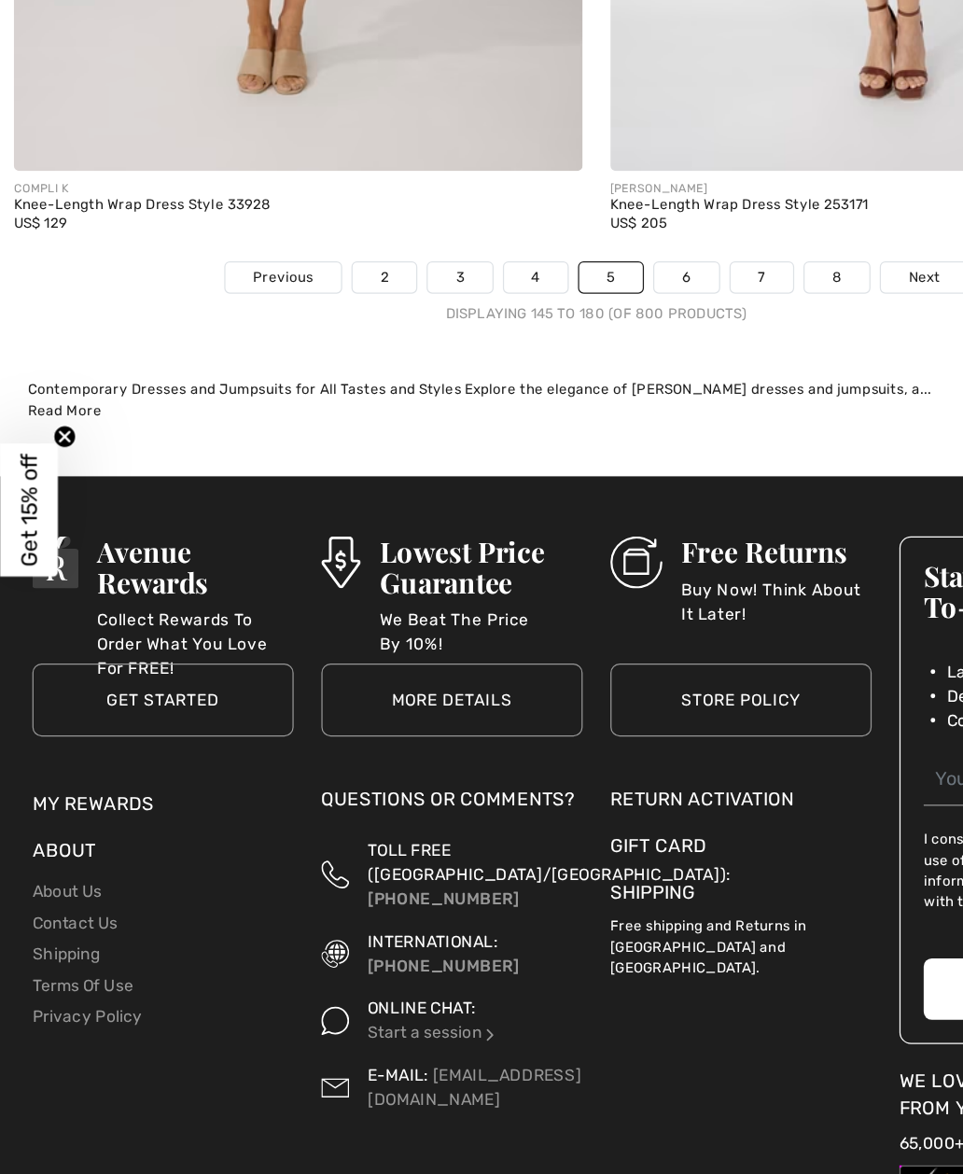
scroll to position [13944, 0]
click at [564, 387] on link "6" at bounding box center [553, 399] width 51 height 24
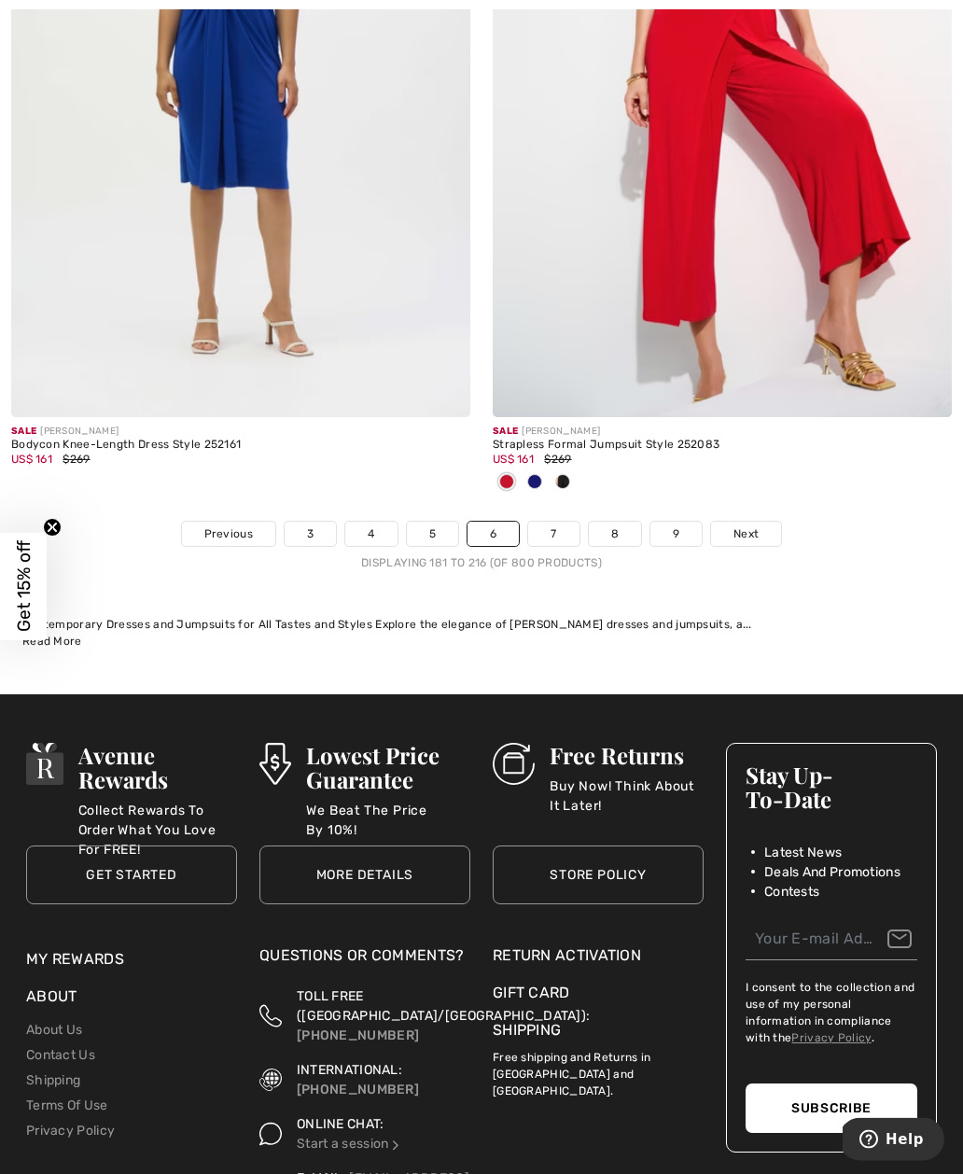
scroll to position [13902, 0]
click at [562, 522] on link "7" at bounding box center [553, 534] width 50 height 24
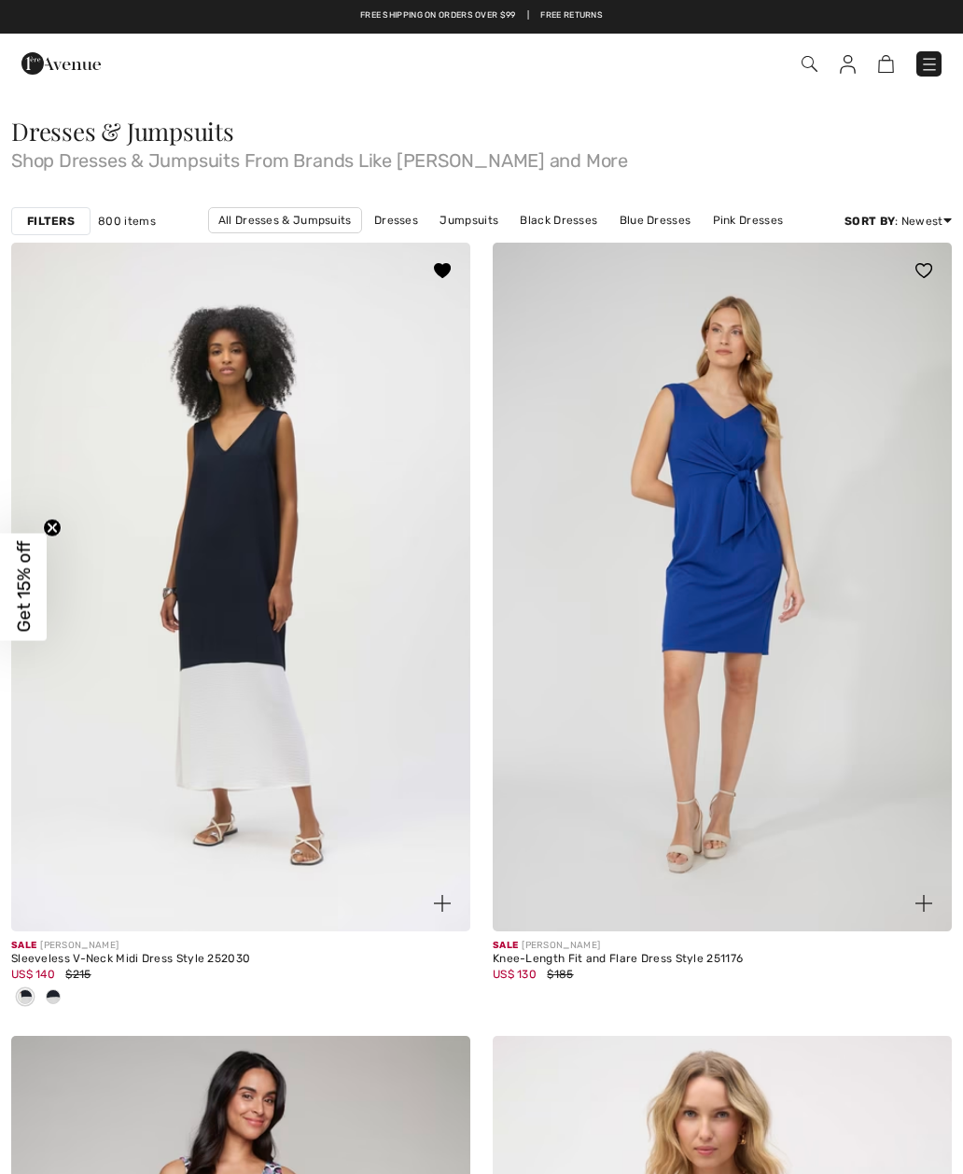
checkbox input "true"
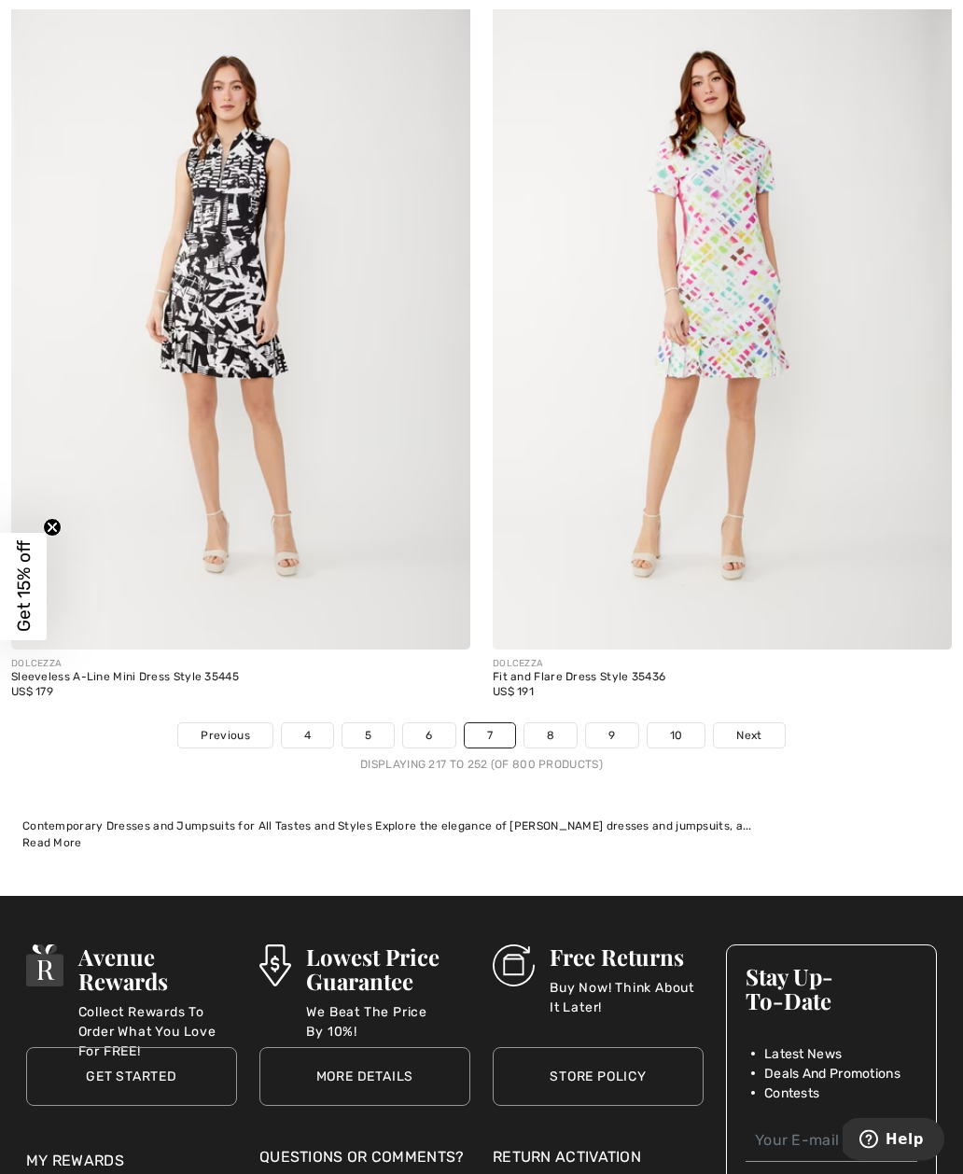
scroll to position [13675, 0]
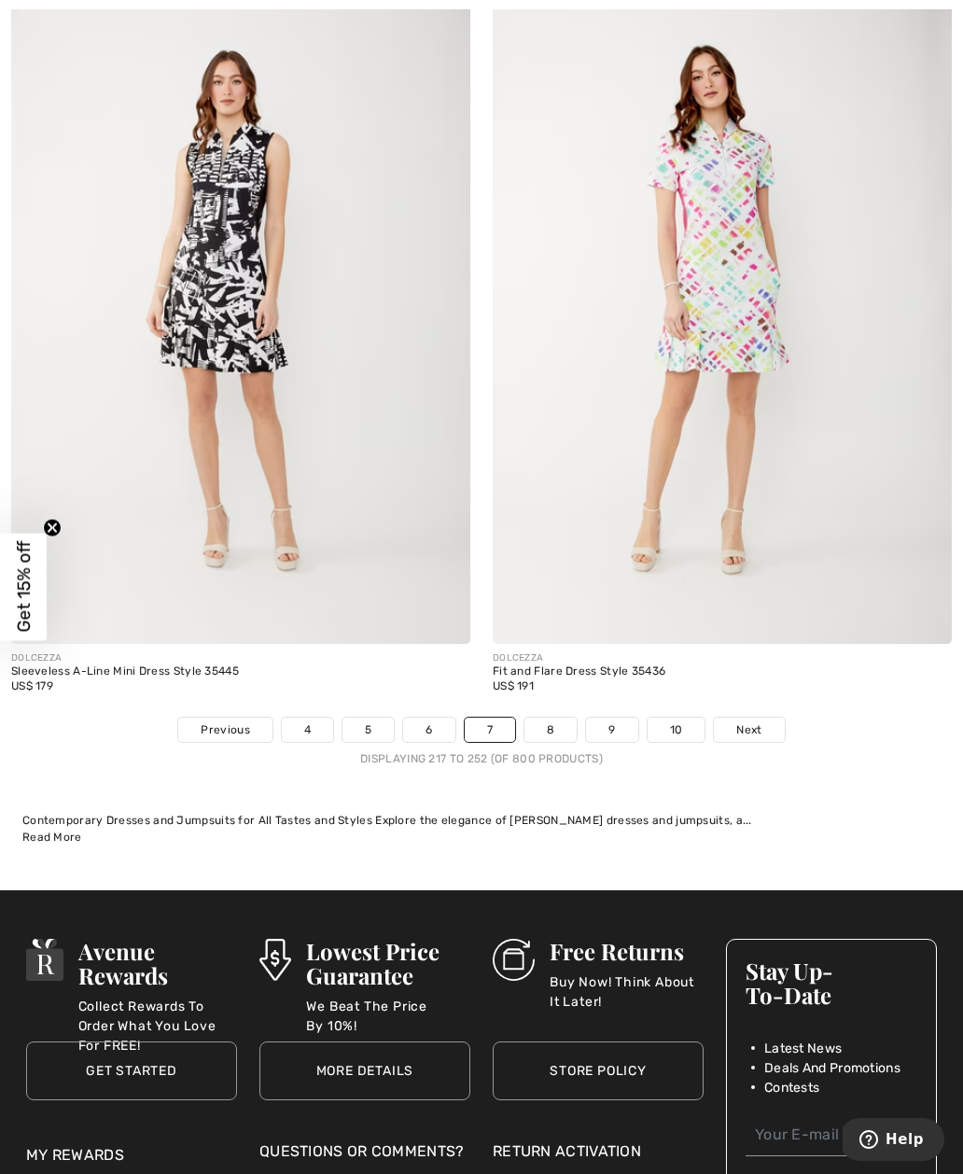
click at [549, 718] on link "8" at bounding box center [550, 730] width 52 height 24
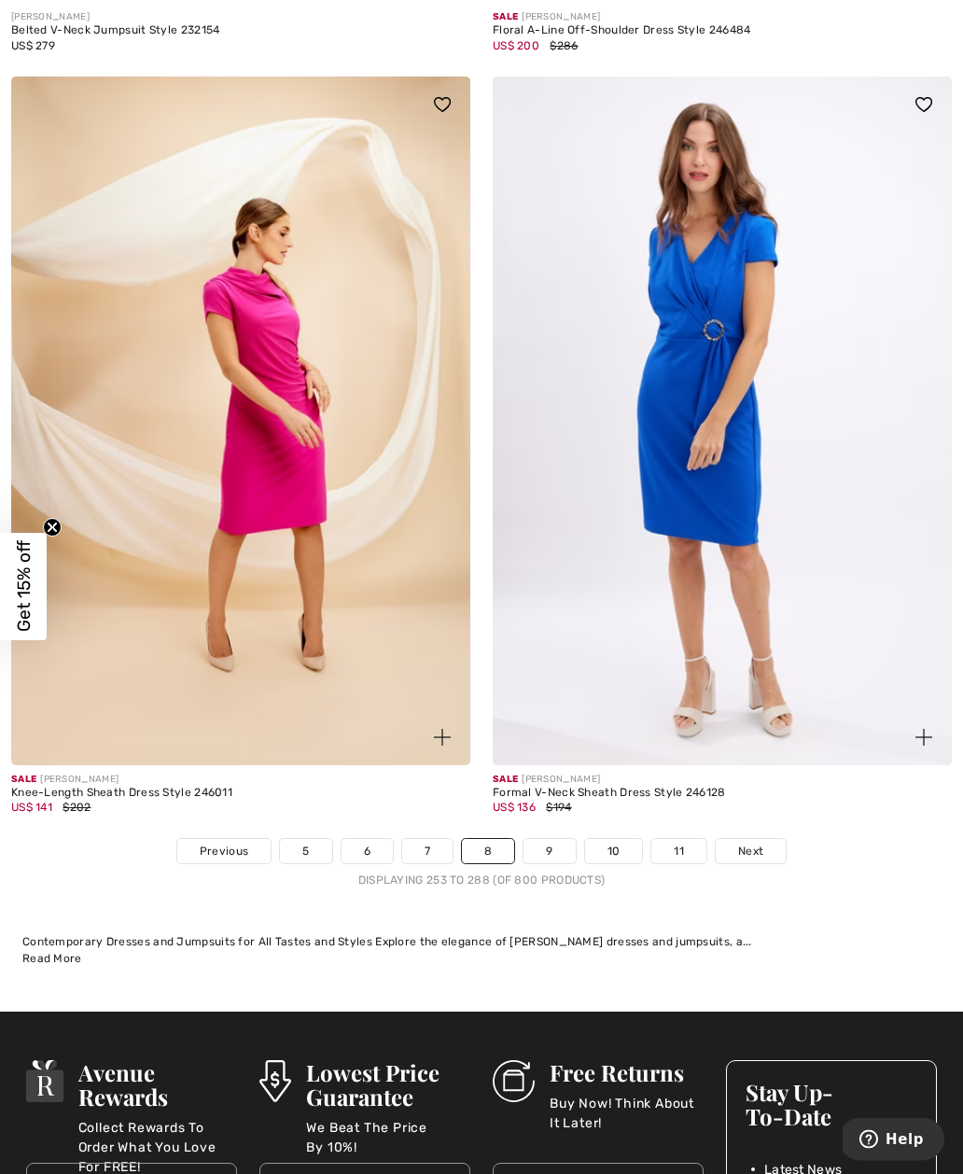
scroll to position [13461, 0]
click at [556, 839] on link "9" at bounding box center [548, 851] width 51 height 24
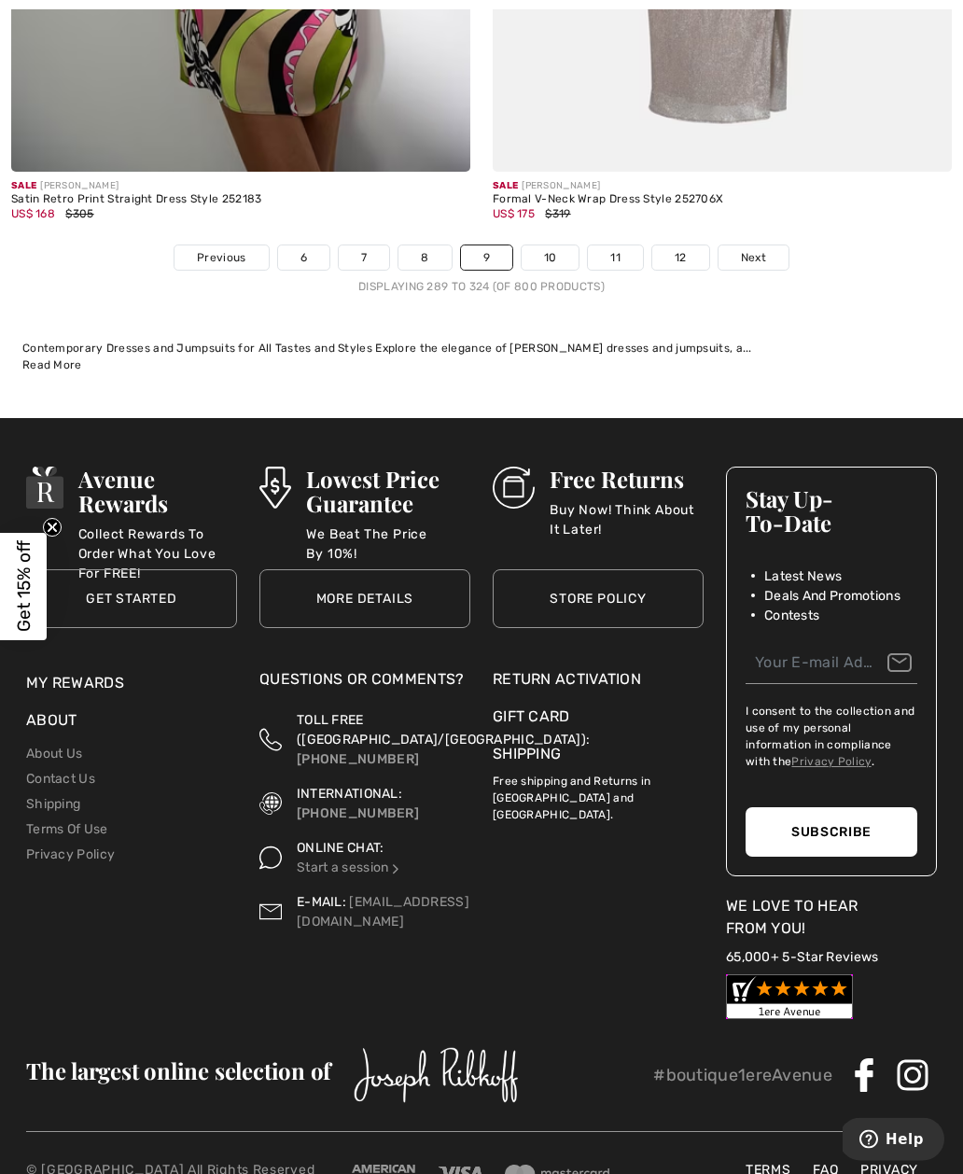
scroll to position [14272, 0]
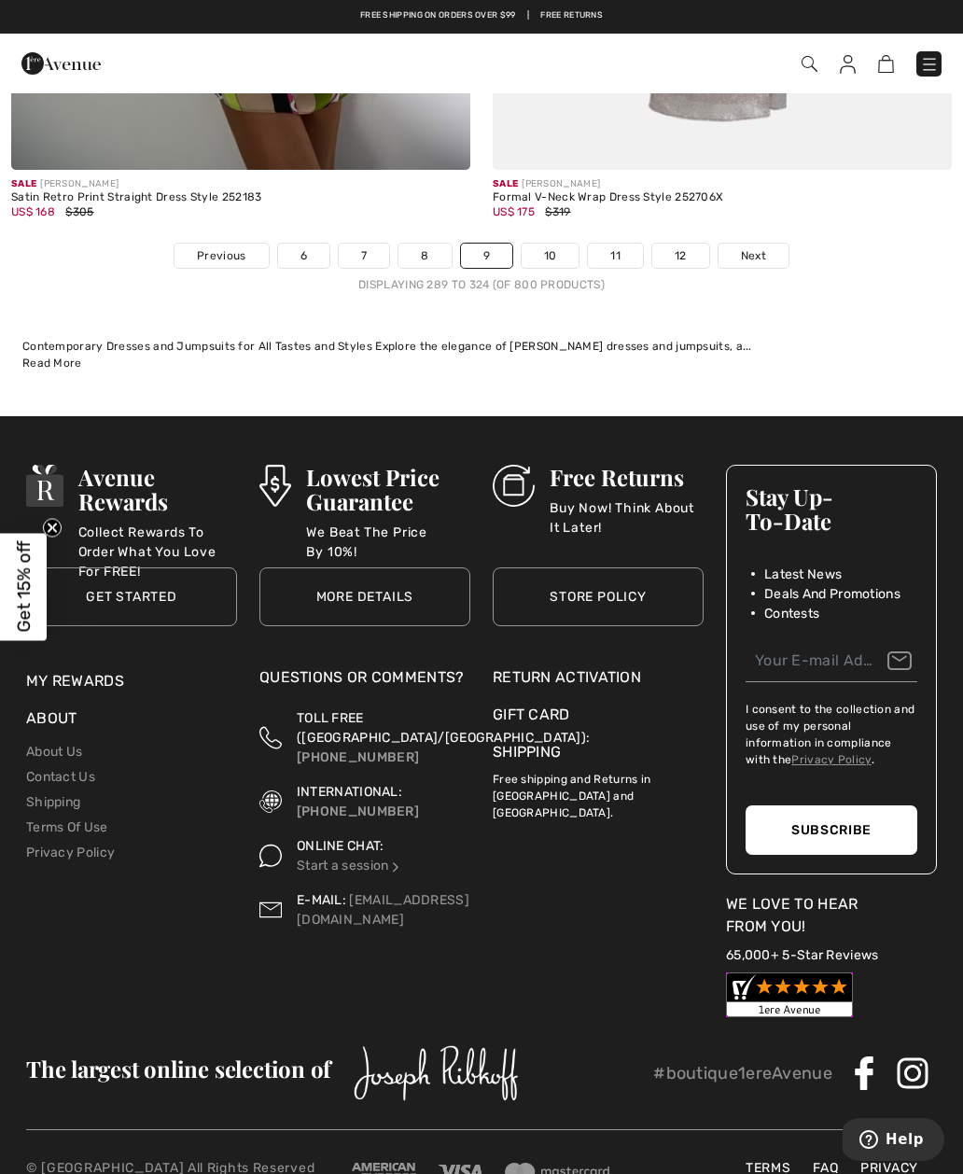
click at [550, 252] on link "10" at bounding box center [551, 256] width 58 height 24
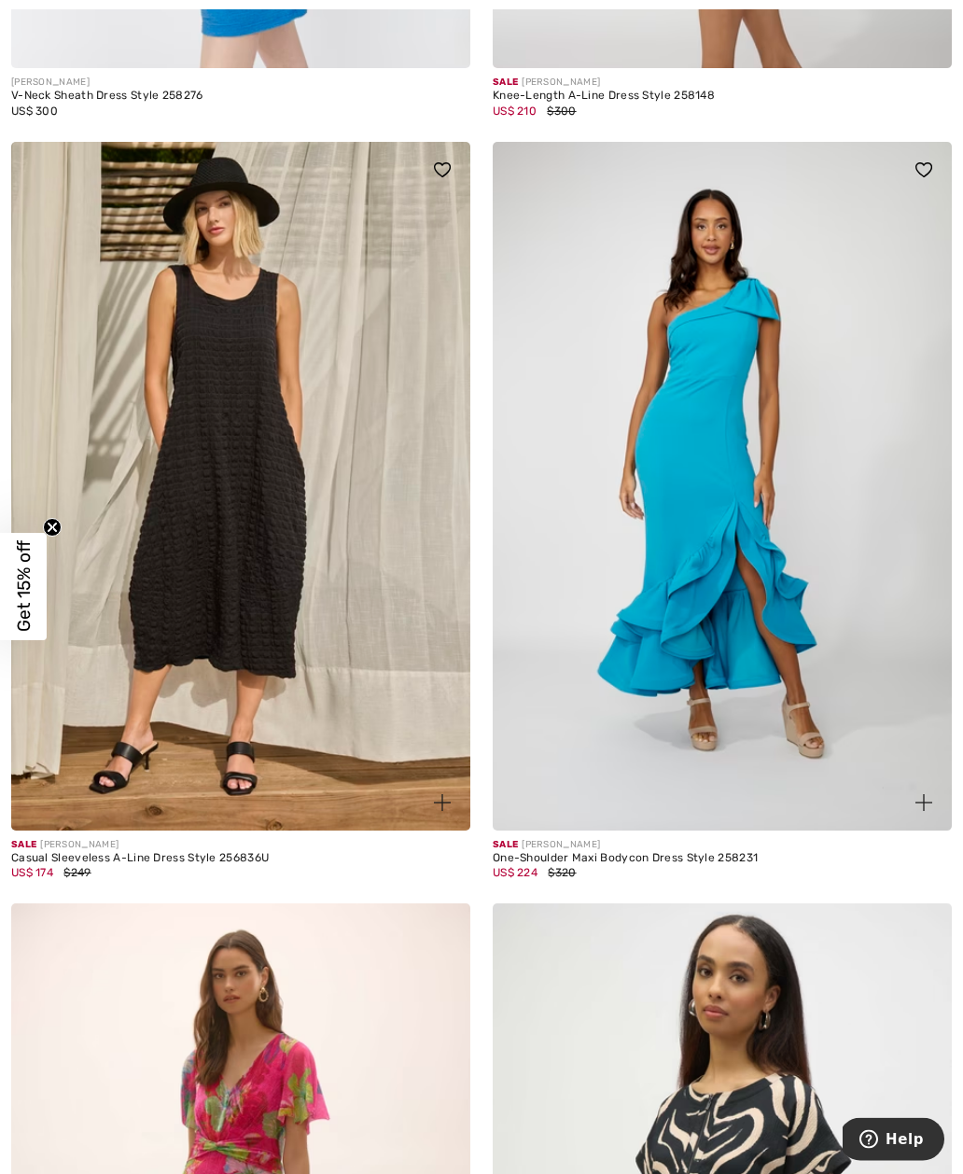
scroll to position [1657, 0]
click at [194, 445] on img at bounding box center [240, 485] width 459 height 689
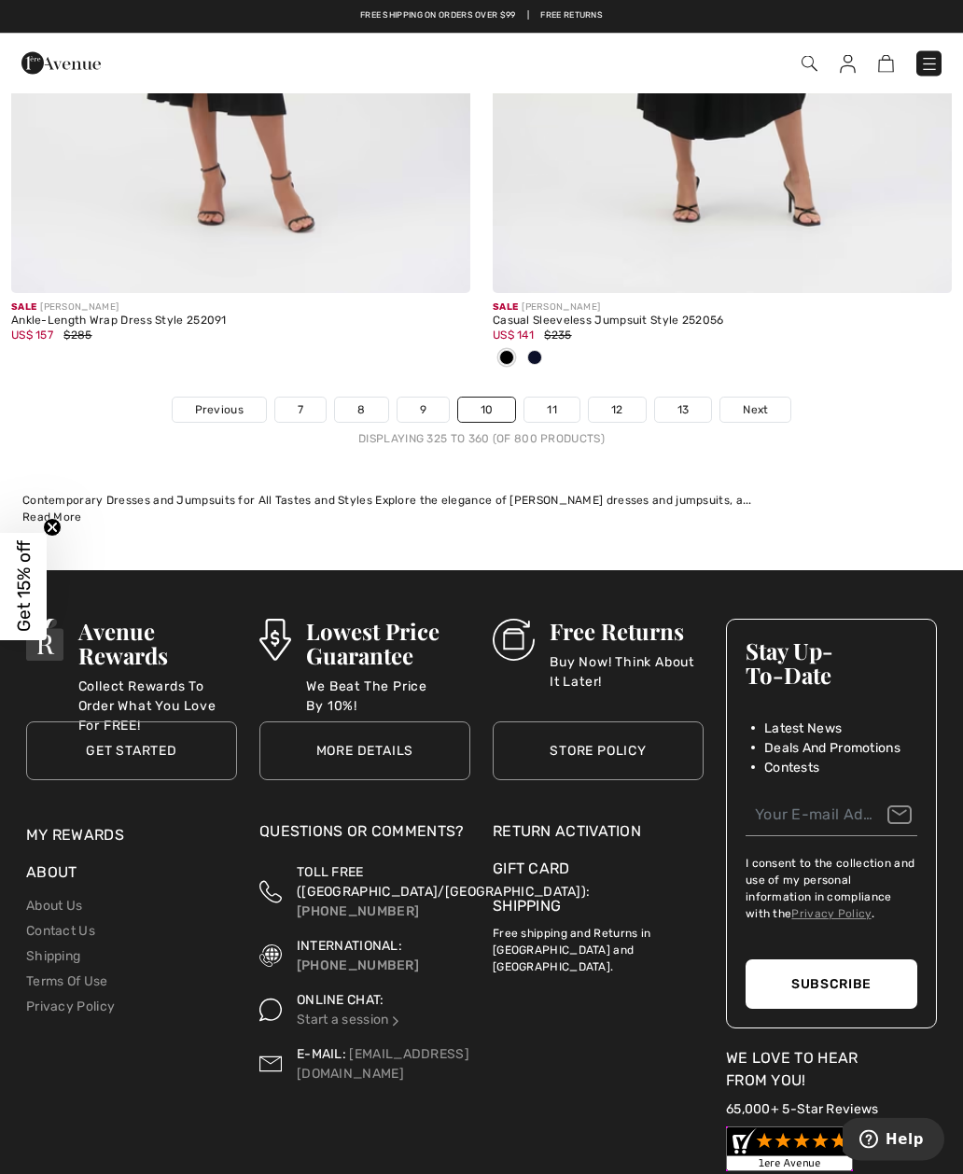
scroll to position [14149, 0]
click at [548, 397] on link "11" at bounding box center [551, 409] width 55 height 24
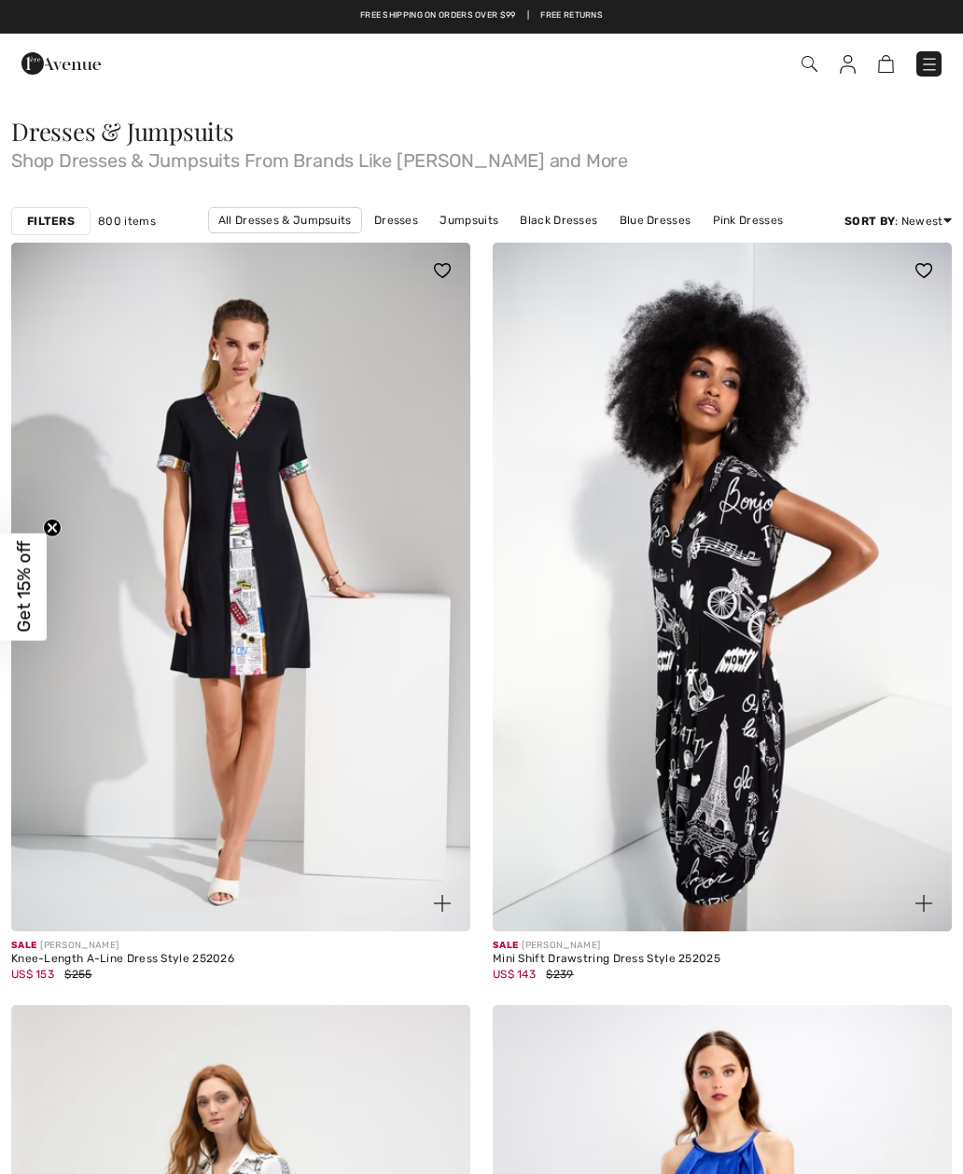
checkbox input "true"
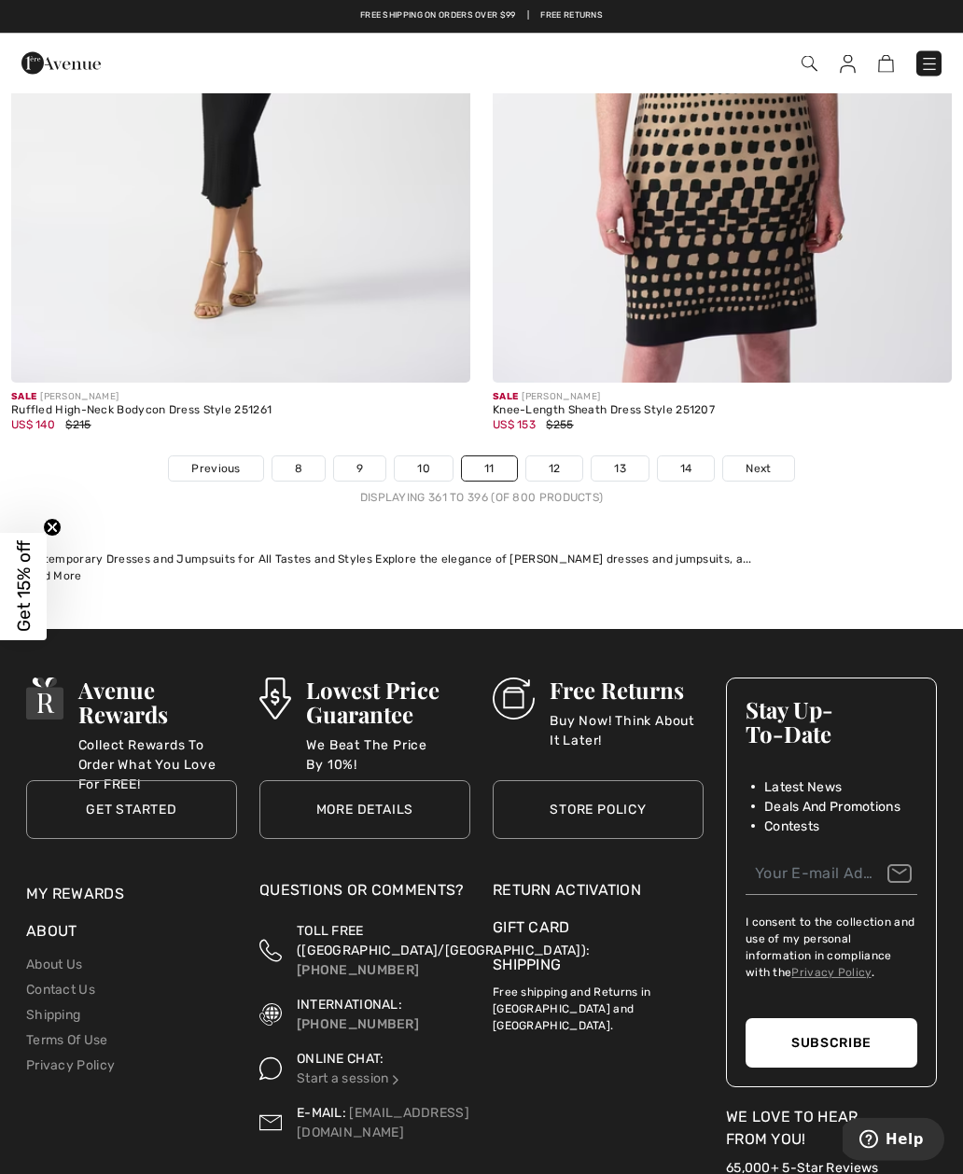
scroll to position [14025, 0]
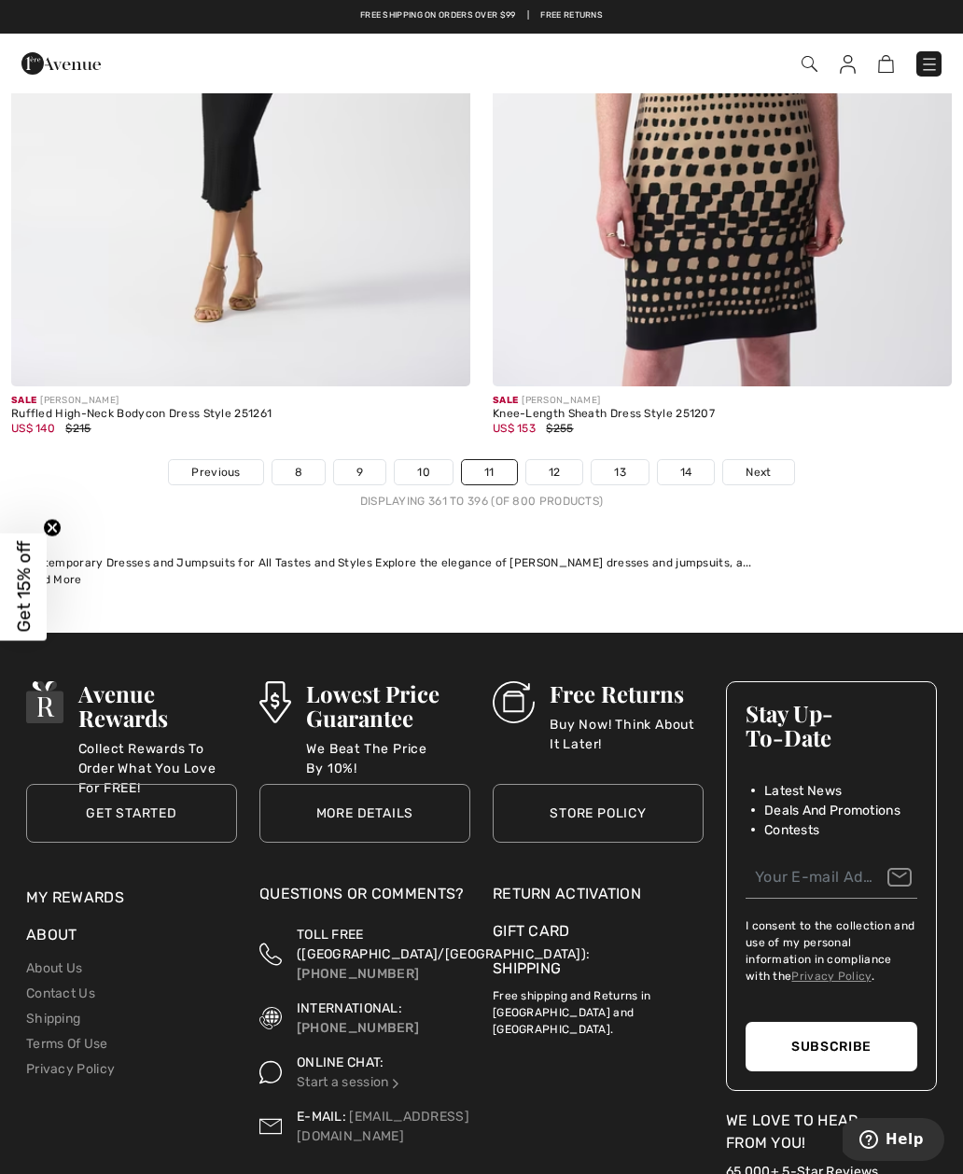
click at [551, 469] on link "12" at bounding box center [554, 472] width 57 height 24
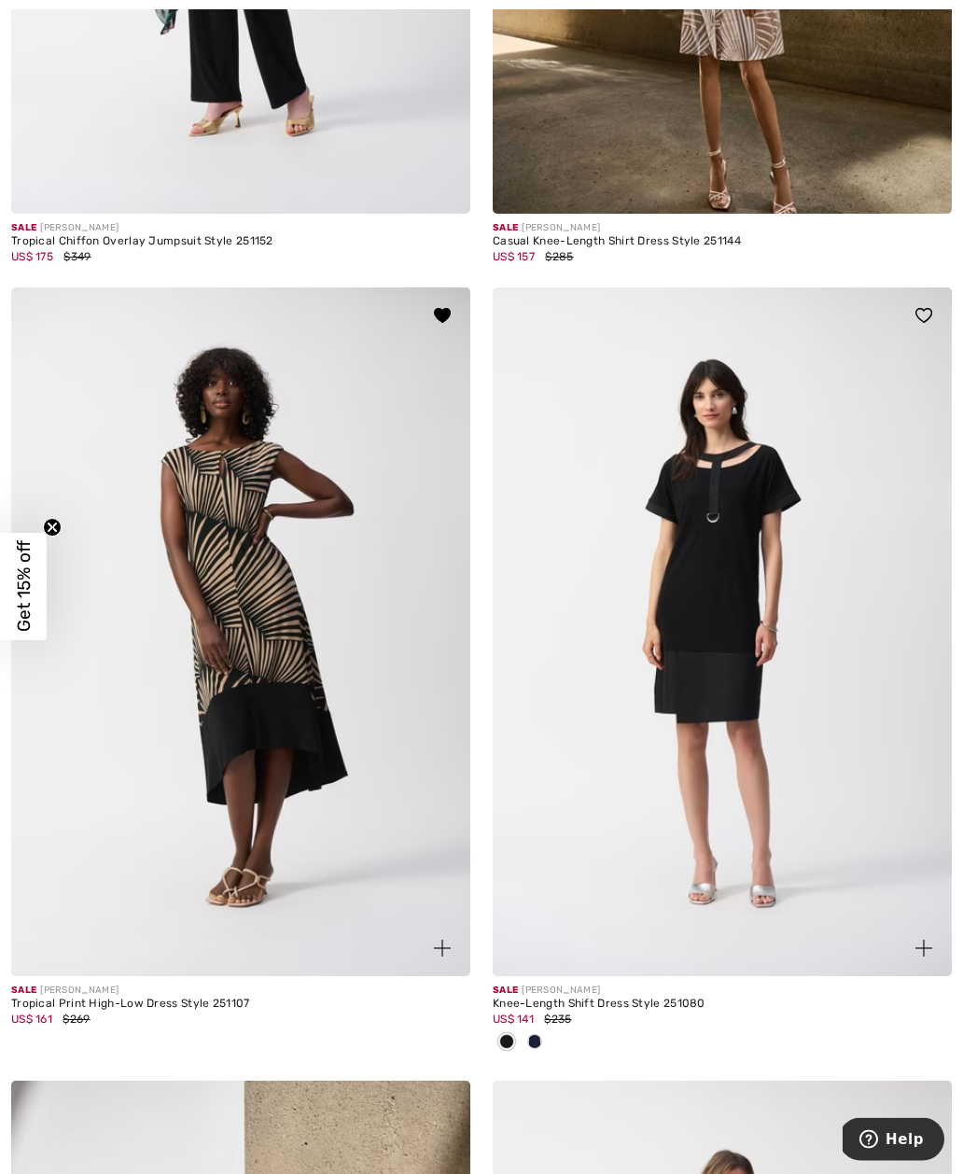
scroll to position [3034, 0]
click at [440, 319] on img at bounding box center [442, 315] width 17 height 15
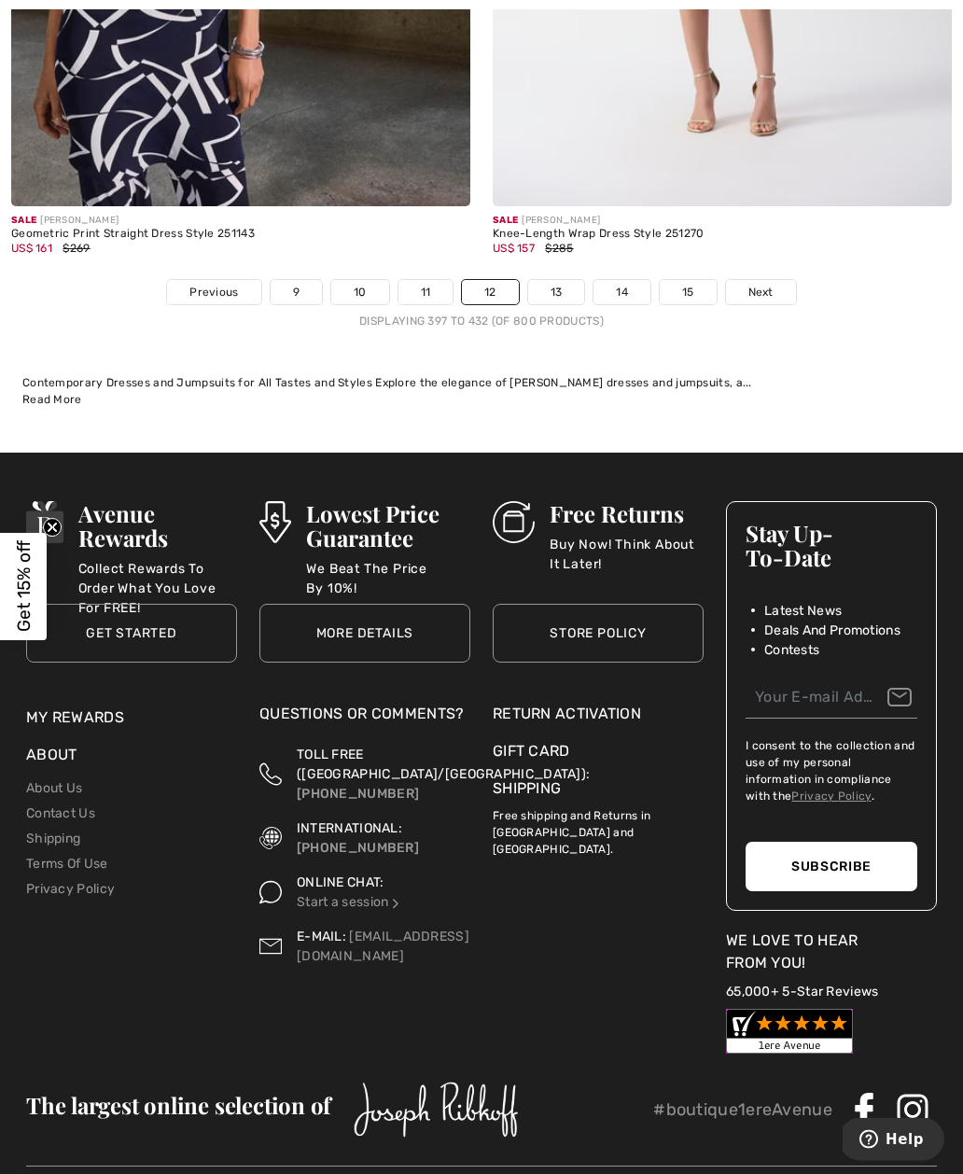
scroll to position [14112, 0]
click at [557, 285] on link "13" at bounding box center [556, 292] width 57 height 24
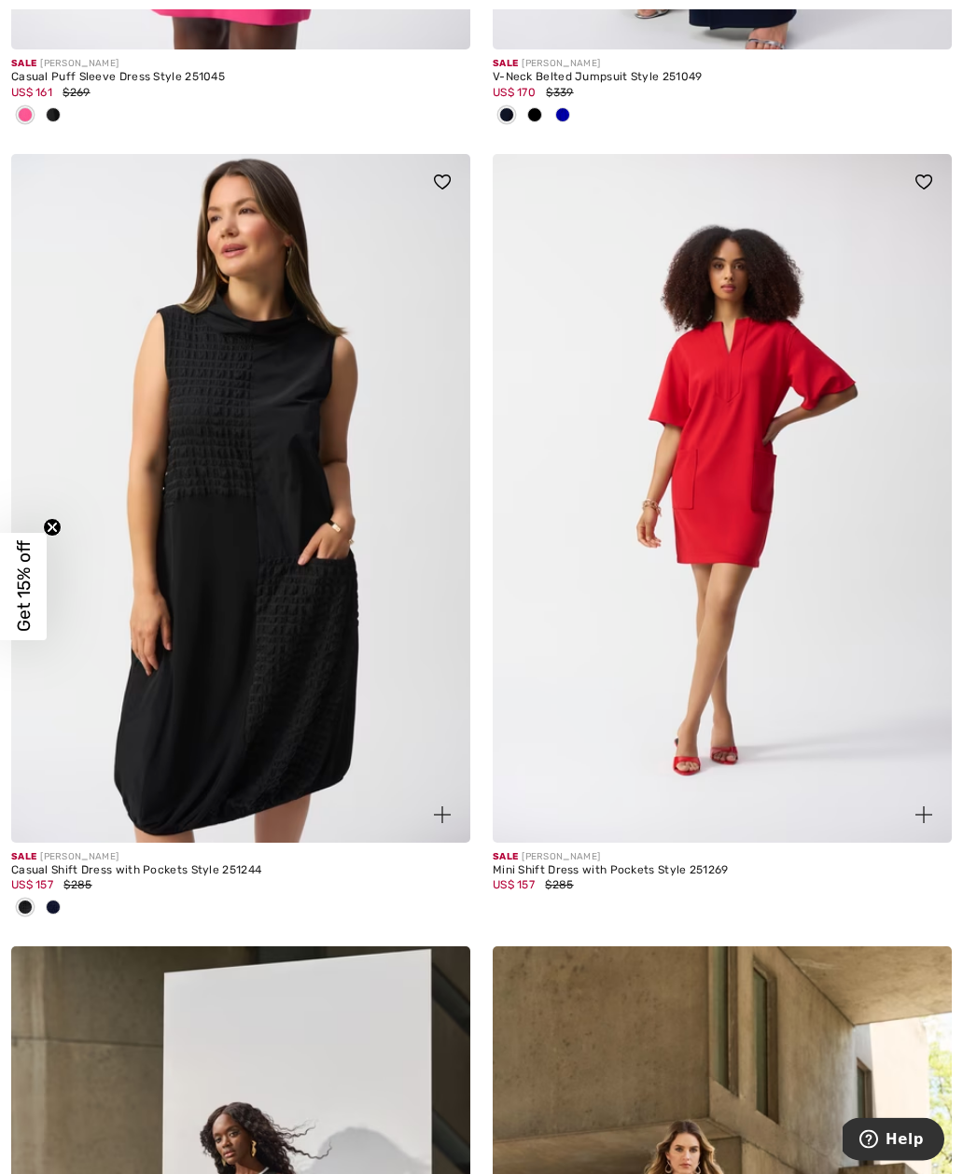
scroll to position [5732, 0]
click at [183, 532] on img at bounding box center [240, 498] width 459 height 689
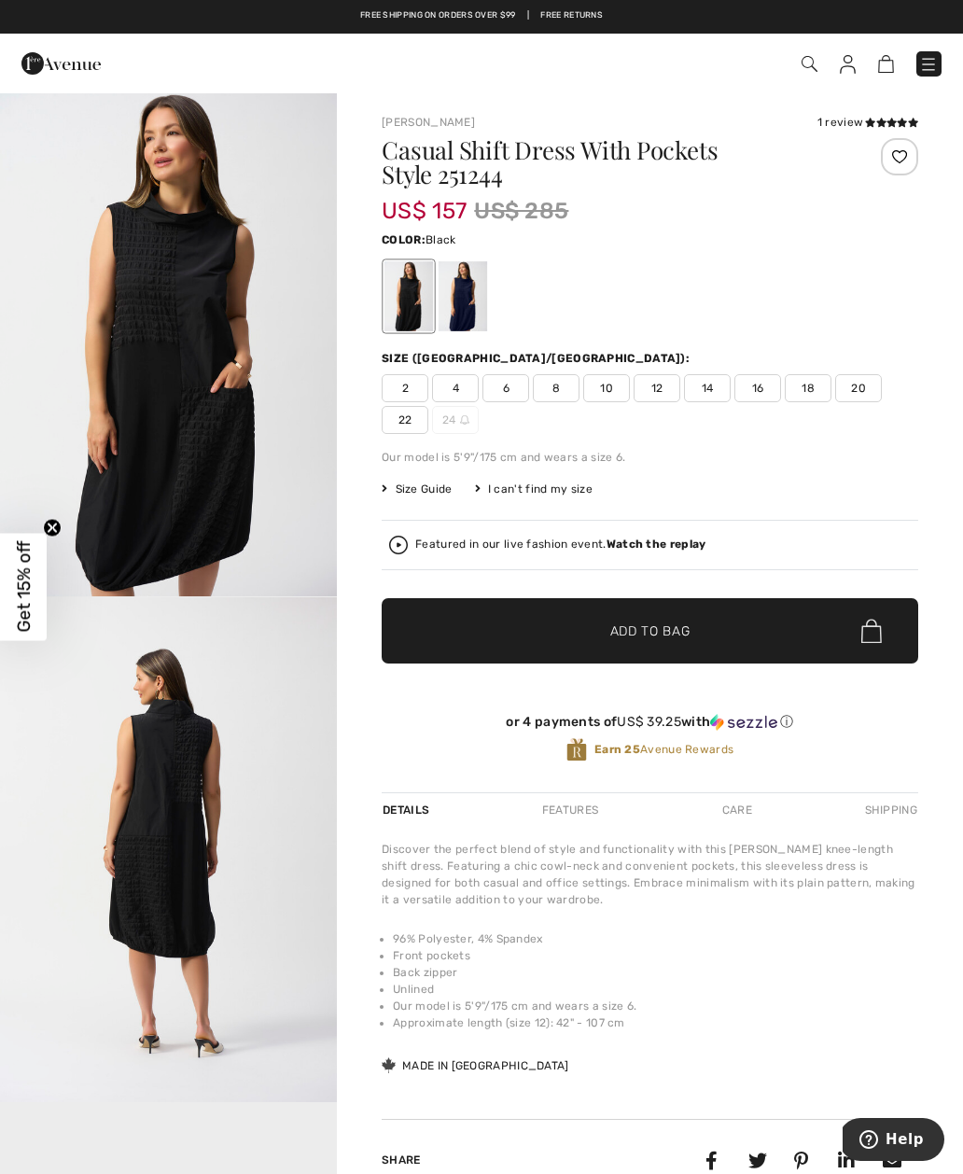
click at [458, 298] on div at bounding box center [463, 296] width 49 height 70
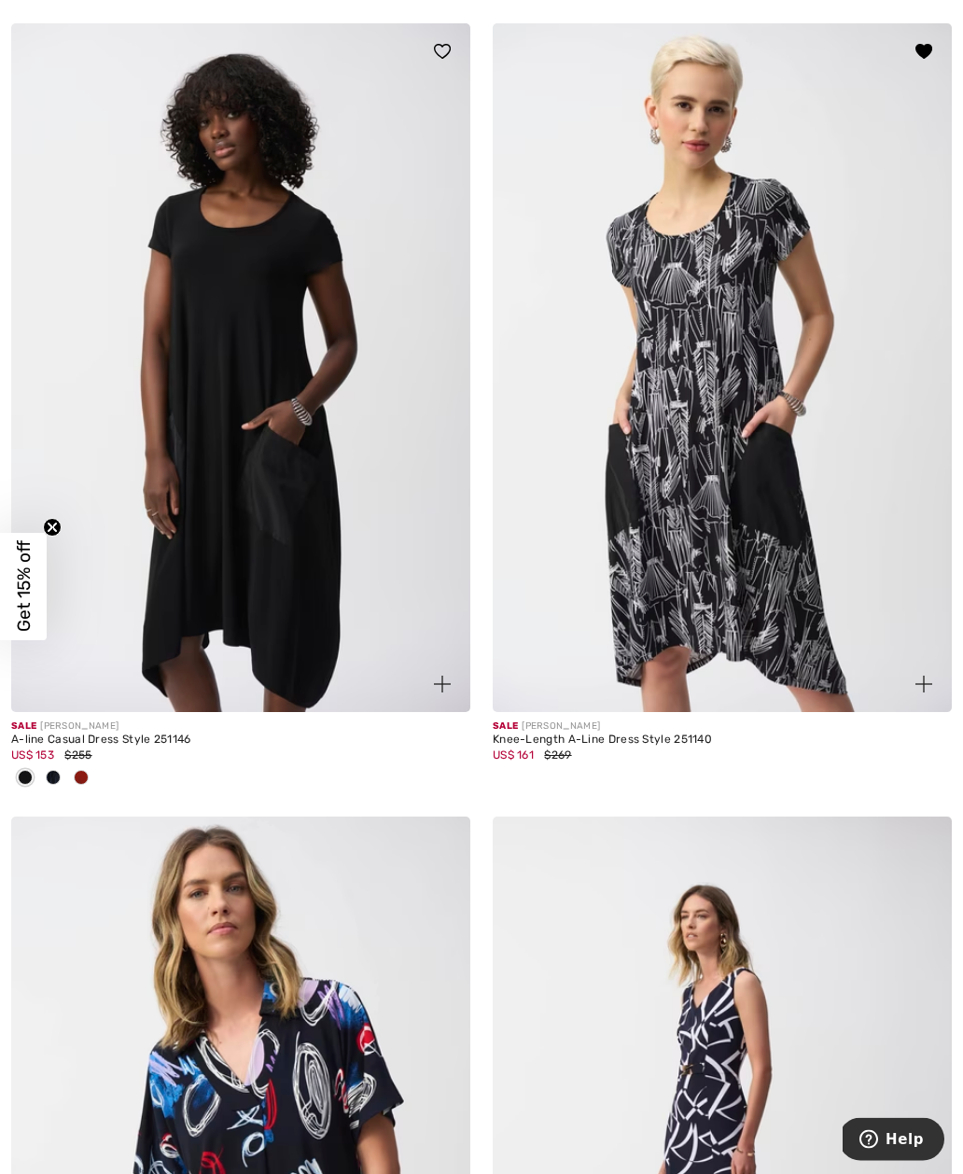
scroll to position [10773, 0]
click at [717, 517] on img at bounding box center [722, 367] width 459 height 689
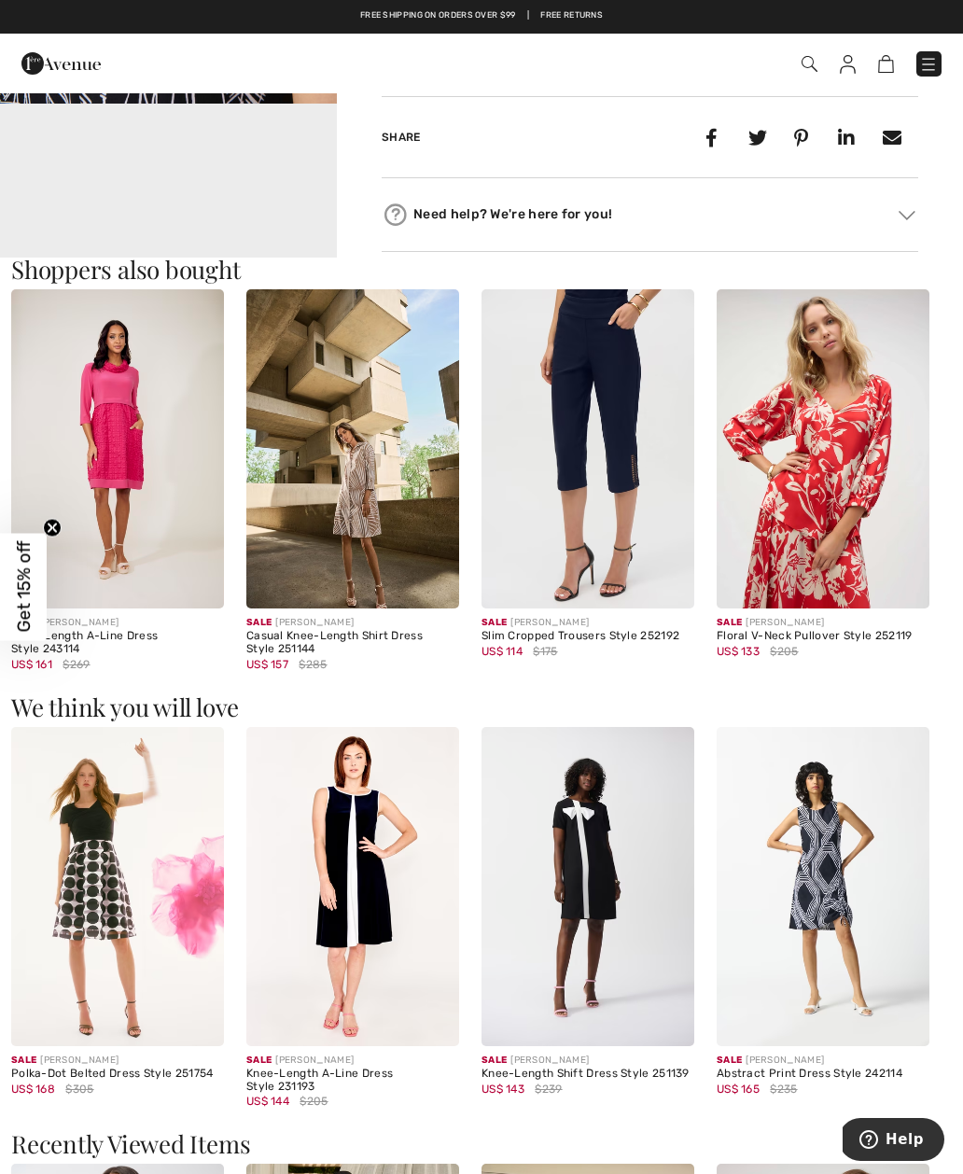
scroll to position [991, 0]
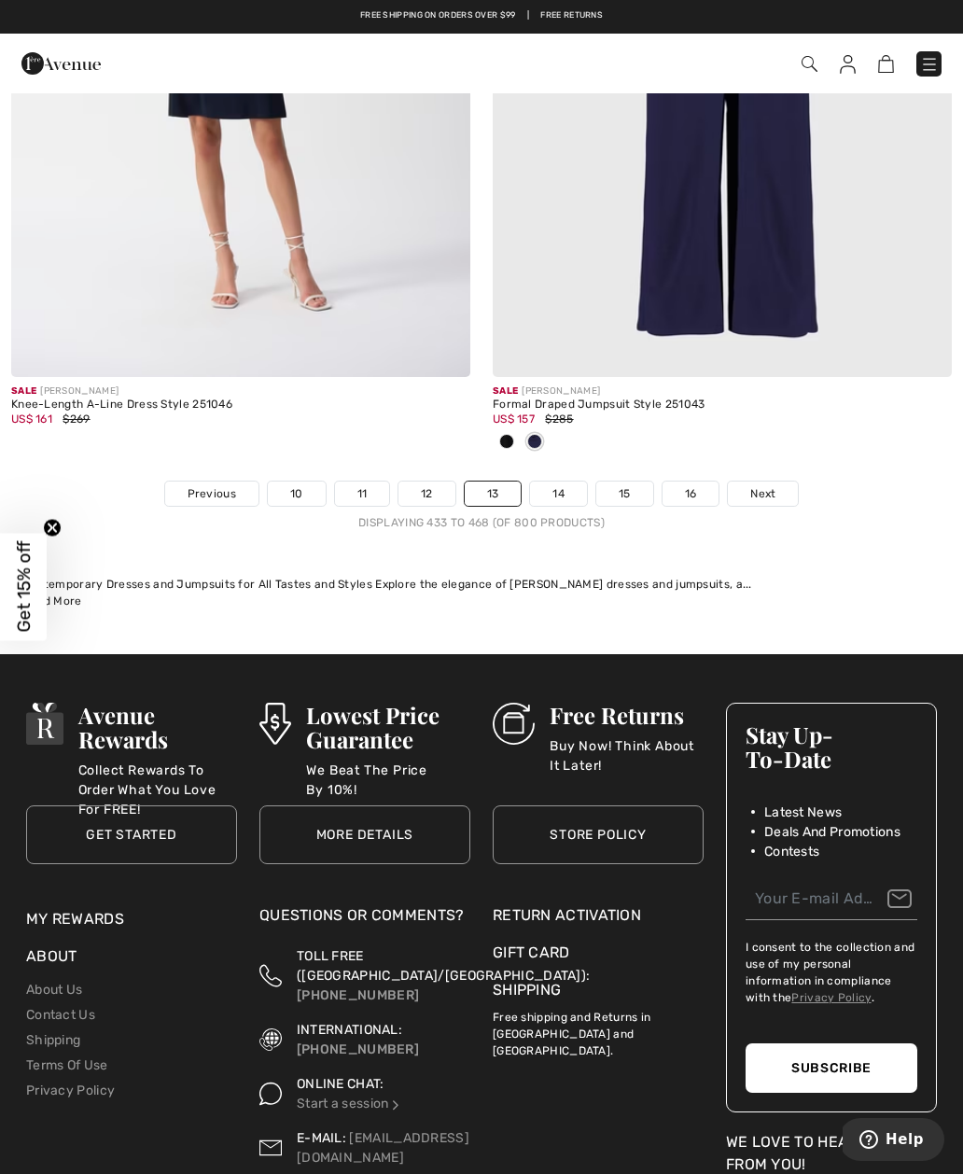
scroll to position [14274, 0]
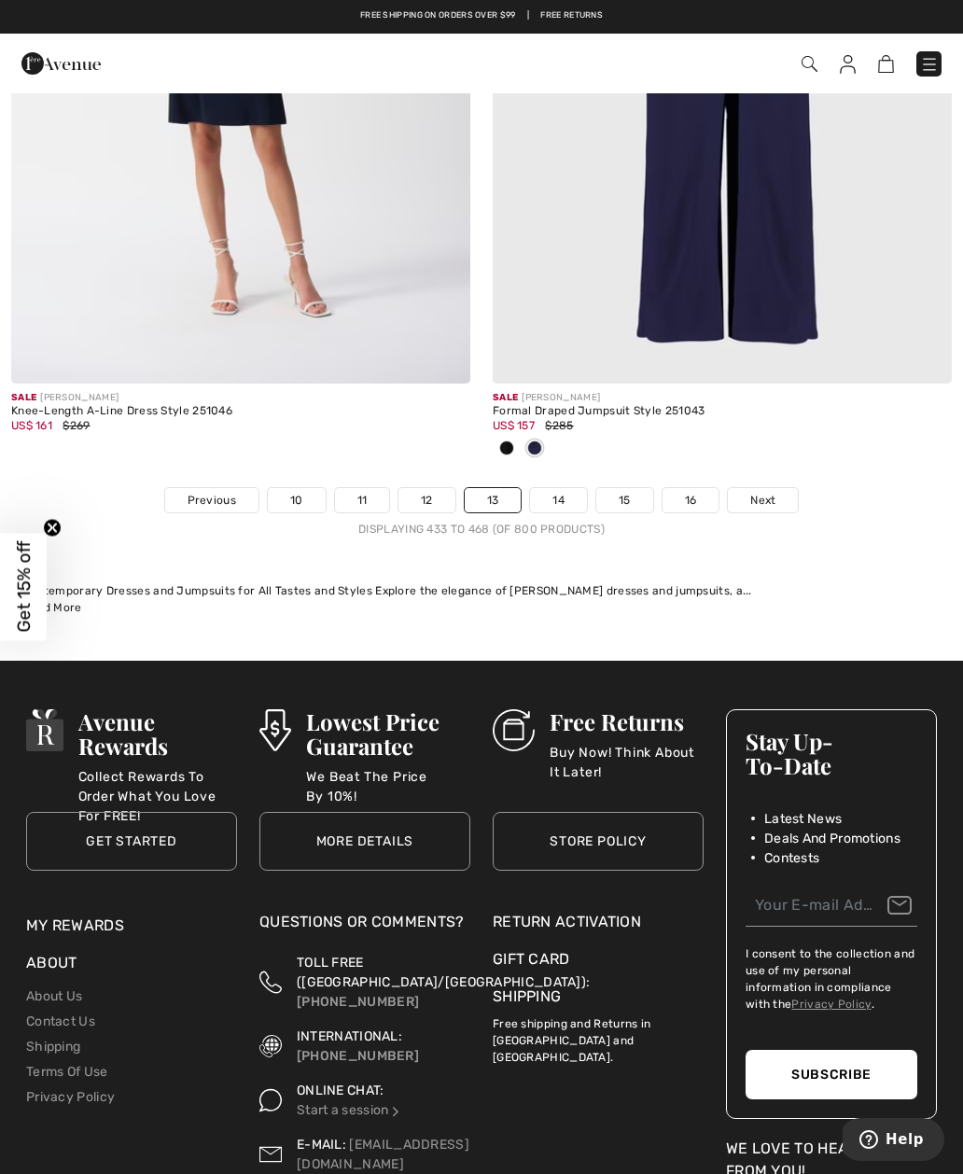
click at [769, 492] on span "Next" at bounding box center [762, 500] width 25 height 17
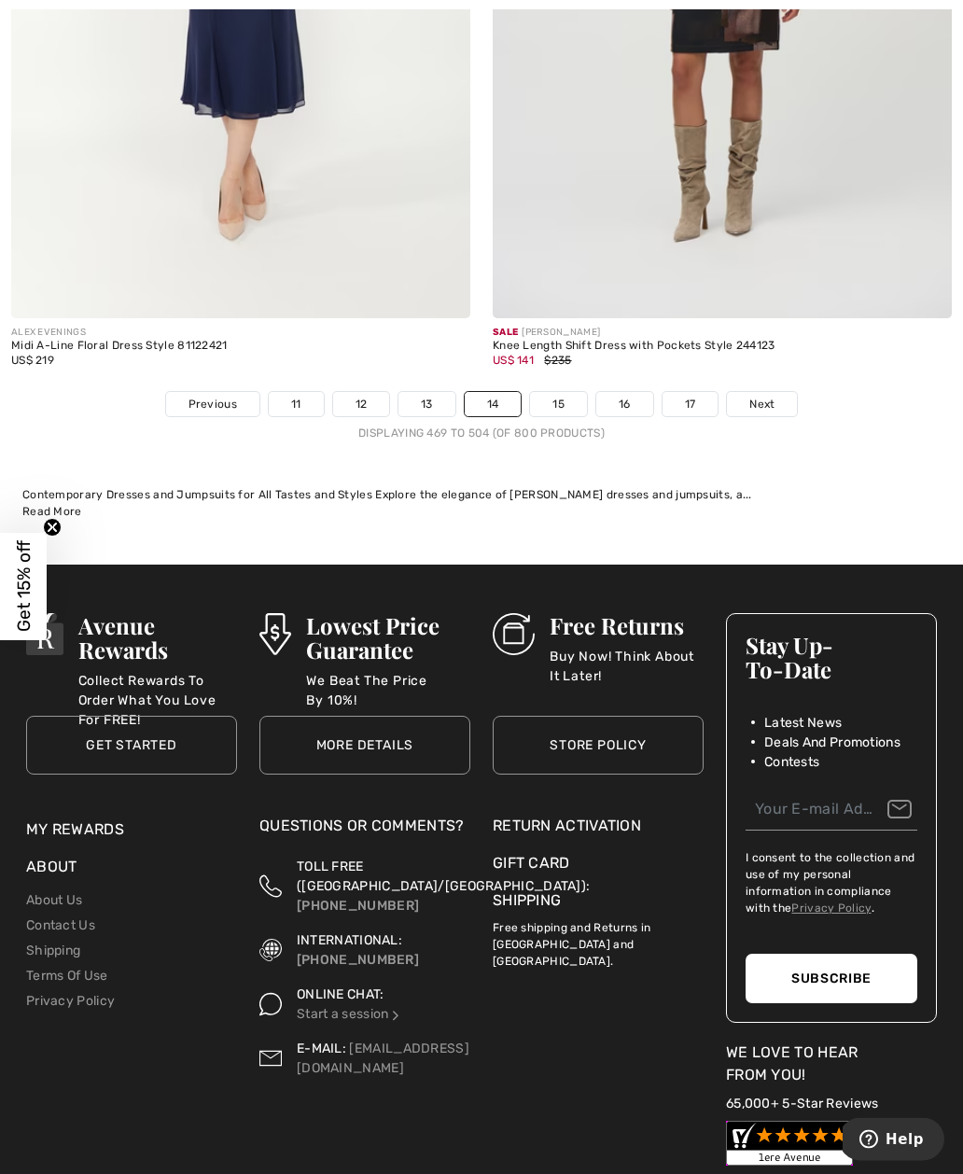
scroll to position [14000, 0]
click at [574, 400] on link "15" at bounding box center [558, 404] width 57 height 24
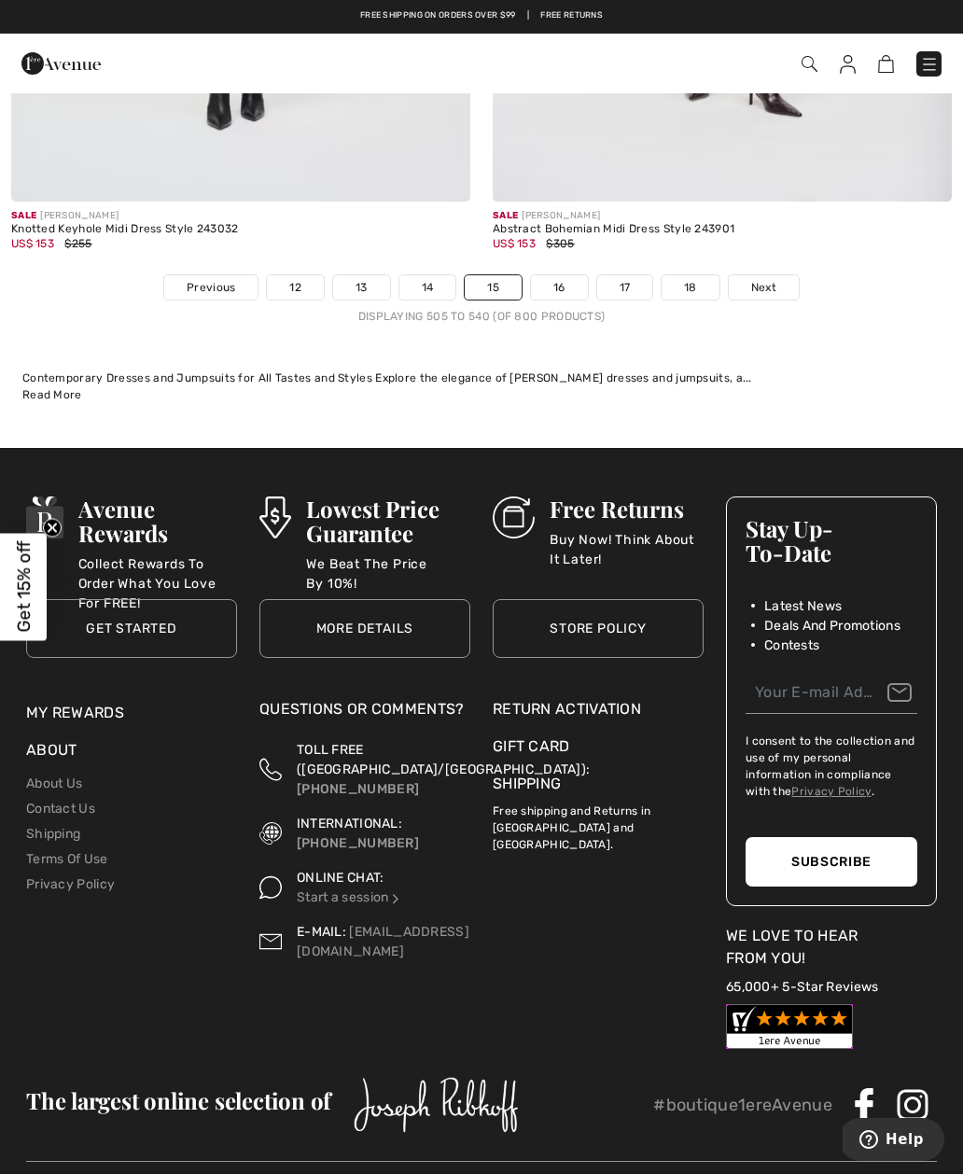
scroll to position [14395, 0]
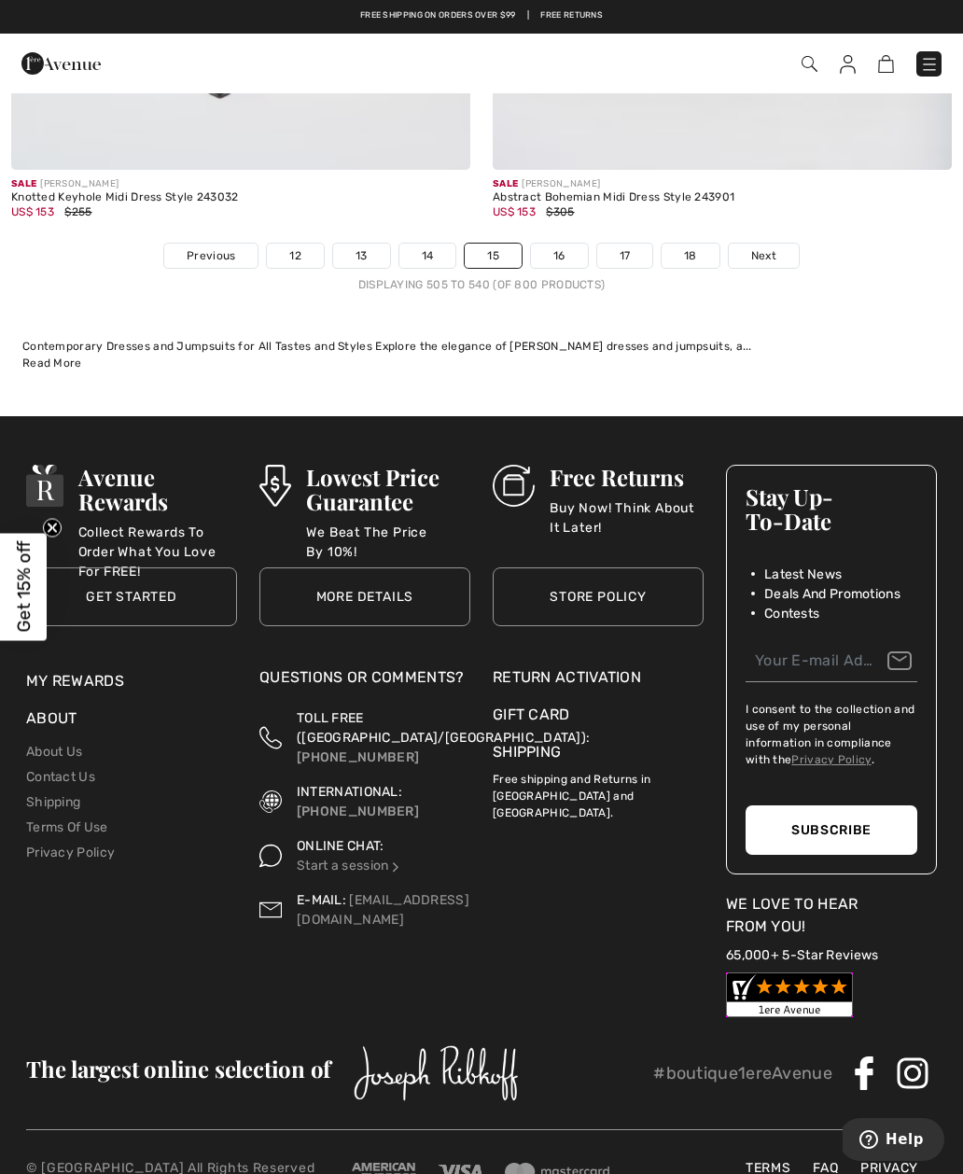
click at [562, 245] on link "16" at bounding box center [559, 256] width 57 height 24
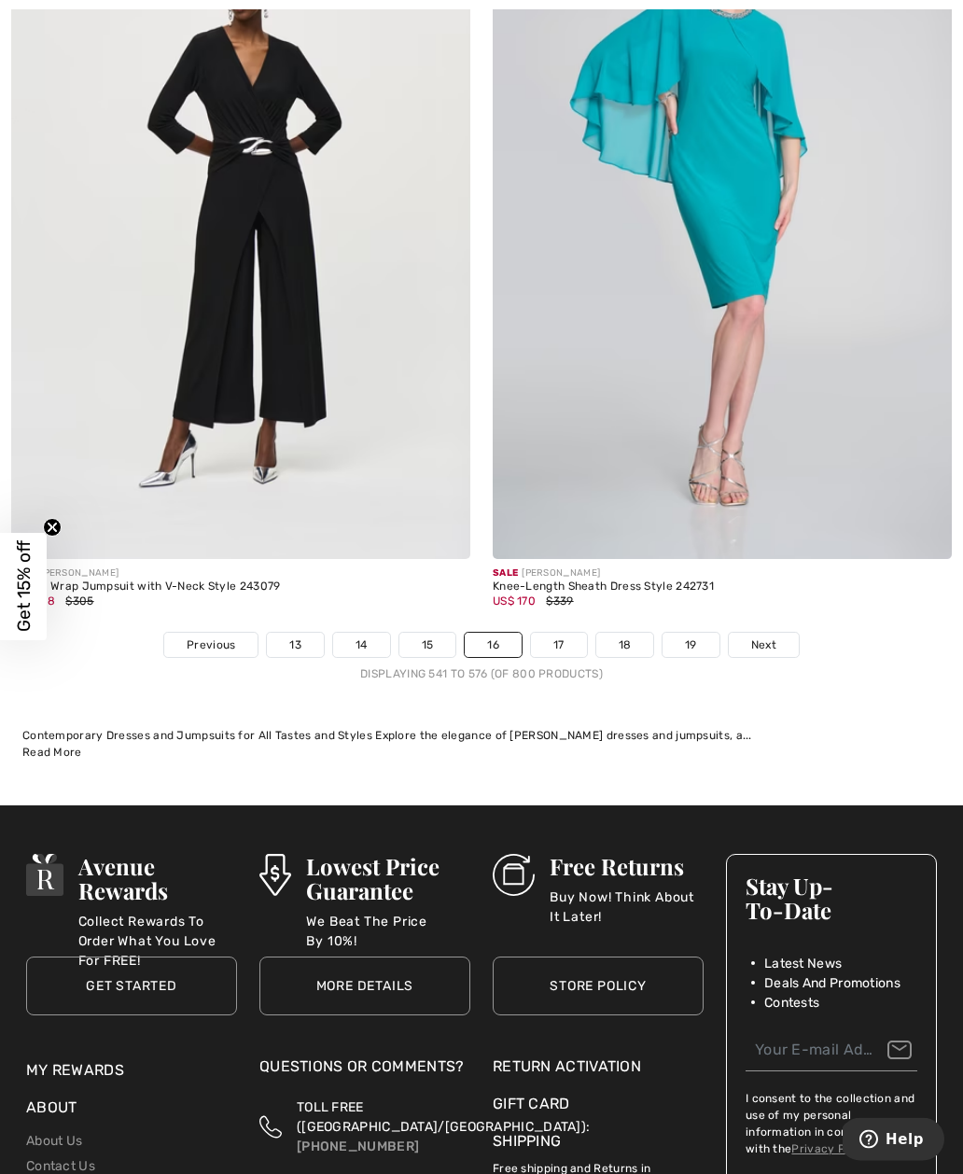
scroll to position [13852, 0]
click at [553, 633] on link "17" at bounding box center [559, 645] width 56 height 24
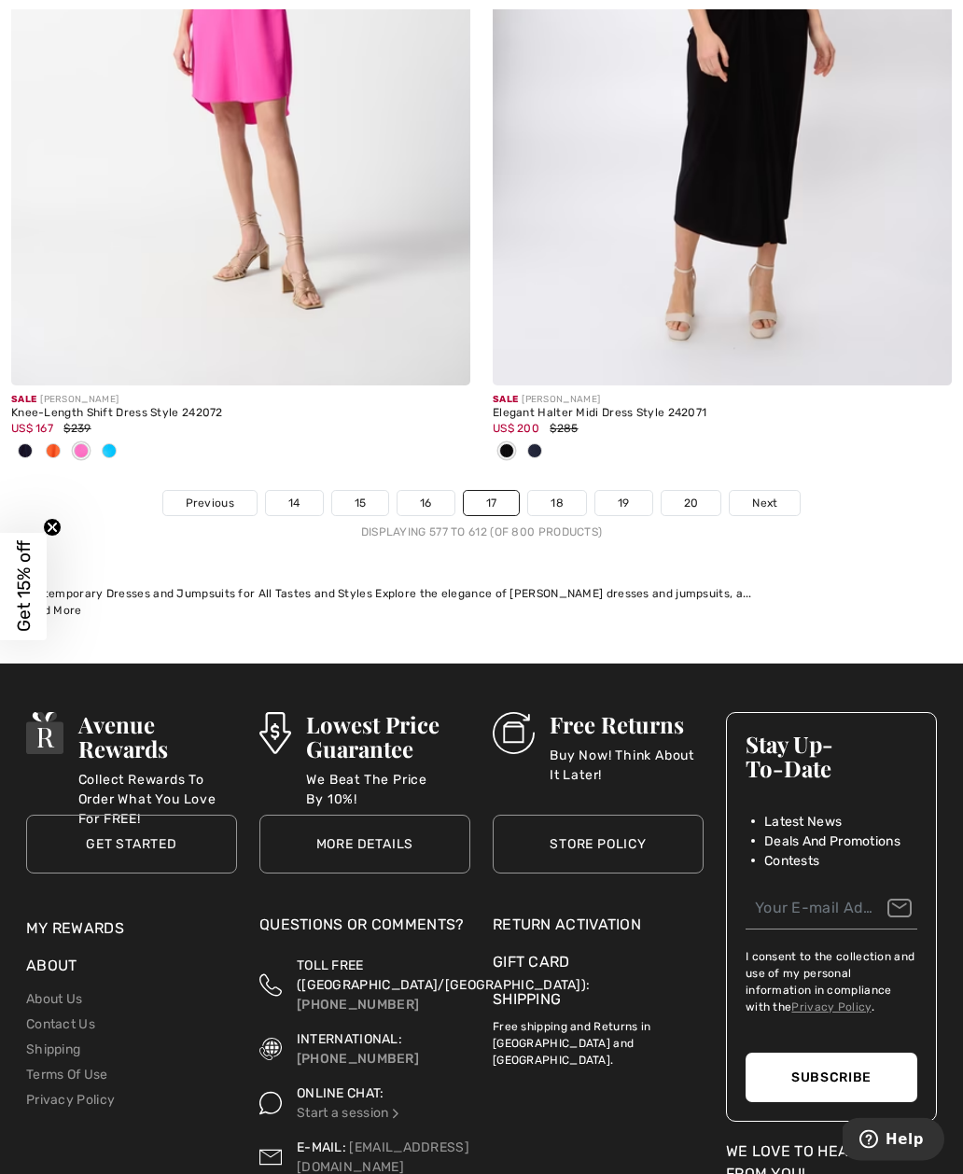
scroll to position [14140, 0]
click at [560, 491] on link "18" at bounding box center [557, 503] width 58 height 24
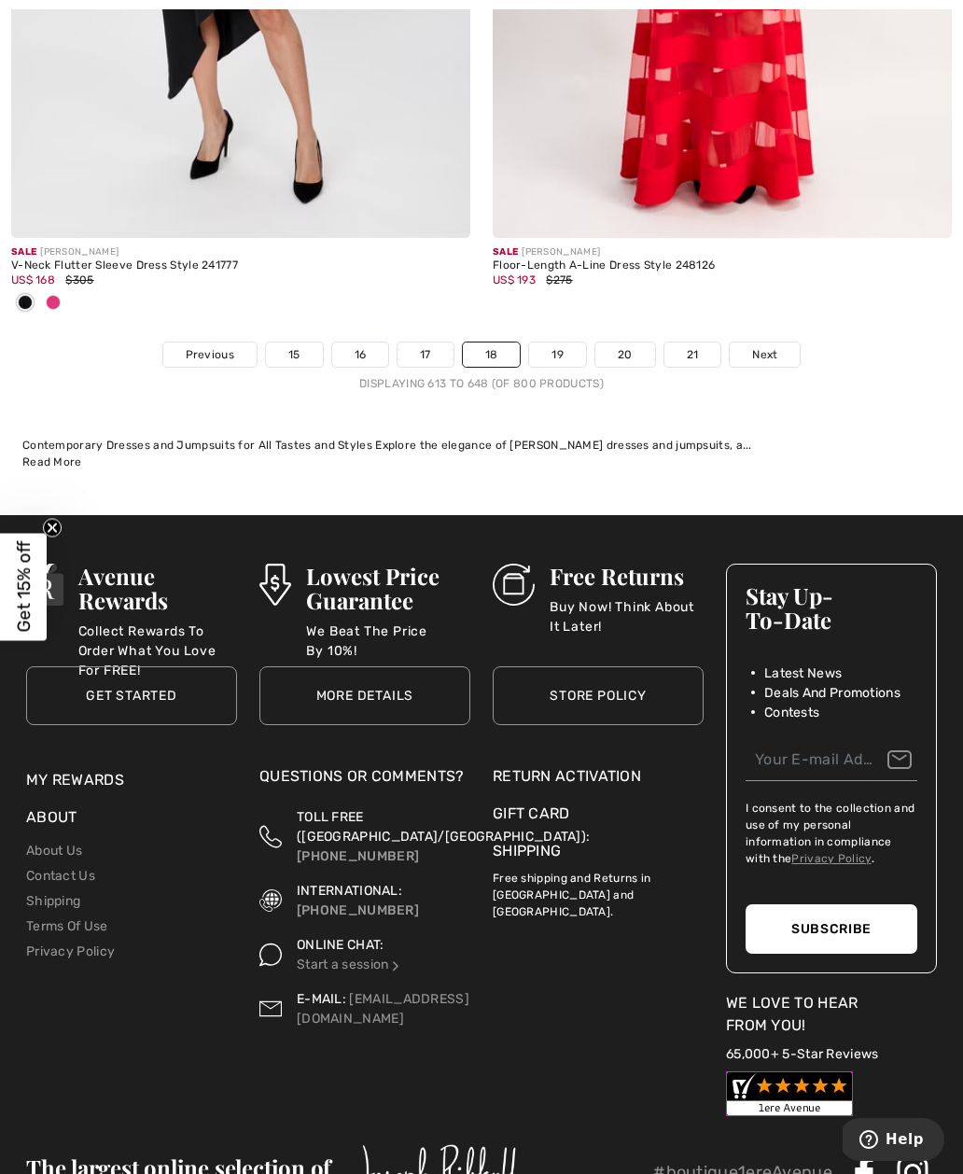
scroll to position [14224, 0]
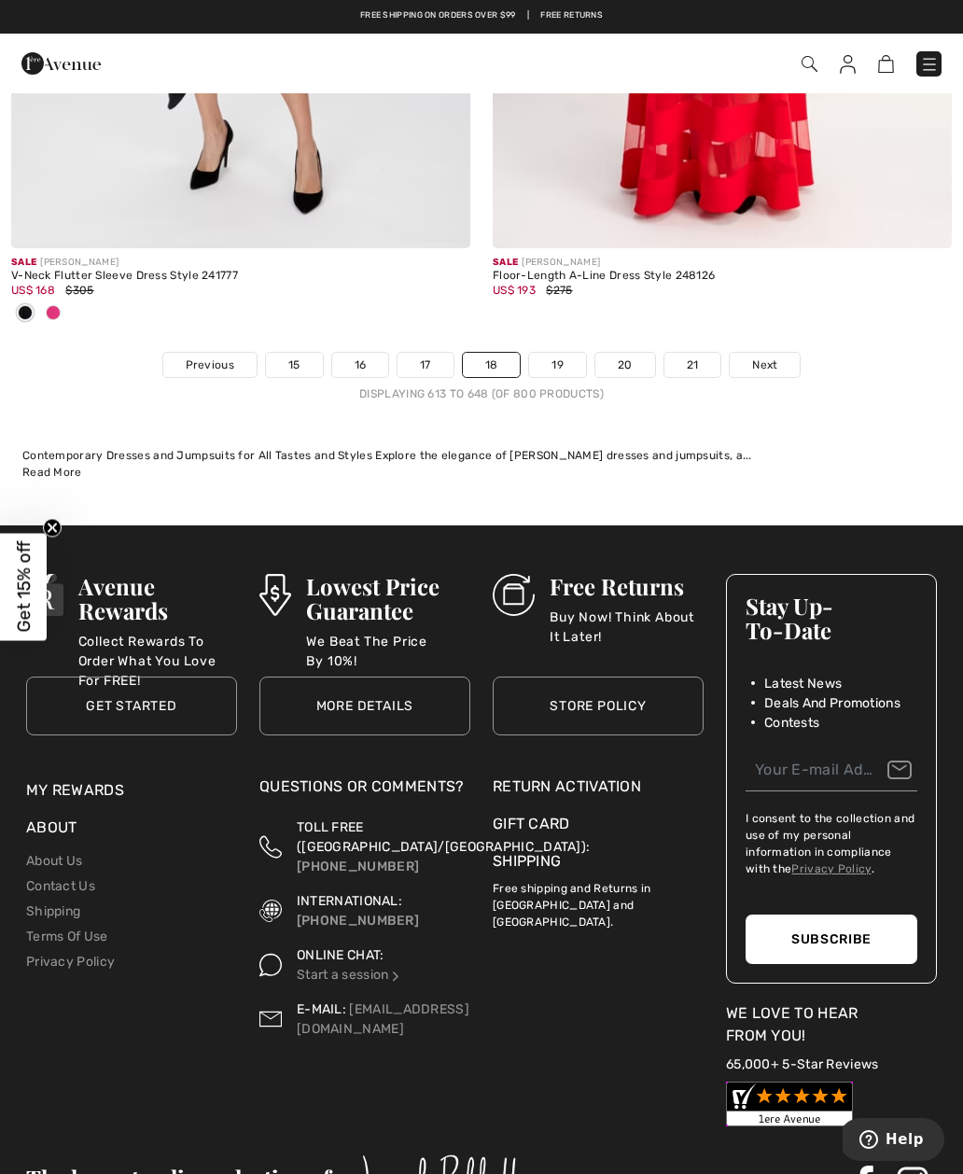
click at [561, 353] on link "19" at bounding box center [557, 365] width 57 height 24
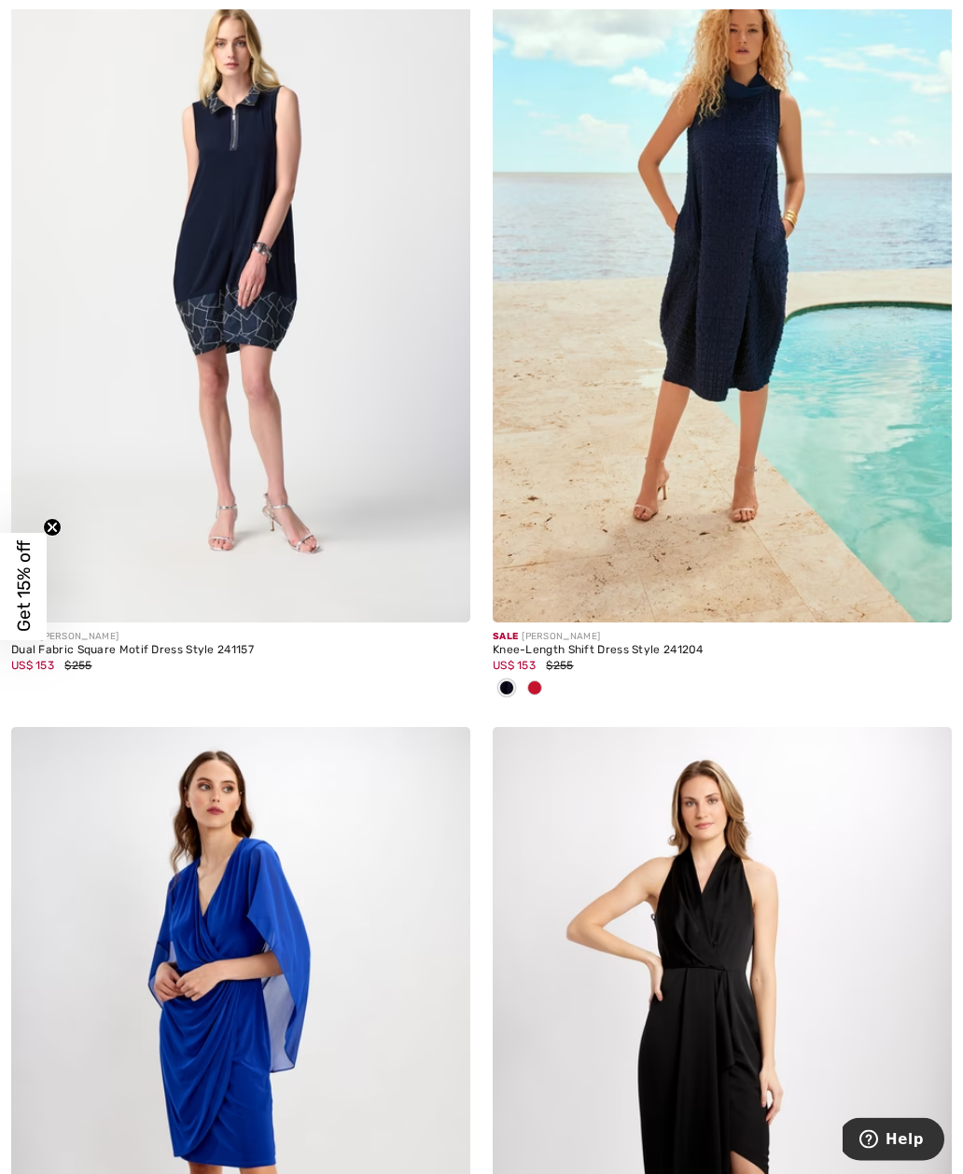
scroll to position [12327, 0]
click at [733, 385] on img at bounding box center [722, 277] width 459 height 689
click at [731, 302] on img at bounding box center [722, 277] width 459 height 689
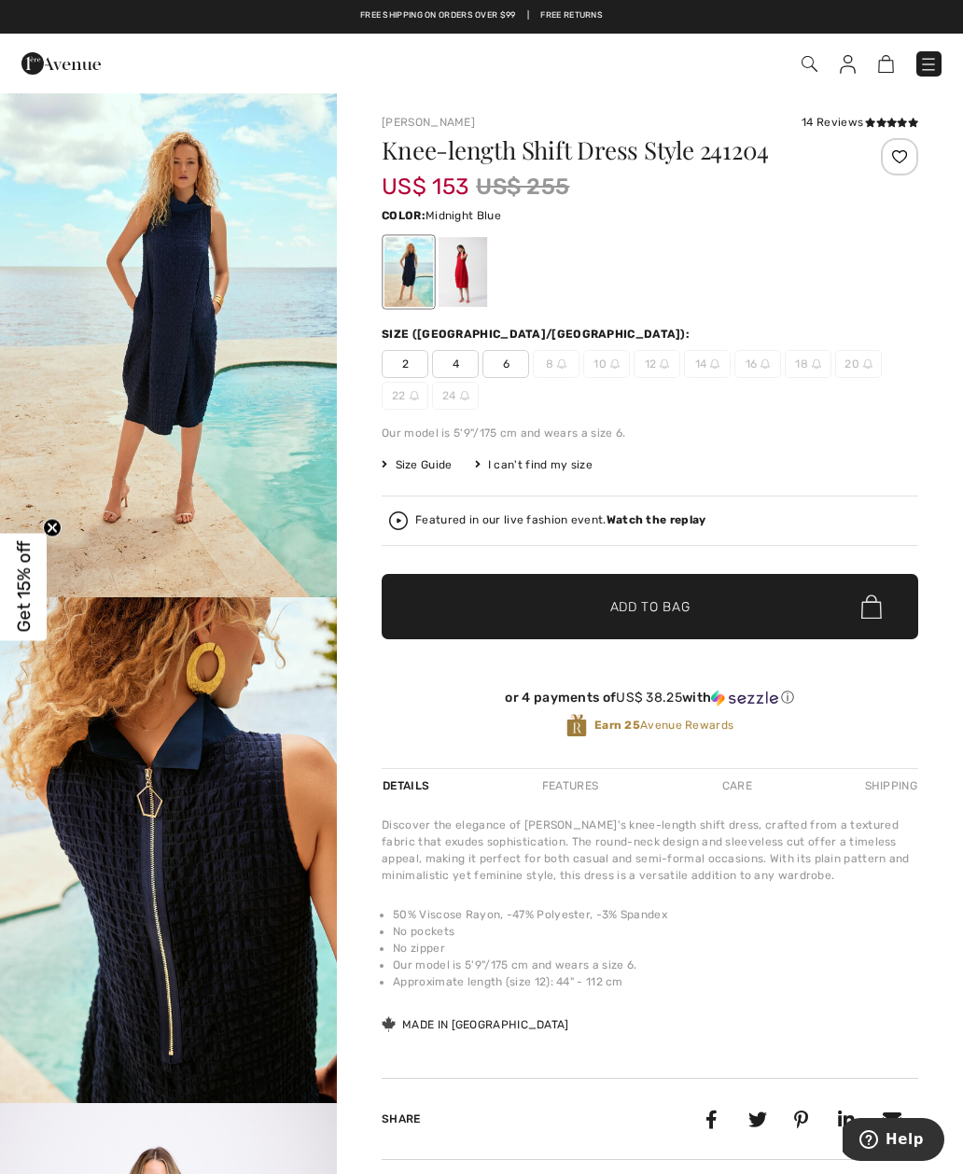
click at [463, 277] on div at bounding box center [463, 272] width 49 height 70
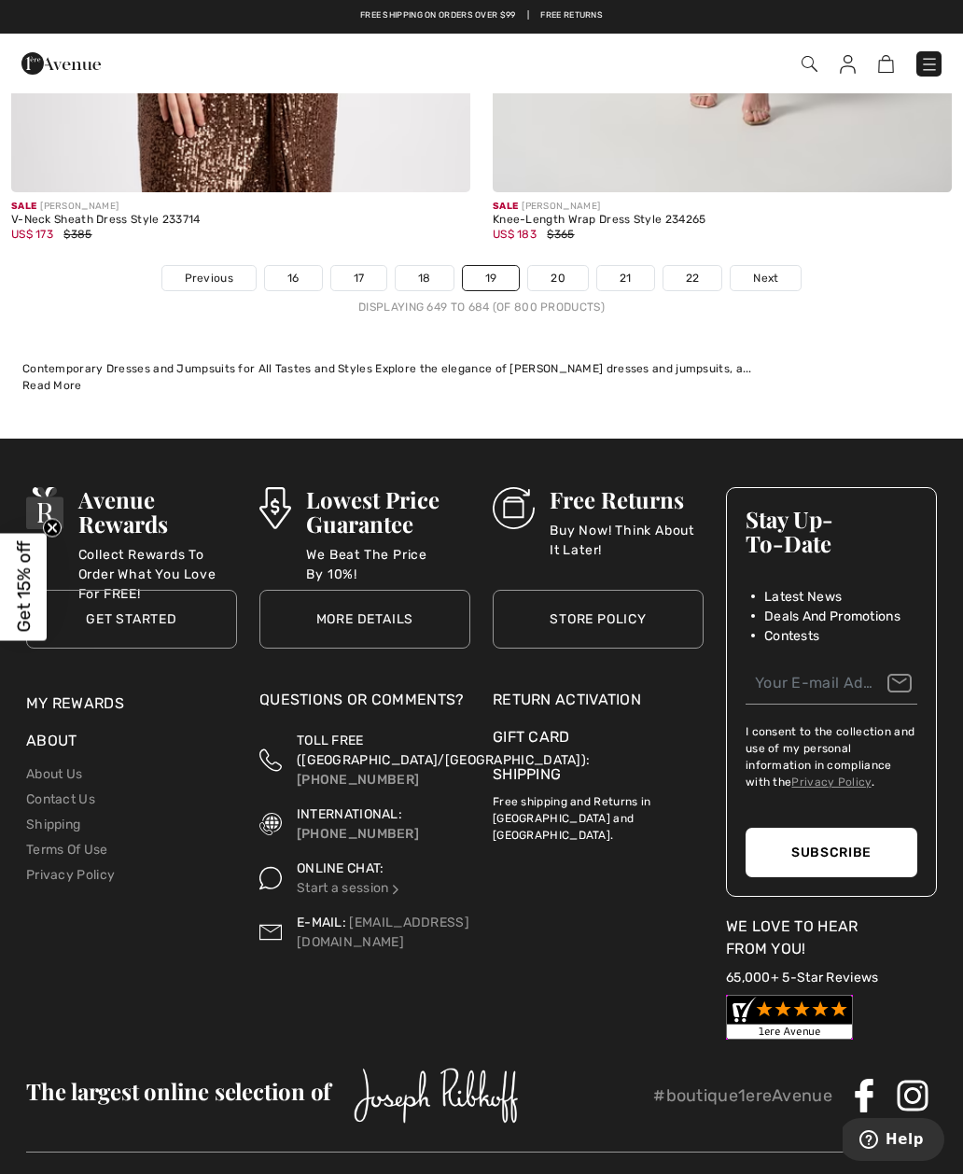
scroll to position [14312, 0]
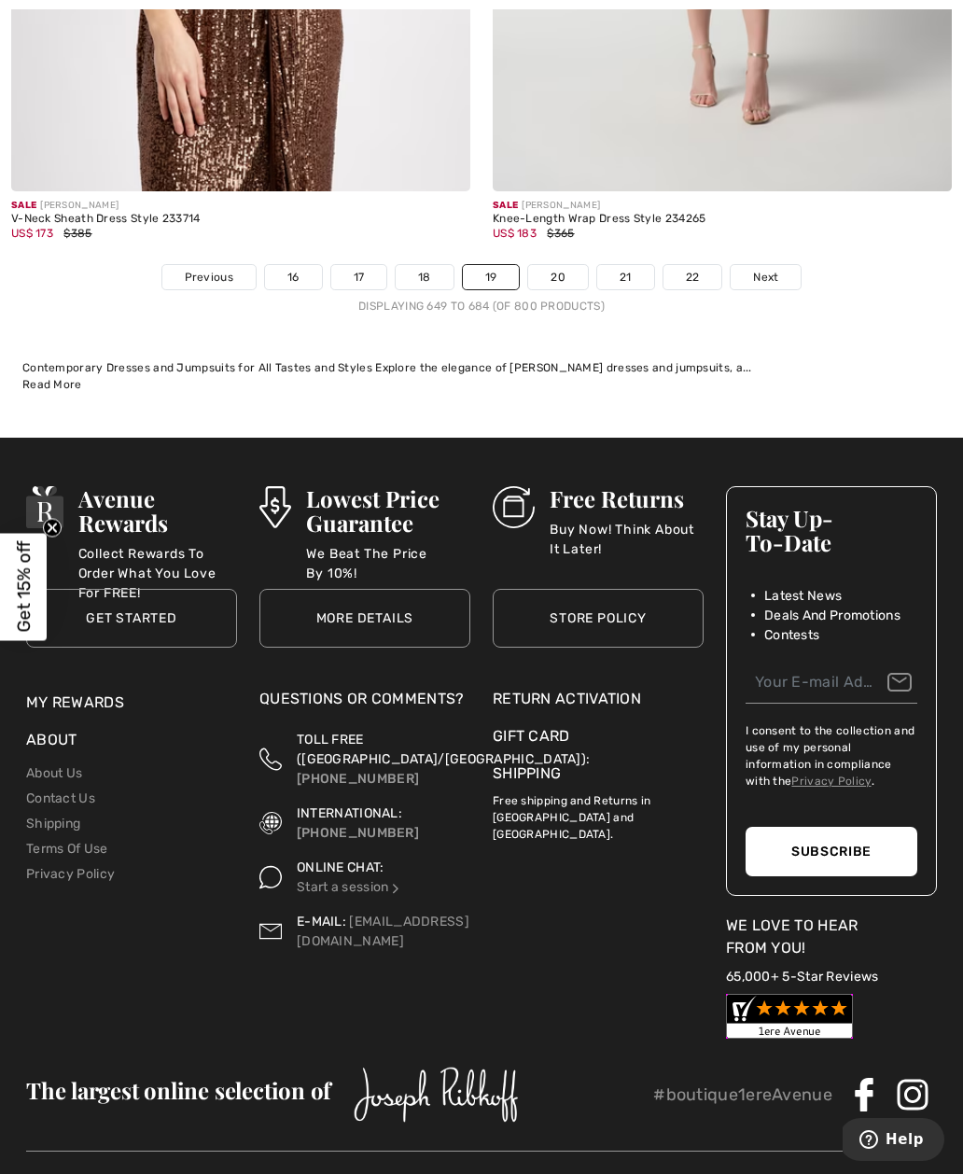
click at [564, 265] on link "20" at bounding box center [558, 277] width 60 height 24
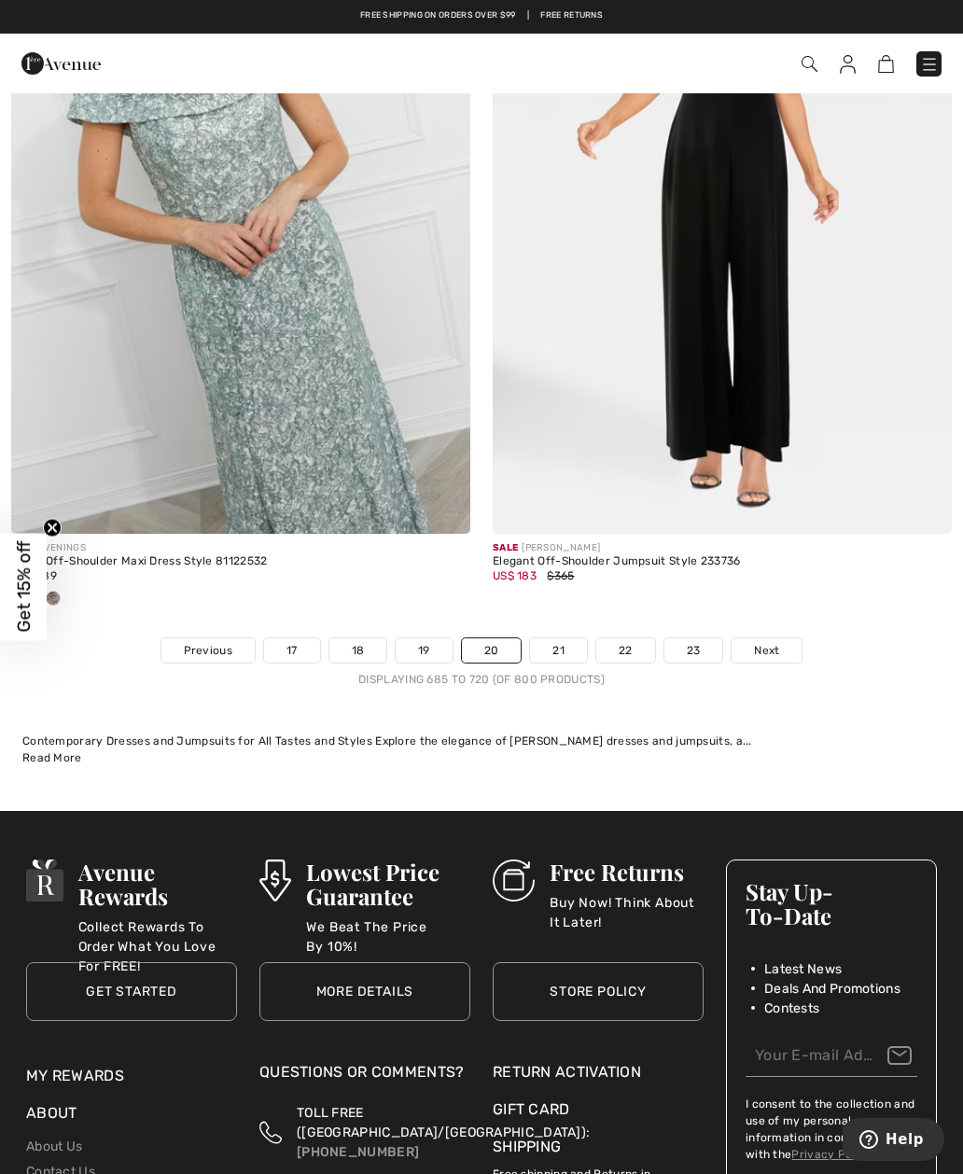
scroll to position [13902, 0]
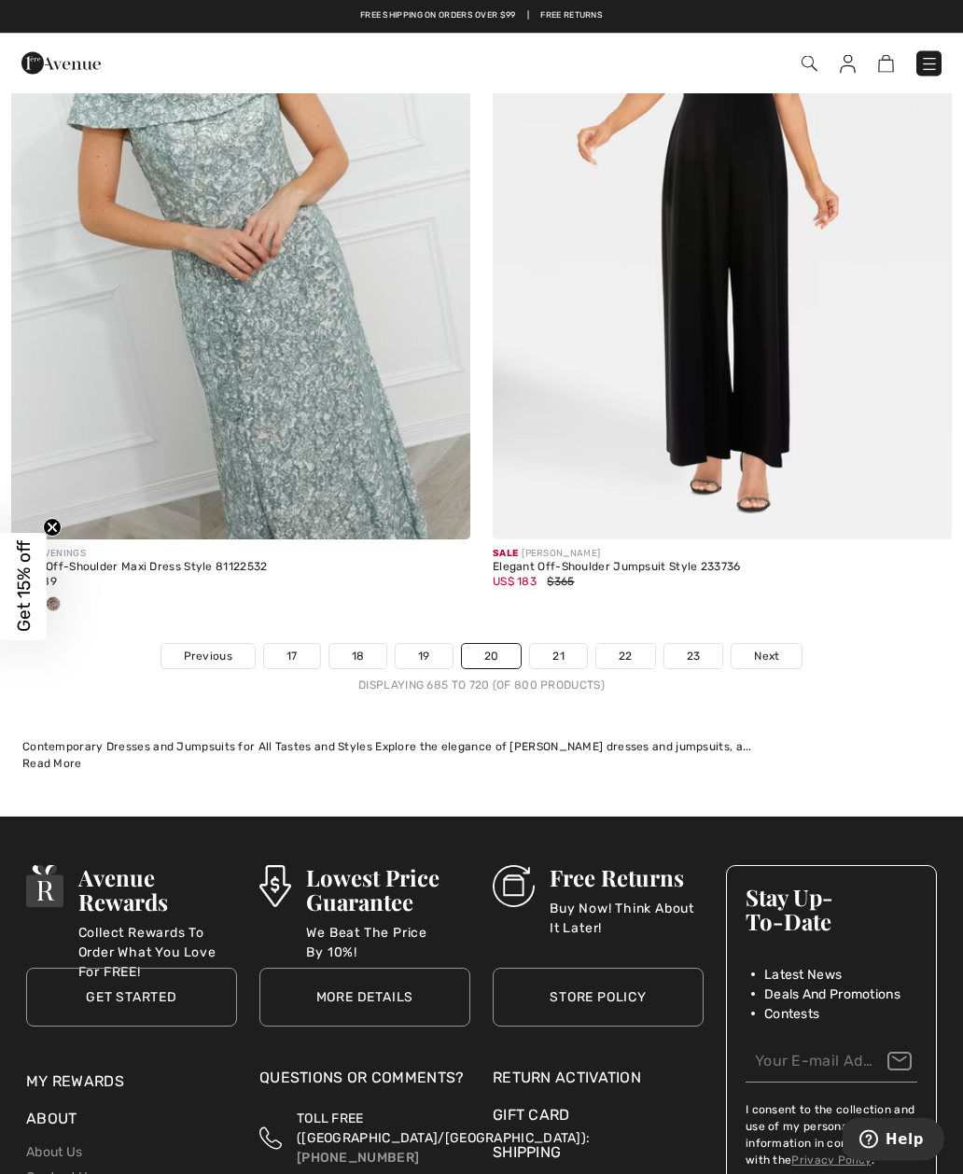
click at [557, 655] on link "21" at bounding box center [558, 657] width 57 height 24
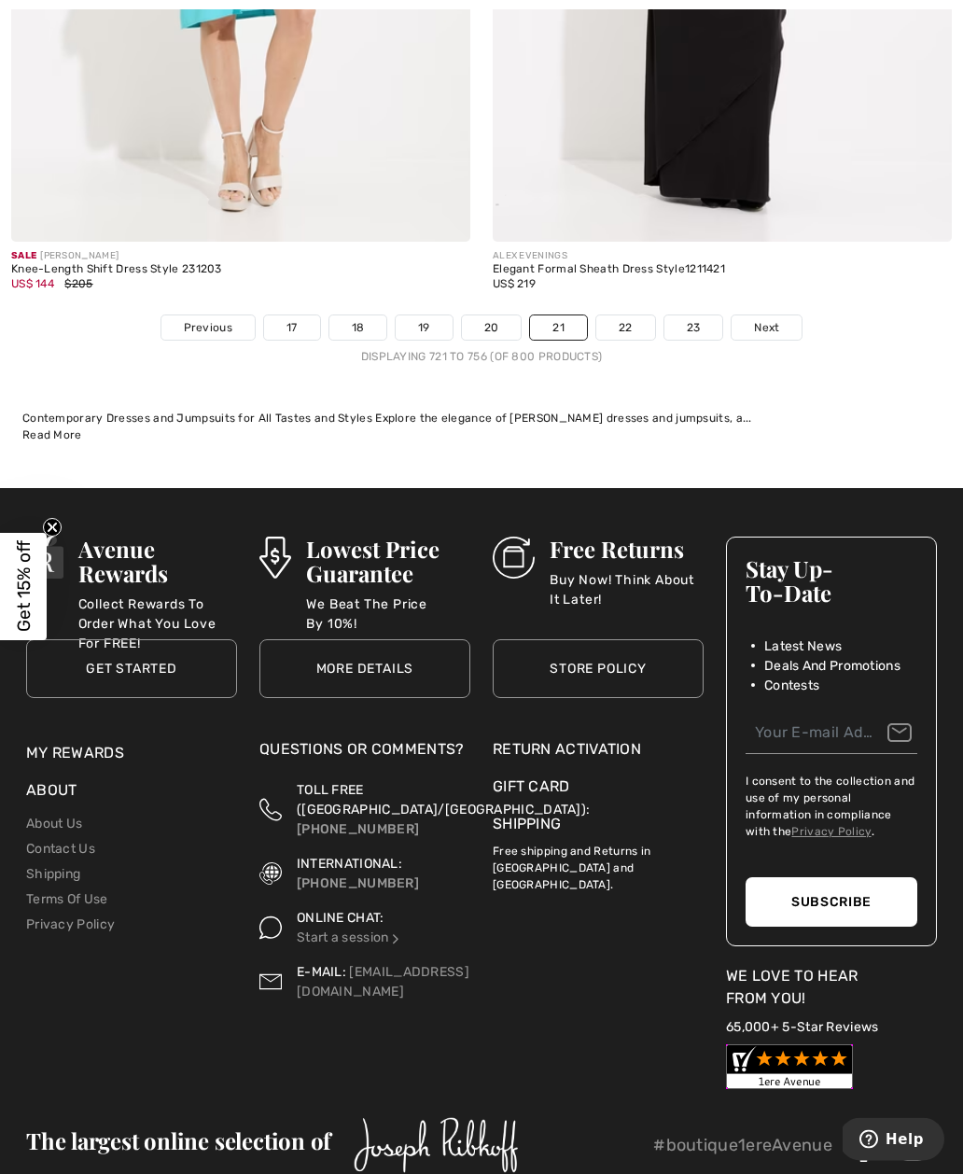
scroll to position [14293, 0]
click at [636, 319] on link "22" at bounding box center [625, 327] width 59 height 24
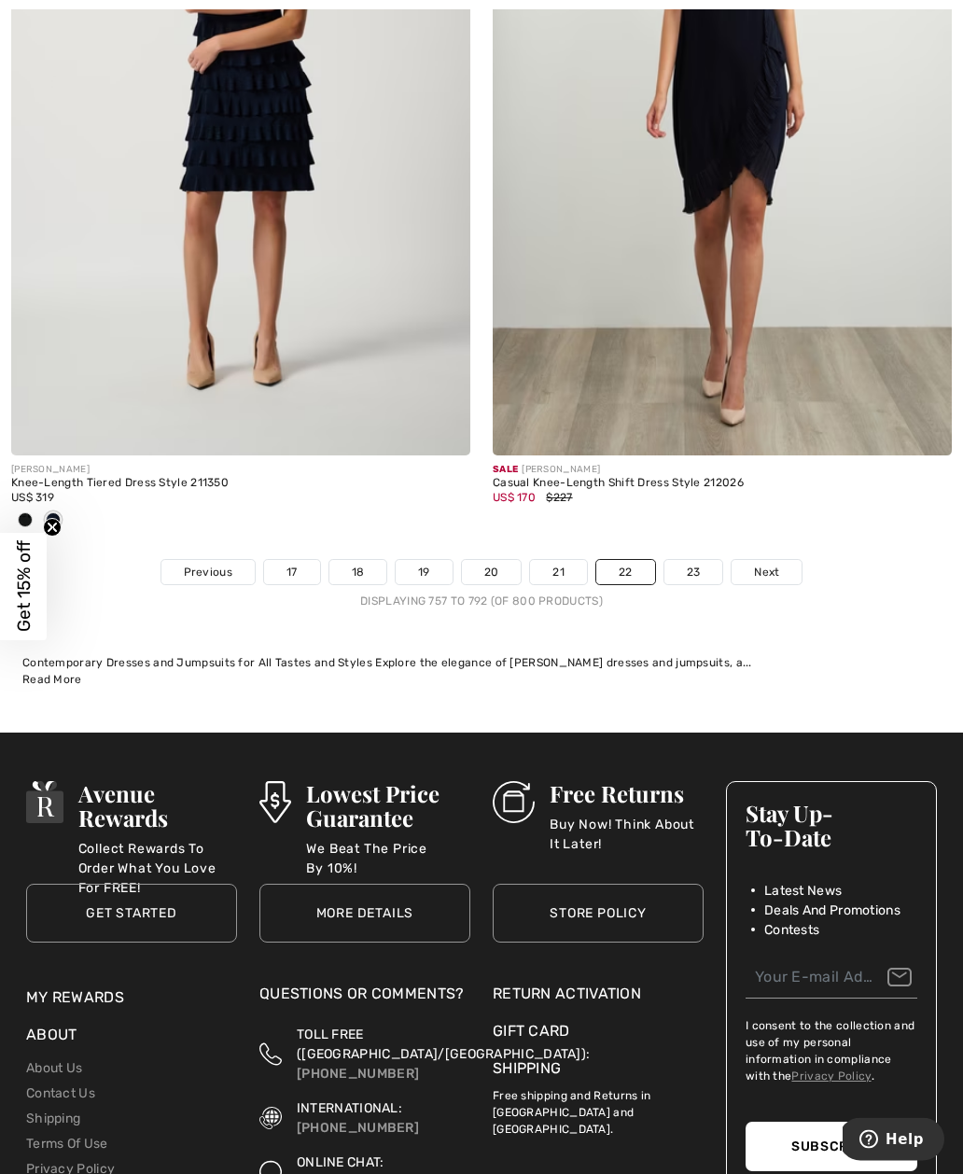
scroll to position [14110, 0]
click at [694, 563] on link "23" at bounding box center [693, 572] width 59 height 24
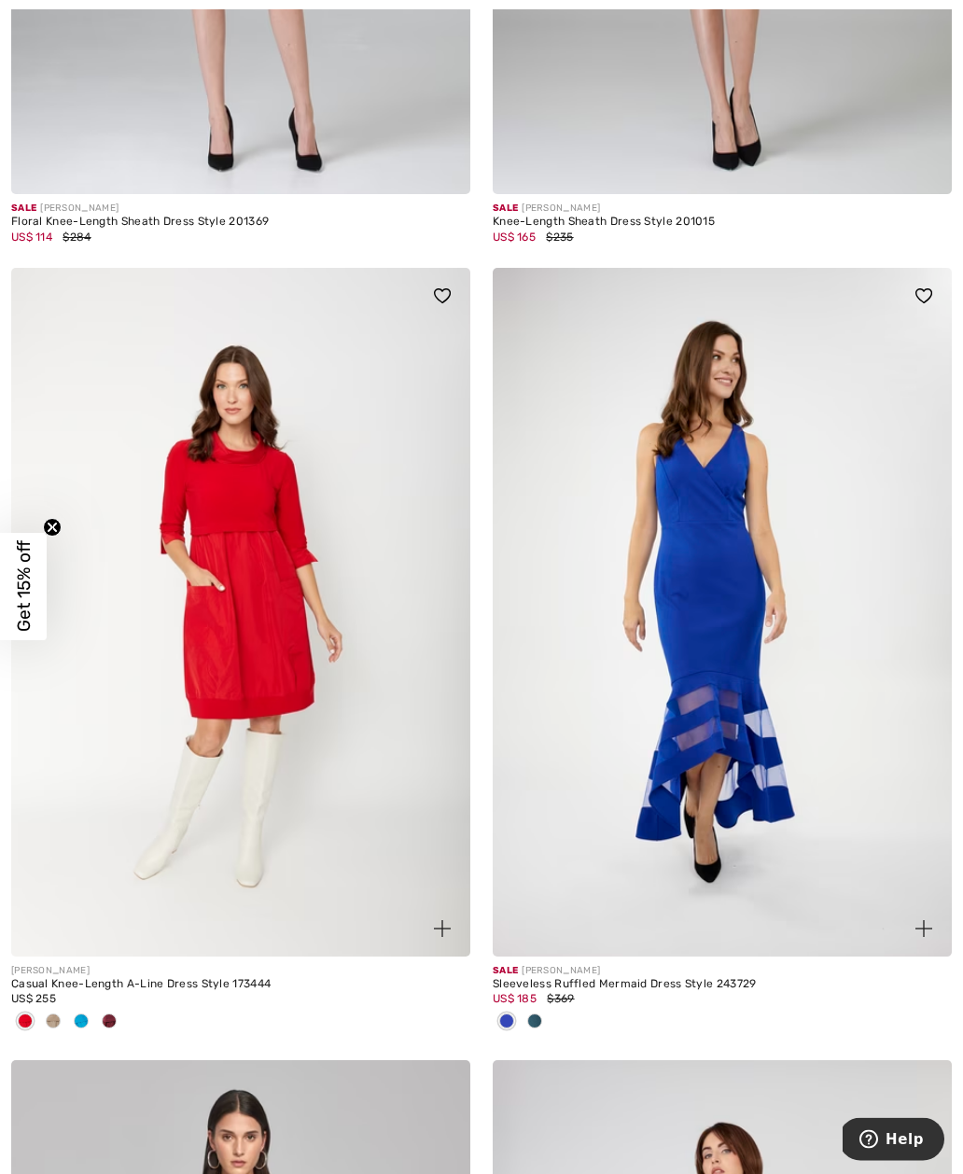
scroll to position [1530, 0]
click at [211, 626] on img at bounding box center [240, 612] width 459 height 689
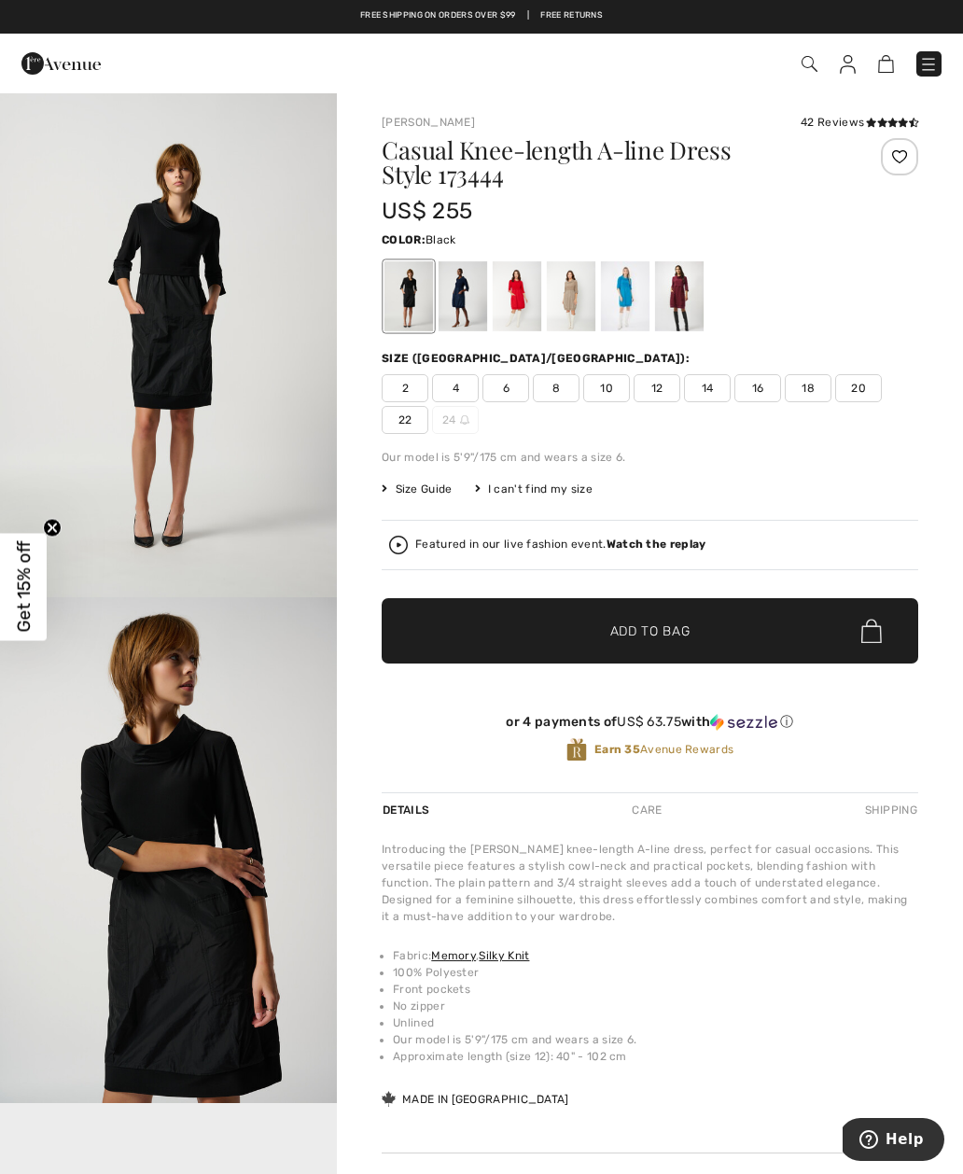
click at [458, 304] on div at bounding box center [463, 296] width 49 height 70
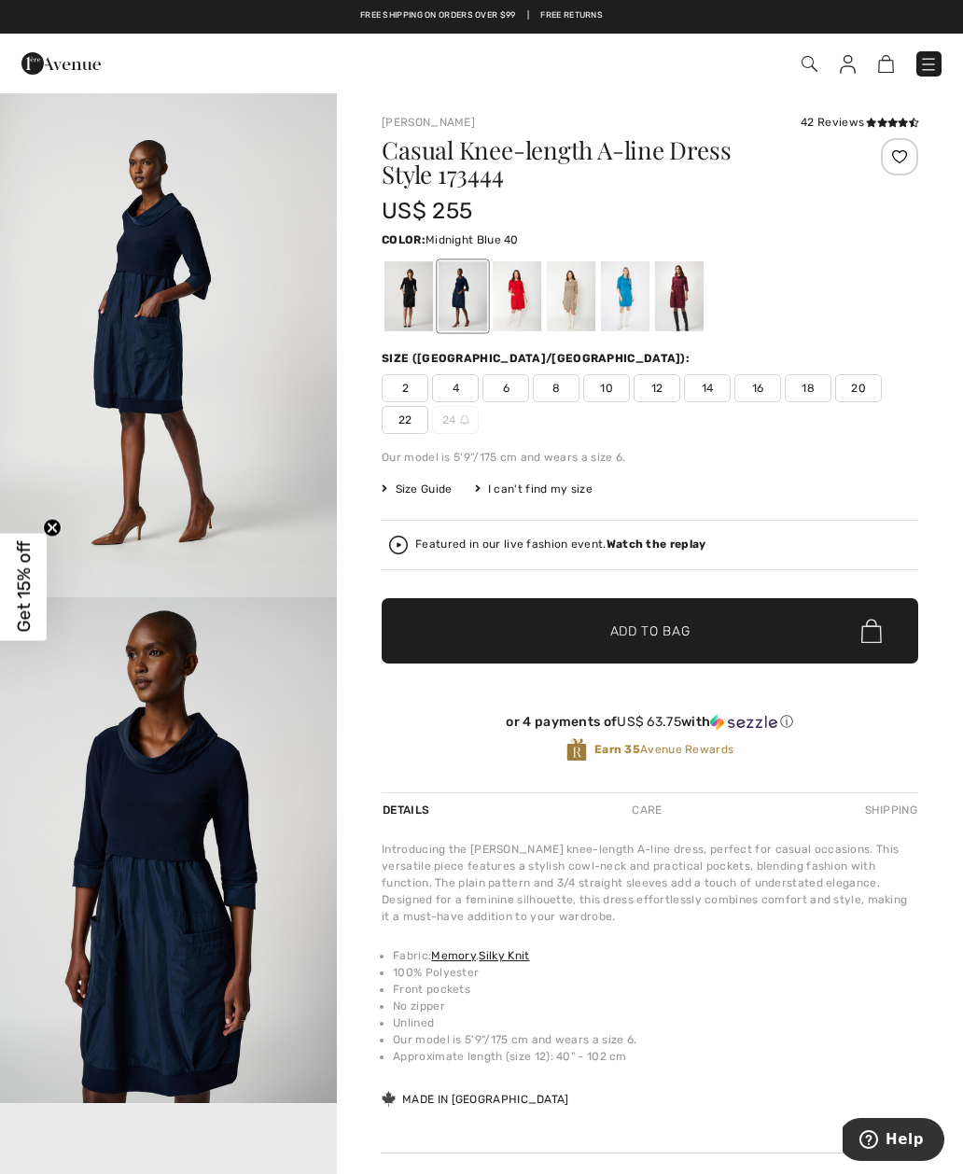
click at [501, 317] on div at bounding box center [517, 296] width 49 height 70
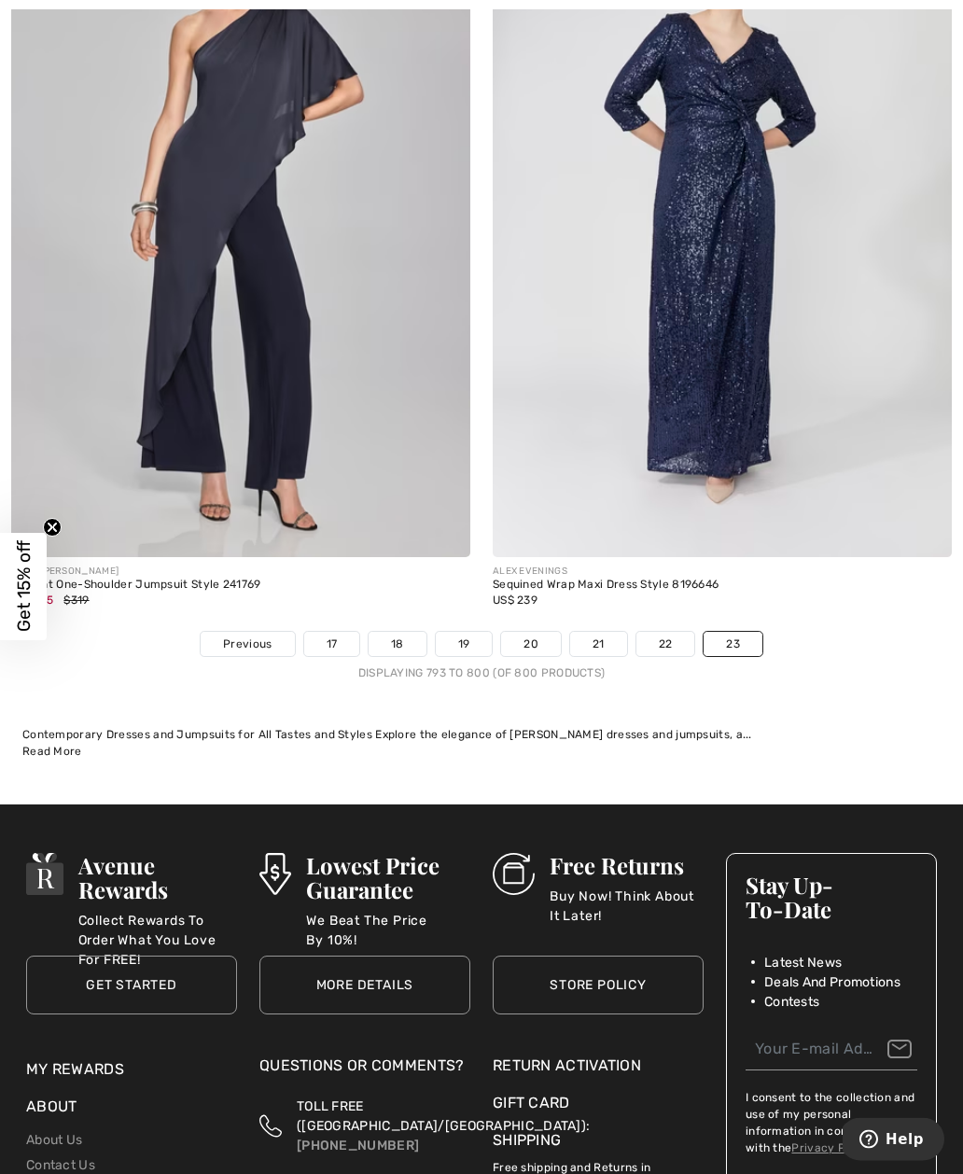
scroll to position [2711, 0]
